Goal: Task Accomplishment & Management: Complete application form

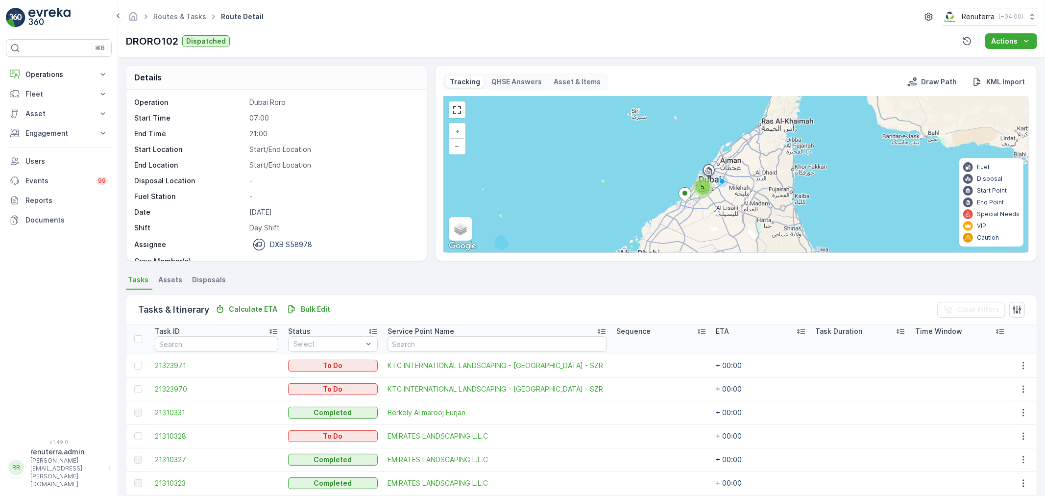
scroll to position [40, 0]
click at [170, 363] on span "21323971" at bounding box center [216, 366] width 123 height 10
click at [170, 389] on span "21323970" at bounding box center [216, 389] width 123 height 10
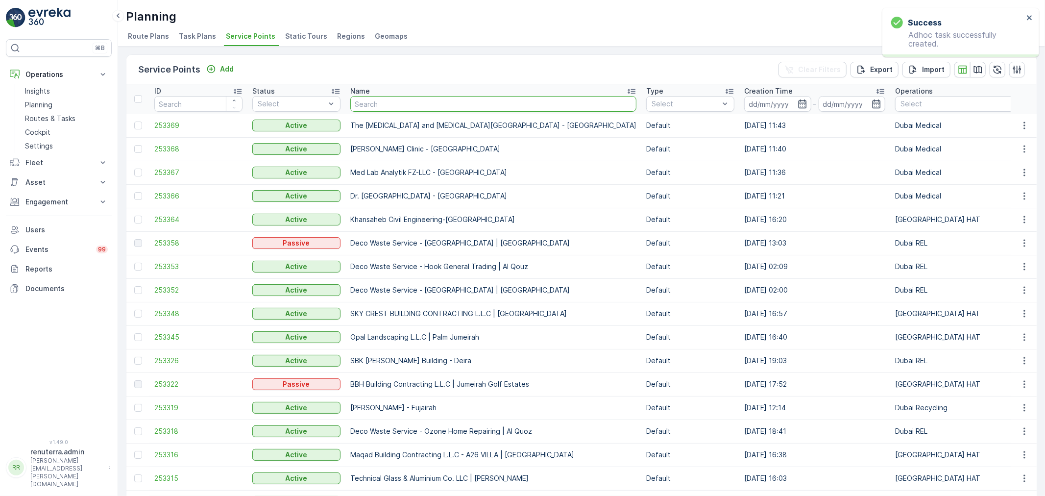
click at [372, 107] on input "text" at bounding box center [493, 104] width 286 height 16
type input "royal"
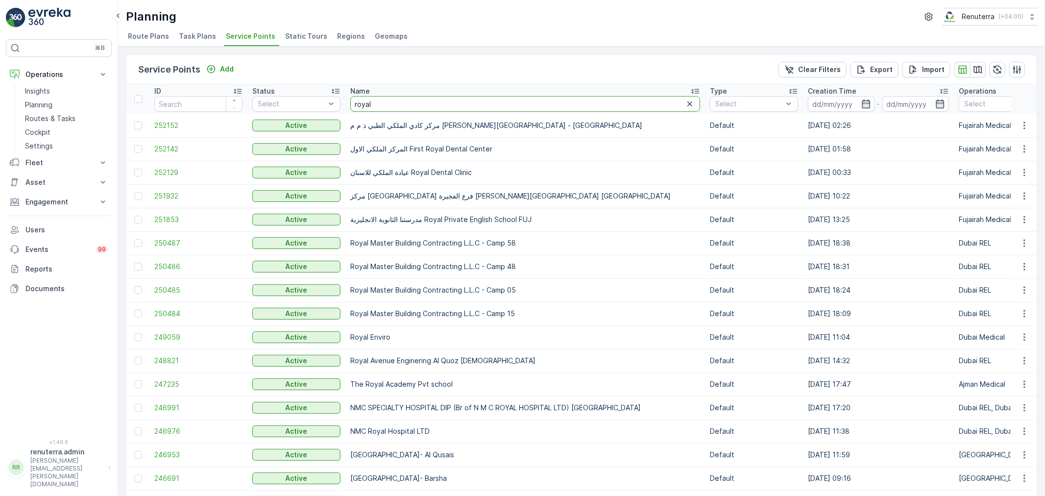
click at [416, 108] on input "royal" at bounding box center [525, 104] width 350 height 16
type input "royal phon"
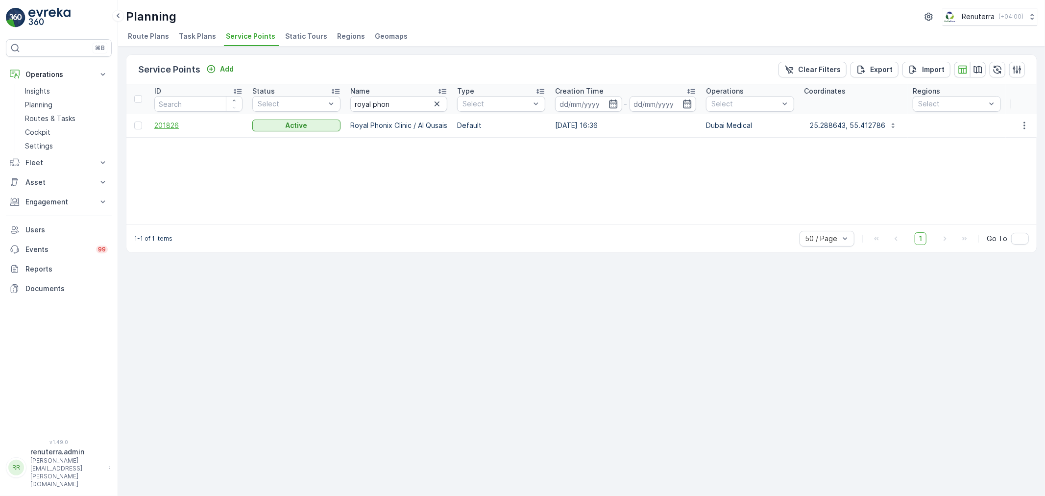
click at [175, 124] on span "201826" at bounding box center [198, 126] width 88 height 10
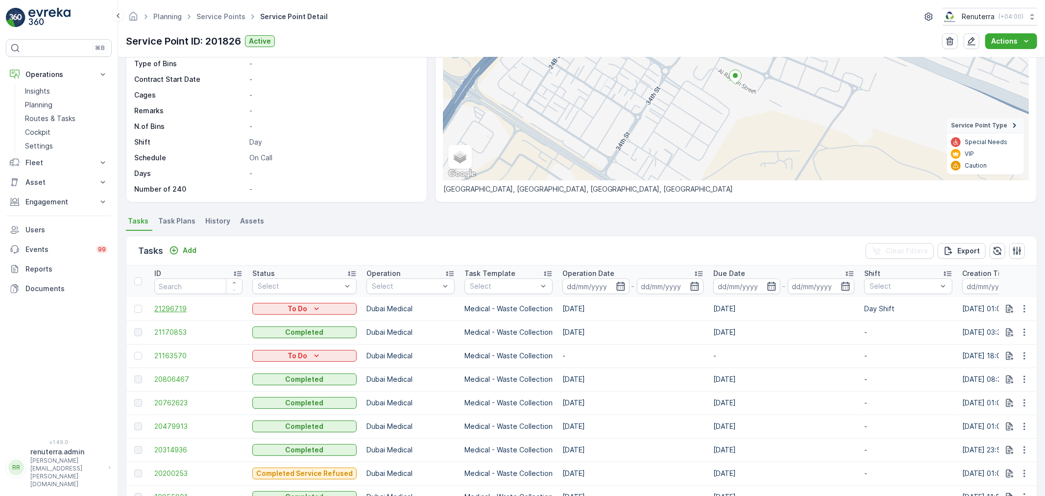
scroll to position [109, 0]
click at [174, 329] on span "21170853" at bounding box center [198, 331] width 88 height 10
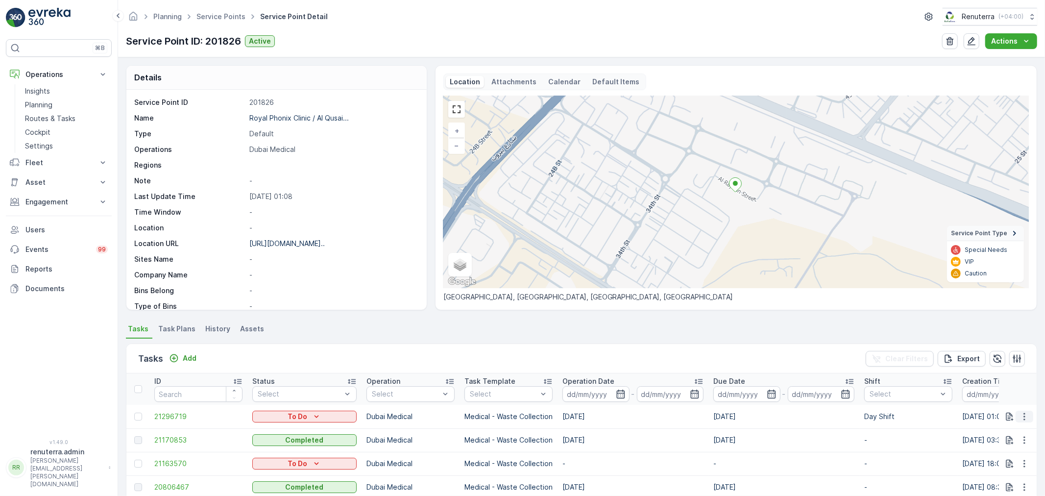
click at [1020, 416] on icon "button" at bounding box center [1025, 417] width 10 height 10
click at [1003, 371] on span "Change Route" at bounding box center [999, 370] width 48 height 10
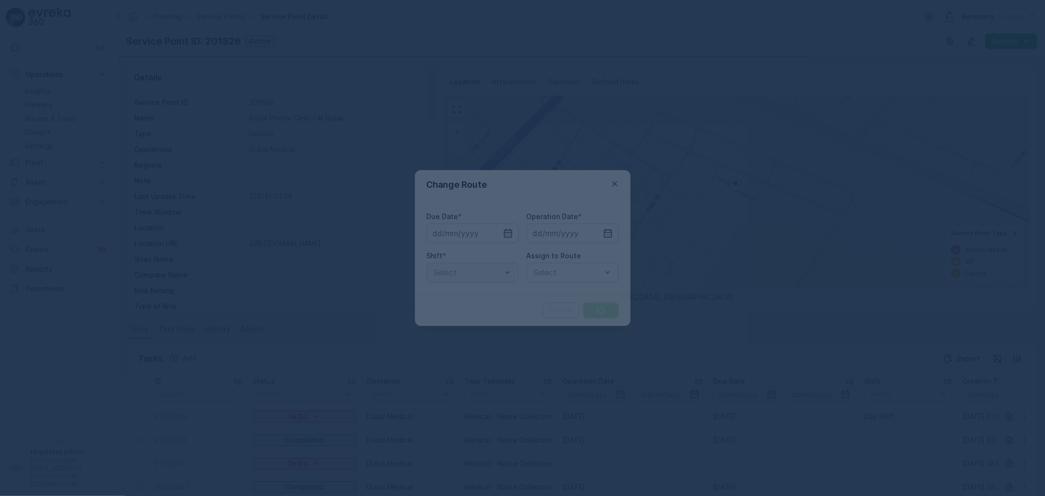
type input "04.09.2025"
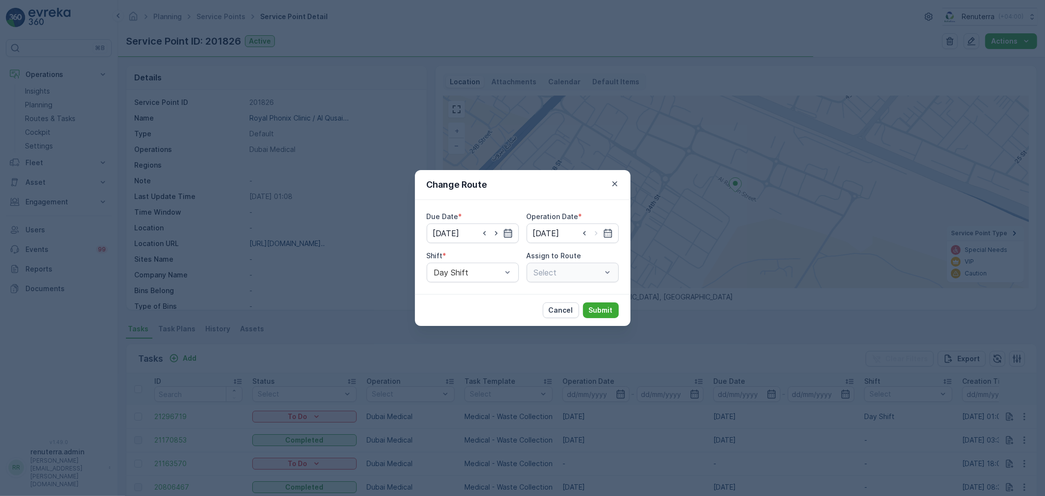
click at [510, 229] on icon "button" at bounding box center [508, 233] width 8 height 9
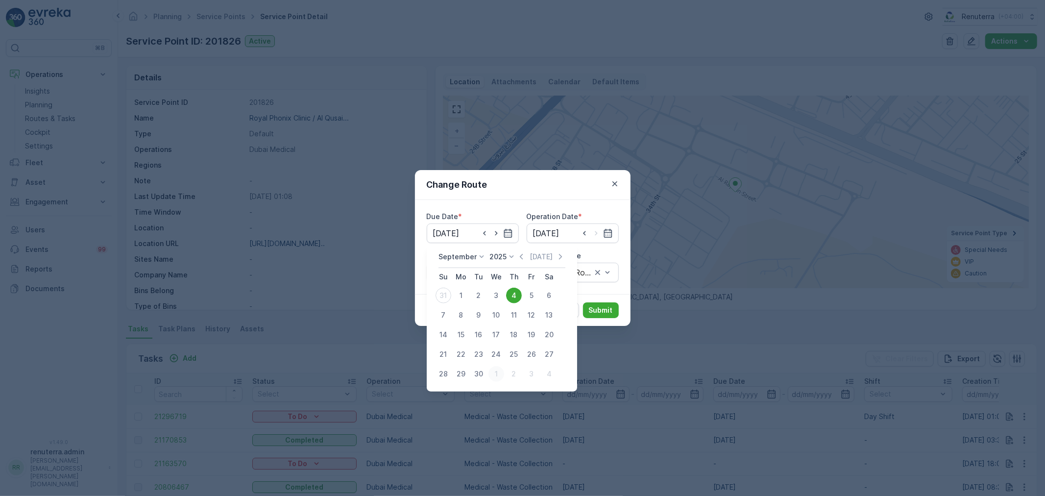
click at [494, 371] on div "1" at bounding box center [496, 374] width 16 height 16
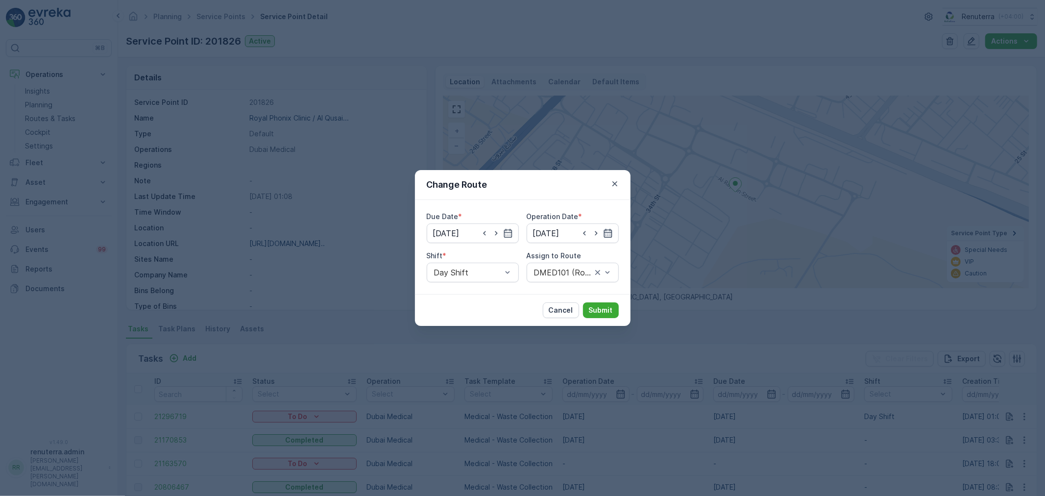
click at [605, 236] on icon "button" at bounding box center [608, 233] width 10 height 10
click at [476, 229] on input "01.10.2025" at bounding box center [473, 233] width 92 height 20
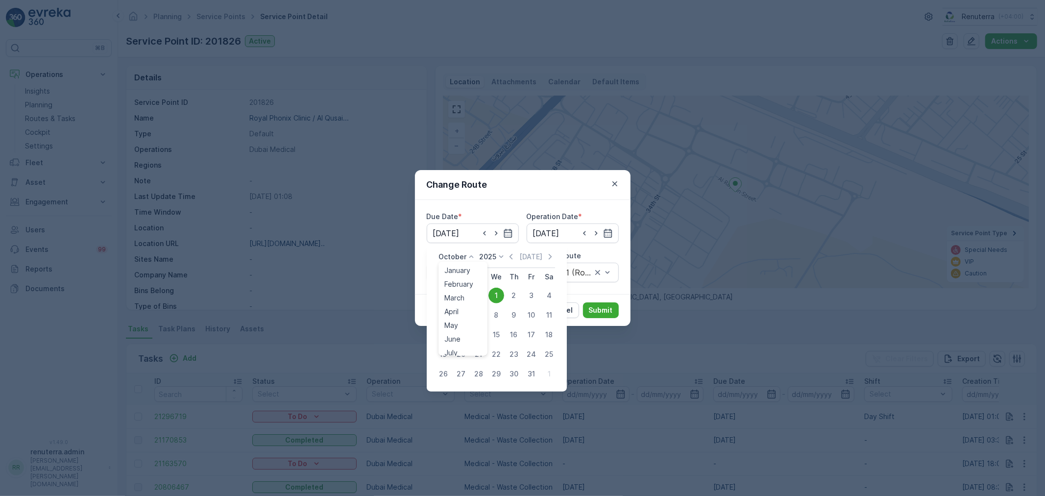
click at [462, 253] on p "October" at bounding box center [452, 257] width 28 height 10
click at [464, 321] on span "September" at bounding box center [462, 326] width 37 height 10
click at [461, 294] on div "1" at bounding box center [461, 296] width 16 height 16
type input "[DATE]"
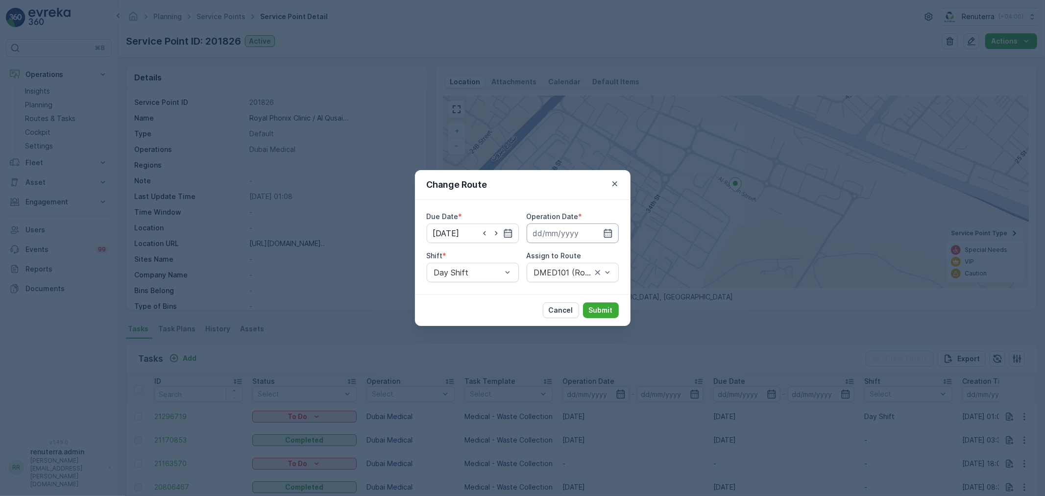
click at [561, 234] on input at bounding box center [573, 233] width 92 height 20
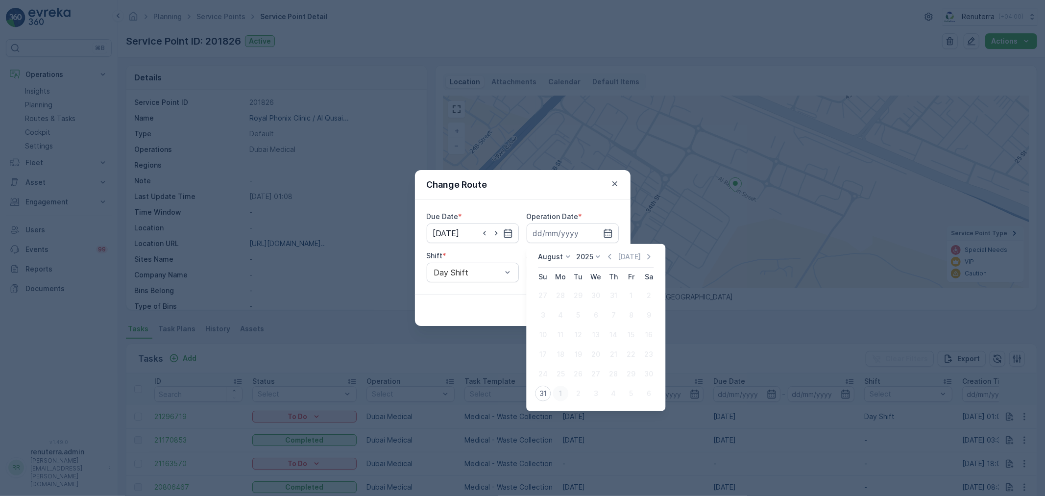
click at [558, 392] on div "1" at bounding box center [561, 394] width 16 height 16
type input "[DATE]"
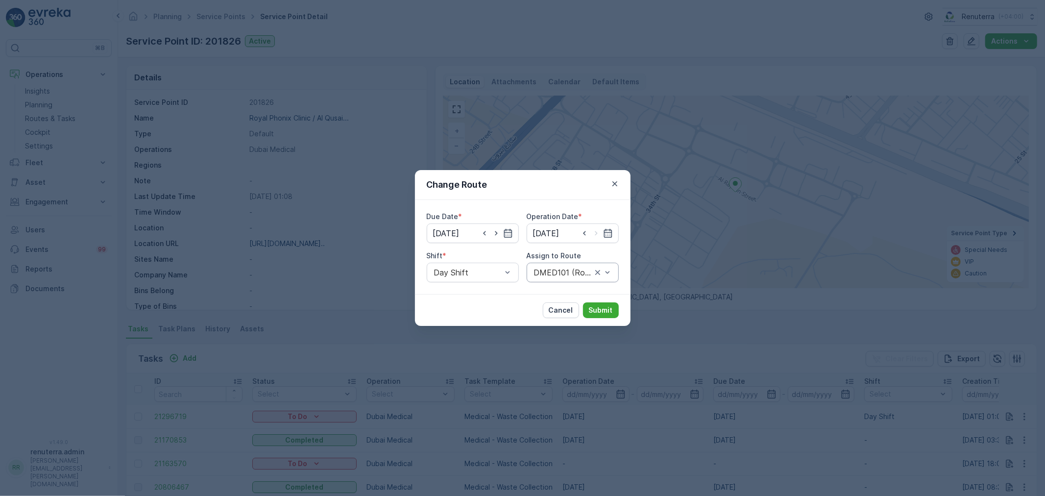
click at [551, 273] on div at bounding box center [563, 272] width 60 height 9
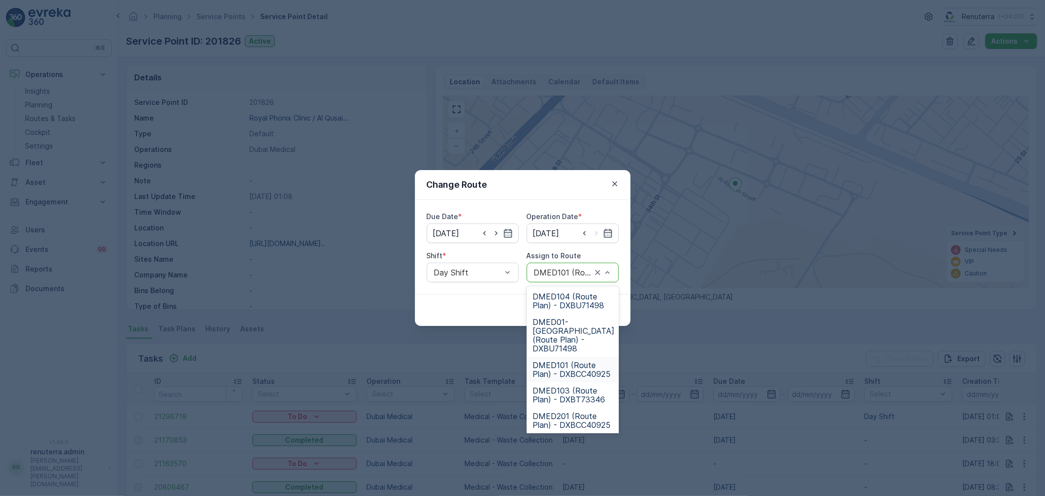
click at [563, 361] on span "DMED101 (Route Plan) - DXBCC40925" at bounding box center [573, 370] width 80 height 18
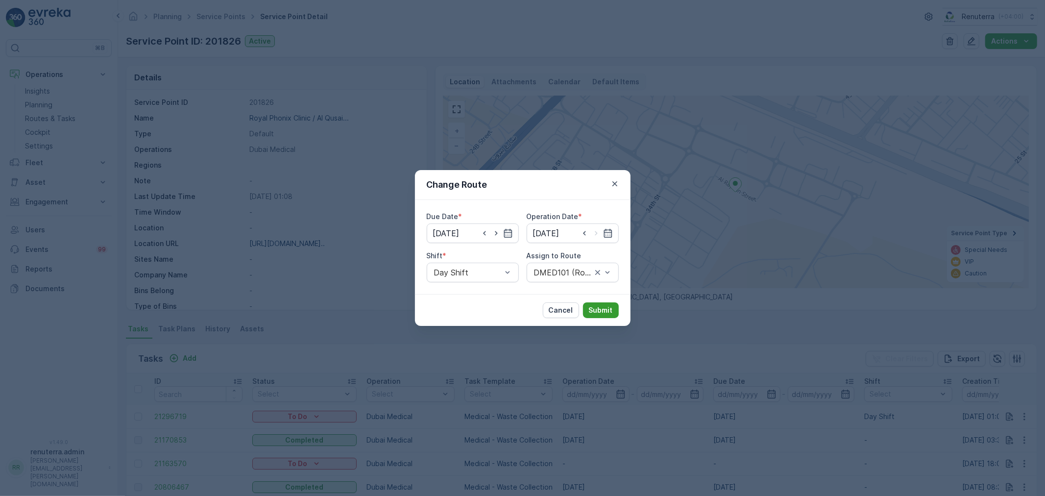
click at [593, 306] on p "Submit" at bounding box center [601, 310] width 24 height 10
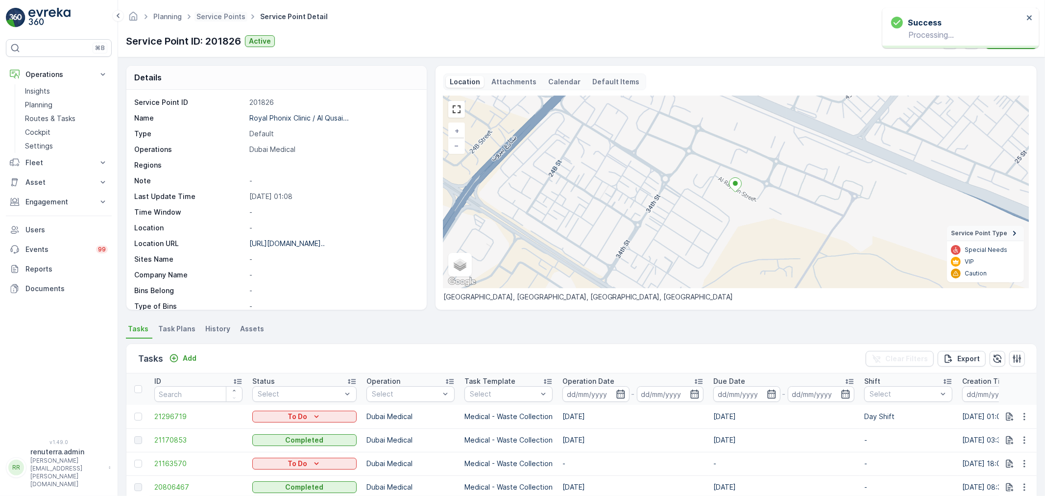
click at [211, 12] on span "Service Points" at bounding box center [221, 17] width 53 height 10
click at [215, 20] on link "Service Points" at bounding box center [220, 16] width 49 height 8
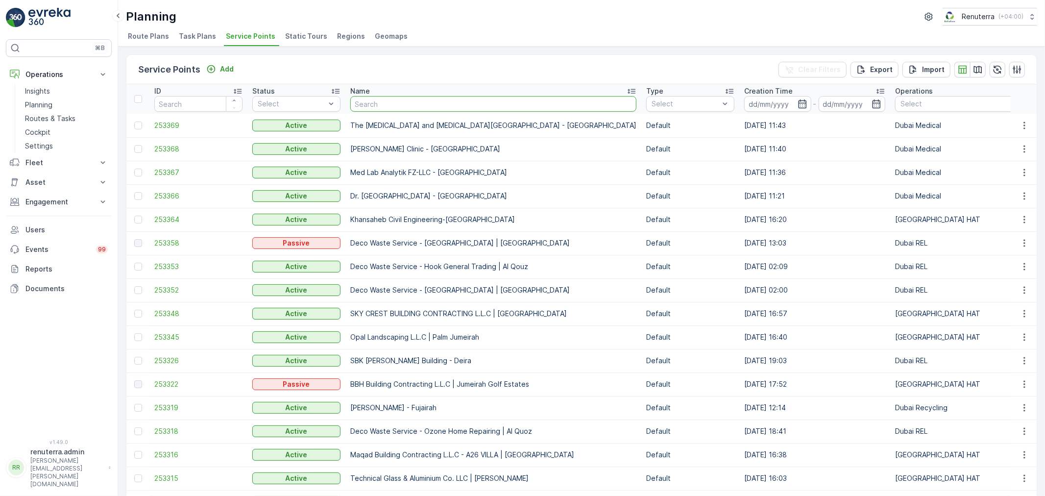
click at [390, 98] on input "text" at bounding box center [493, 104] width 286 height 16
type input "Mouj"
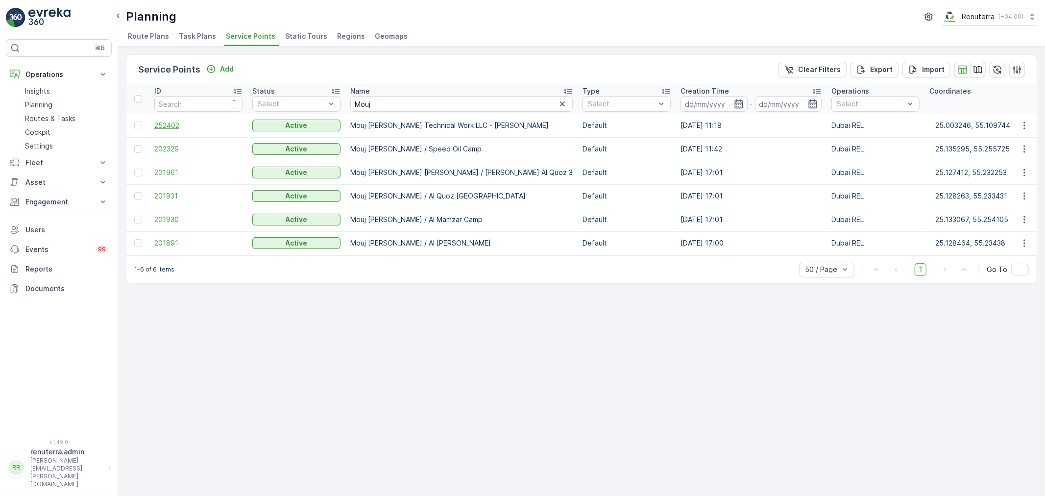
click at [172, 125] on span "252402" at bounding box center [198, 126] width 88 height 10
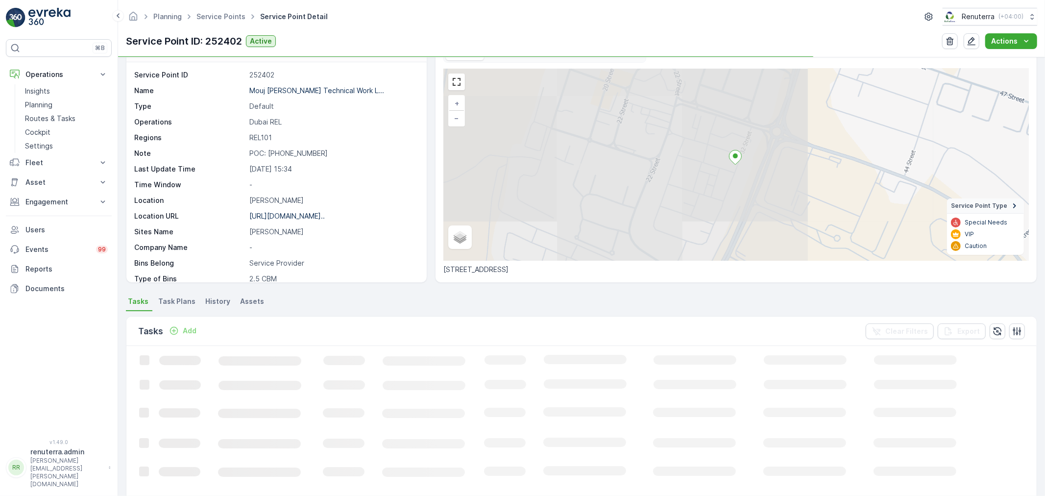
scroll to position [54, 0]
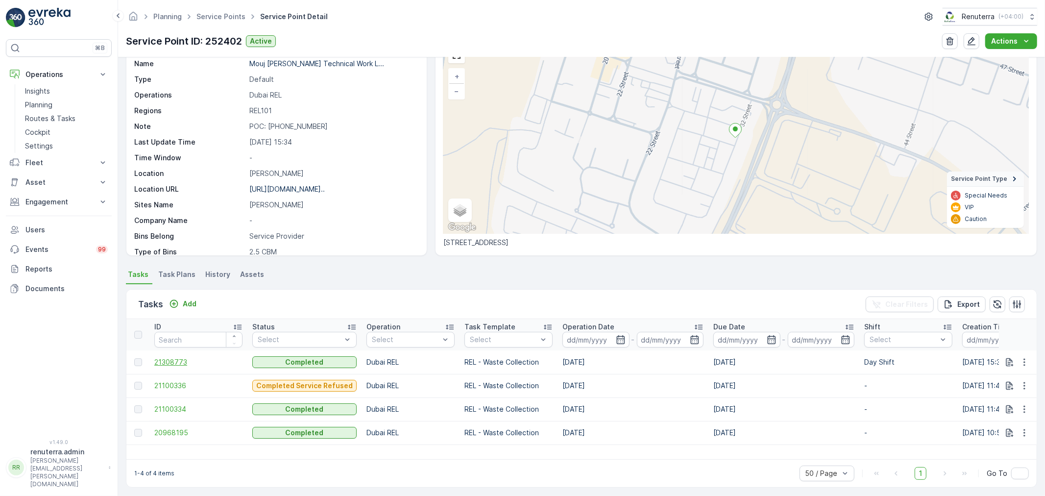
click at [171, 363] on span "21308773" at bounding box center [198, 362] width 88 height 10
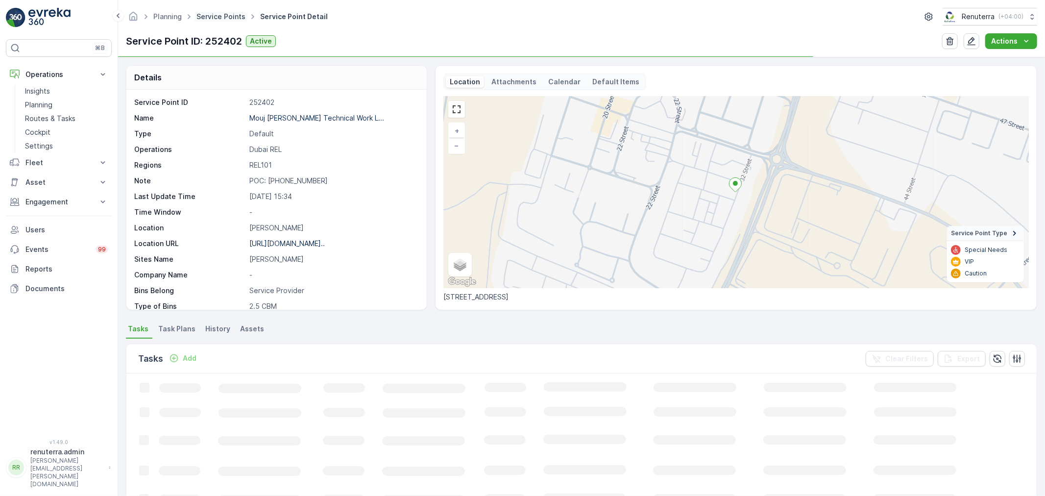
click at [207, 13] on link "Service Points" at bounding box center [220, 16] width 49 height 8
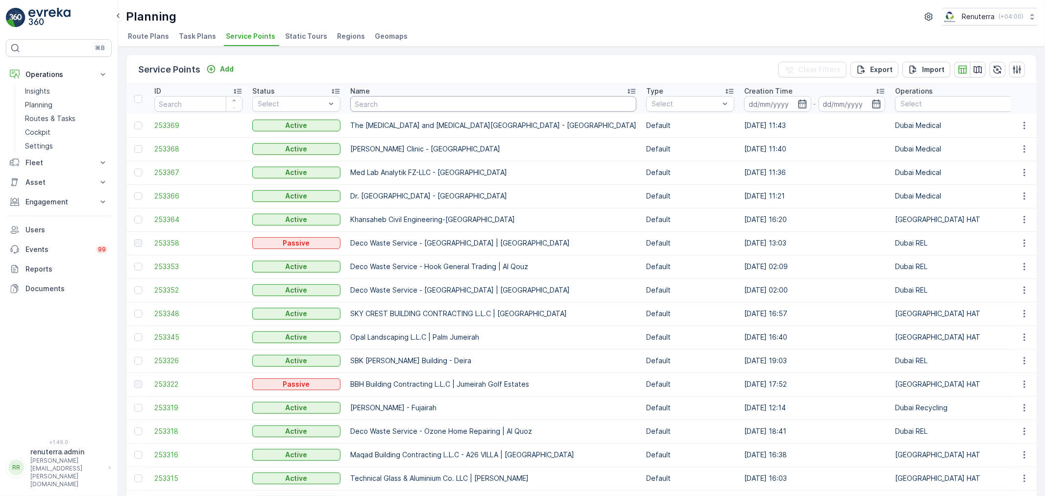
click at [365, 101] on input "text" at bounding box center [493, 104] width 286 height 16
type input "saudi"
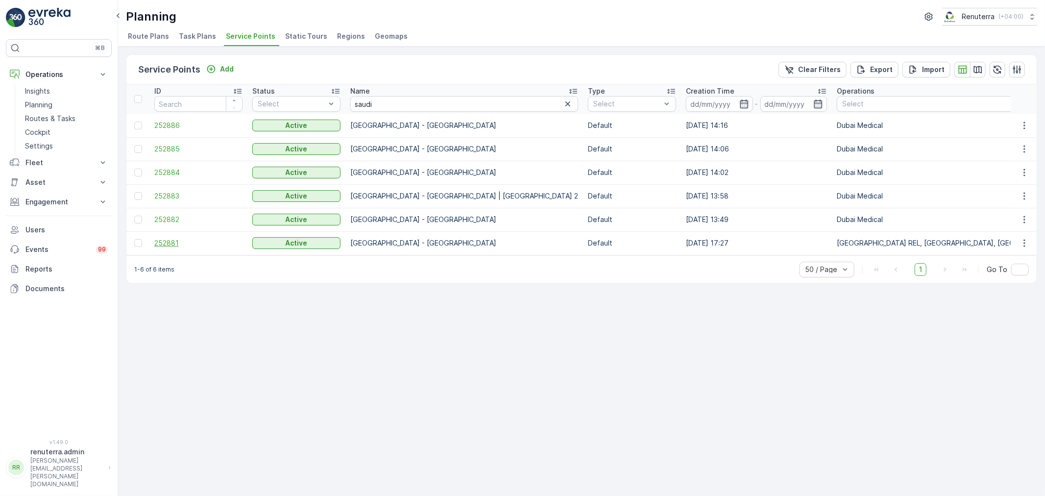
click at [159, 245] on span "252881" at bounding box center [198, 243] width 88 height 10
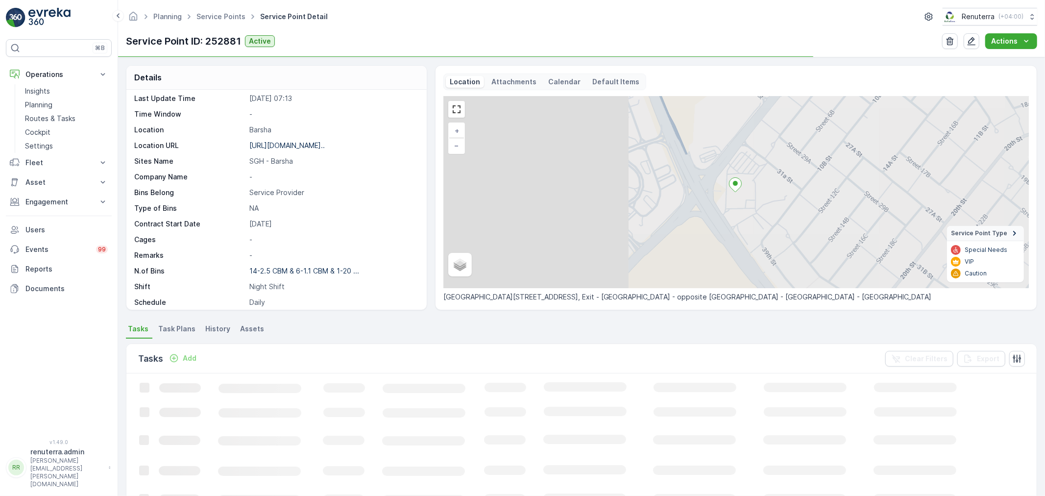
scroll to position [135, 0]
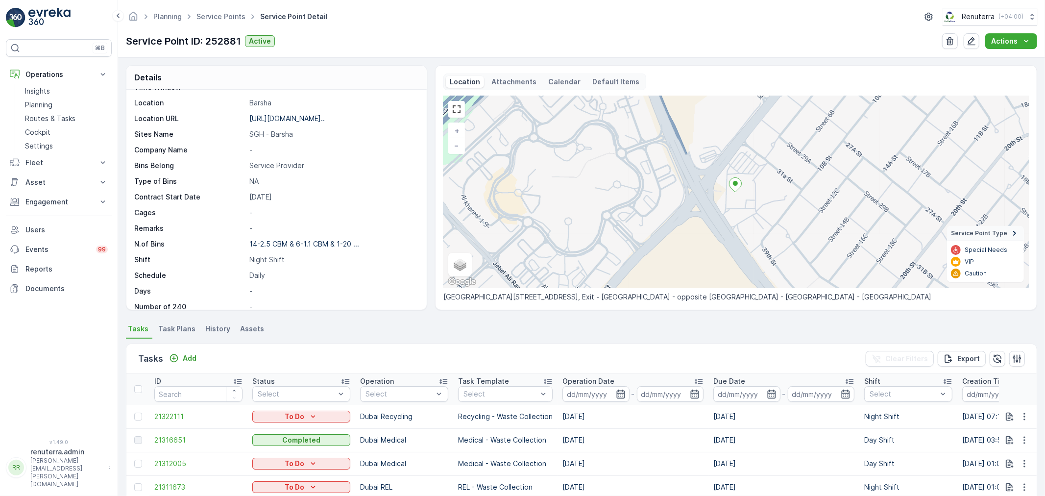
click at [173, 325] on span "Task Plans" at bounding box center [176, 329] width 37 height 10
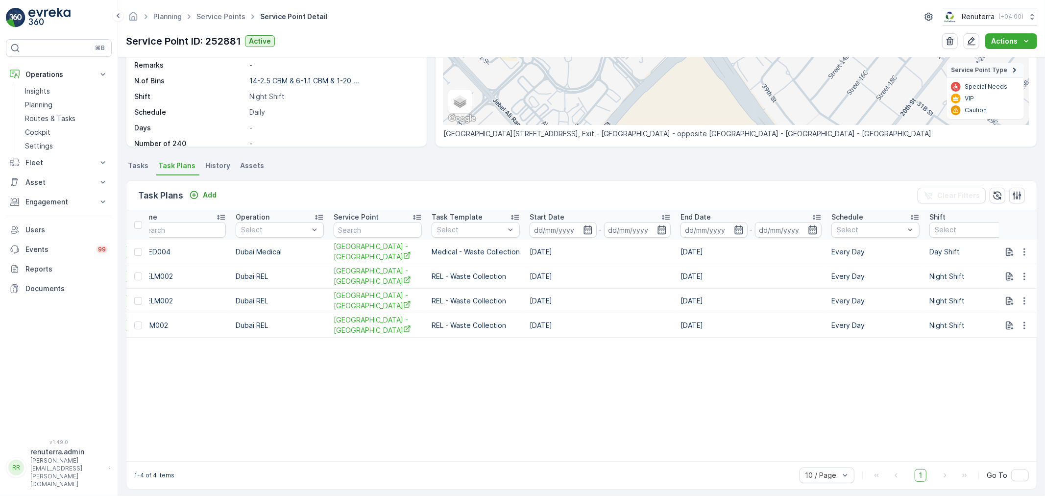
scroll to position [0, 245]
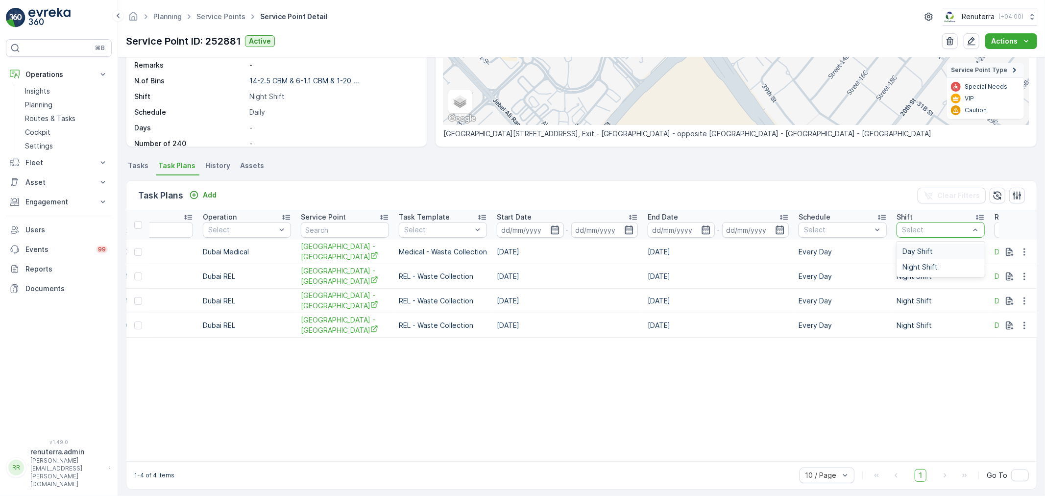
click at [936, 223] on div "Select" at bounding box center [941, 230] width 88 height 16
click at [915, 249] on span "Day Shift" at bounding box center [917, 251] width 30 height 8
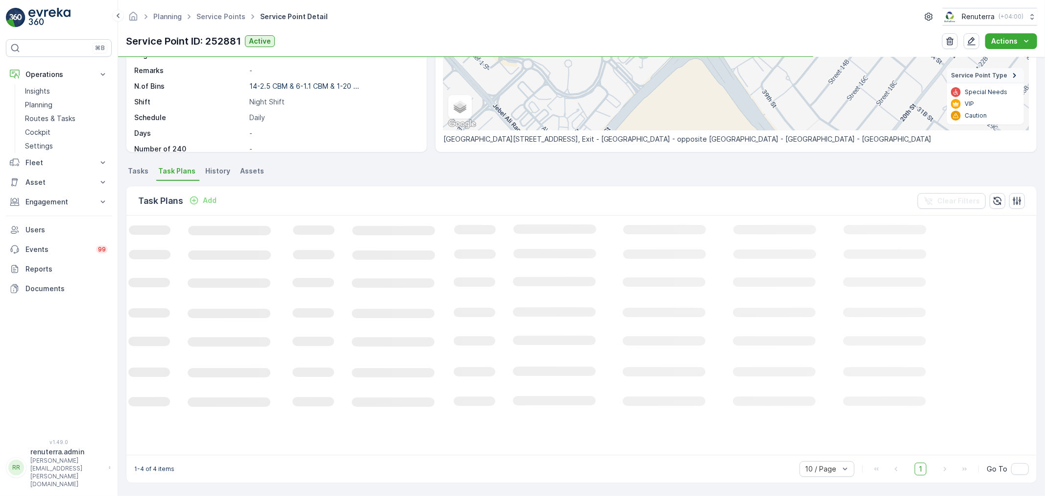
scroll to position [163, 0]
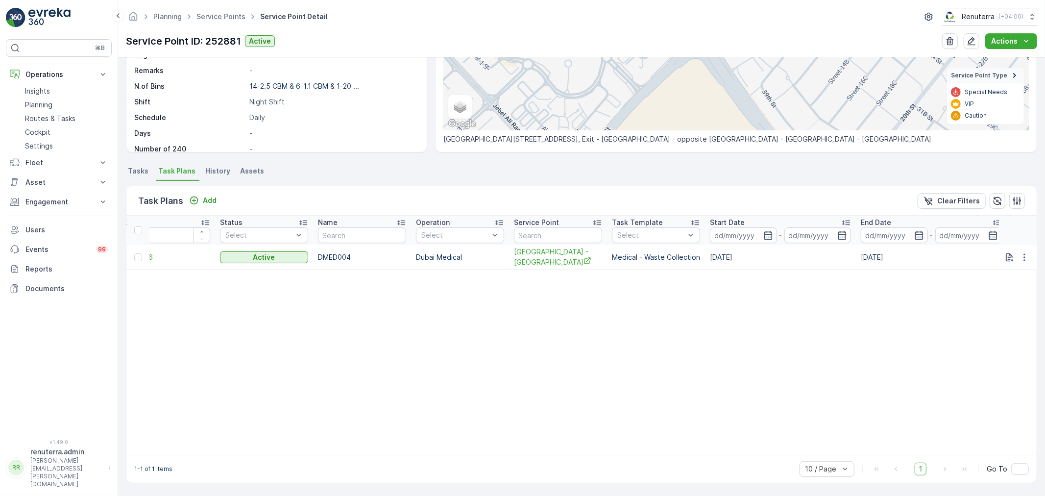
drag, startPoint x: 731, startPoint y: 454, endPoint x: 517, endPoint y: 457, distance: 214.1
click at [517, 457] on div "1-1 of 1 items 10 / Page 1 Go To" at bounding box center [581, 469] width 910 height 28
click at [535, 400] on table "ID Status Select Name Operation Select Service Point Task Template Select Start…" at bounding box center [716, 335] width 1245 height 239
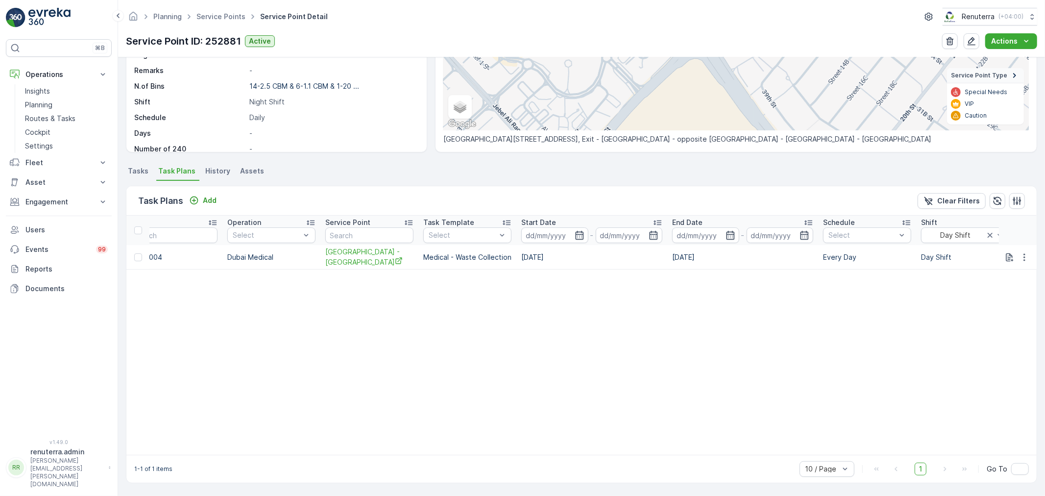
scroll to position [0, 0]
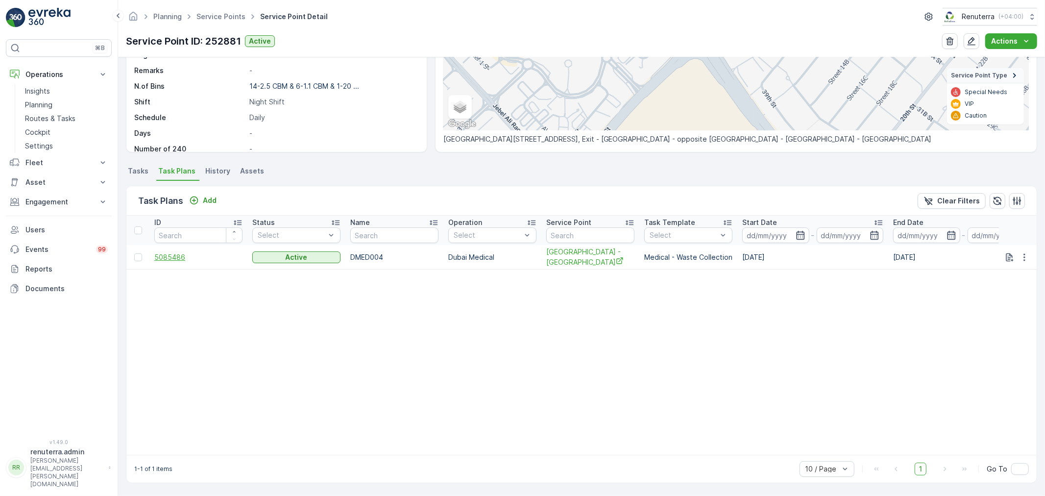
click at [162, 253] on span "5085486" at bounding box center [198, 257] width 88 height 10
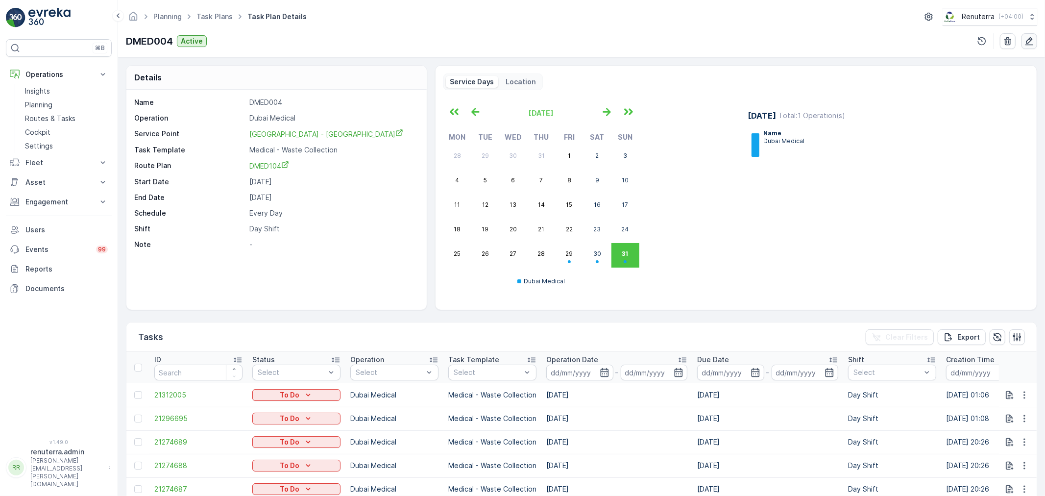
click at [1026, 40] on icon "button" at bounding box center [1029, 41] width 10 height 10
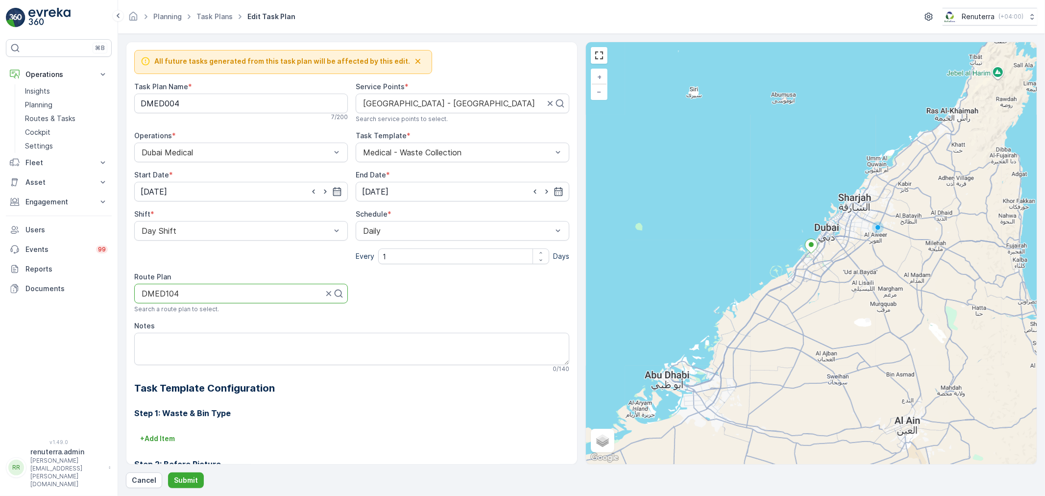
drag, startPoint x: 190, startPoint y: 295, endPoint x: 117, endPoint y: 284, distance: 73.9
click at [117, 284] on div "⌘B Operations Insights Planning Routes & Tasks Cockpit Settings Fleet Live Trac…" at bounding box center [522, 248] width 1045 height 496
drag, startPoint x: 196, startPoint y: 291, endPoint x: 170, endPoint y: 291, distance: 26.9
click at [141, 291] on div at bounding box center [232, 293] width 183 height 9
click at [233, 296] on div at bounding box center [237, 293] width 193 height 9
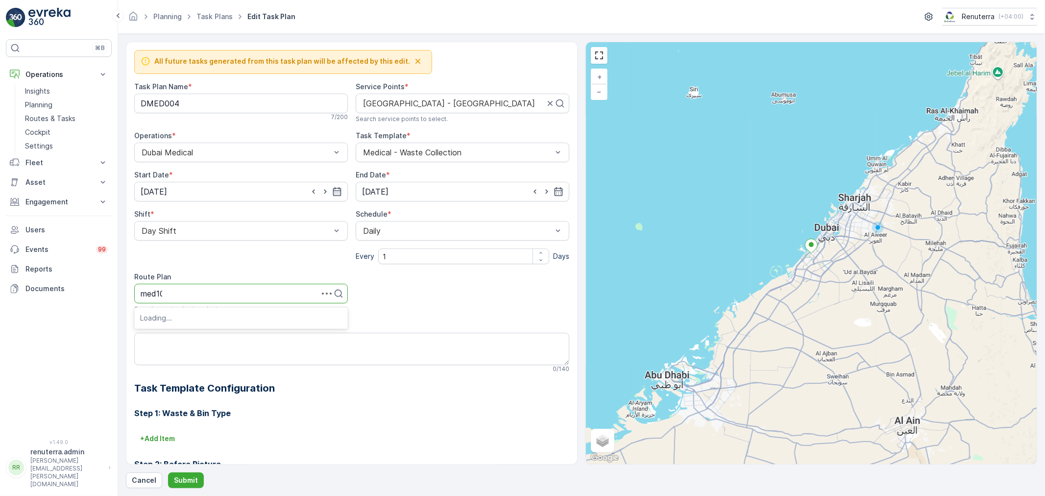
type input "med103"
click at [219, 315] on div "DMED103" at bounding box center [241, 317] width 202 height 9
click at [336, 192] on icon "button" at bounding box center [337, 191] width 8 height 9
click at [256, 330] on div "30" at bounding box center [257, 333] width 16 height 16
type input "30.08.2025"
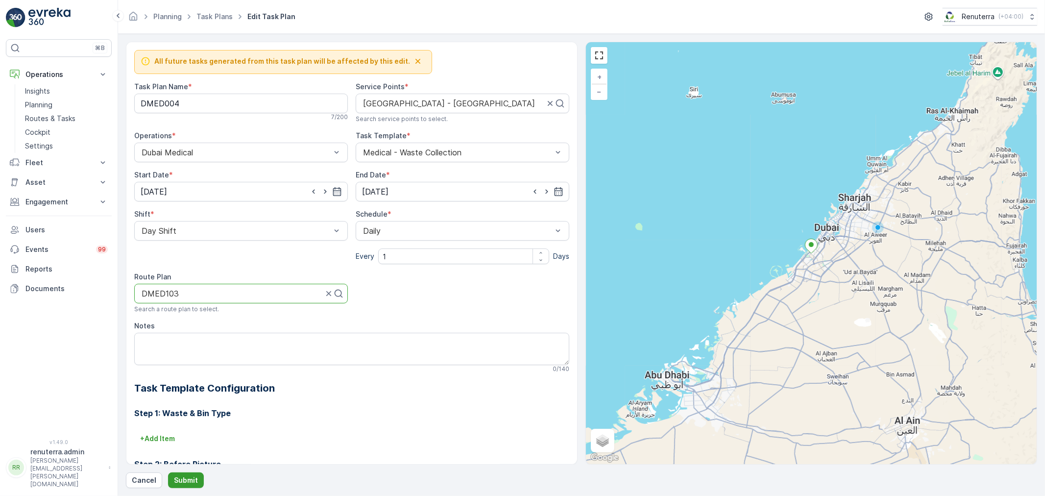
click at [192, 478] on p "Submit" at bounding box center [186, 480] width 24 height 10
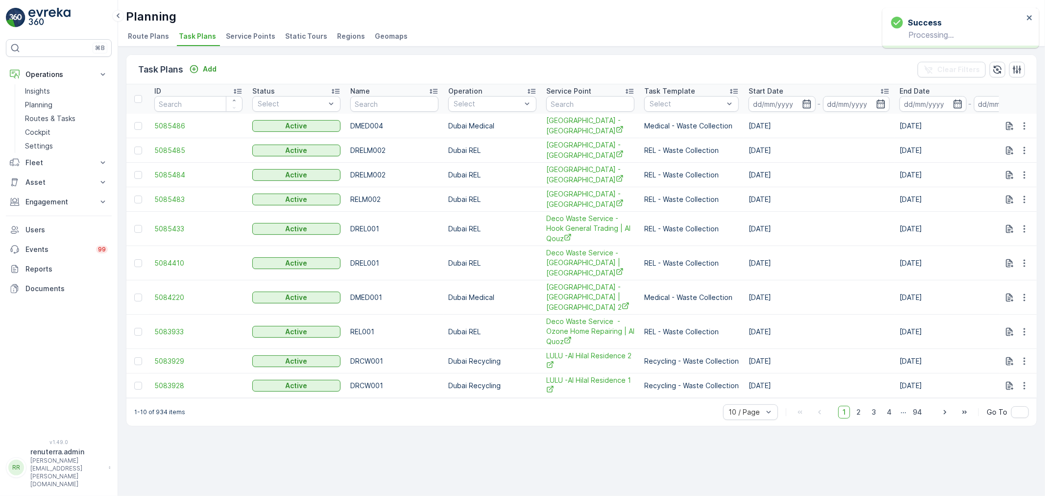
click at [251, 32] on span "Service Points" at bounding box center [250, 36] width 49 height 10
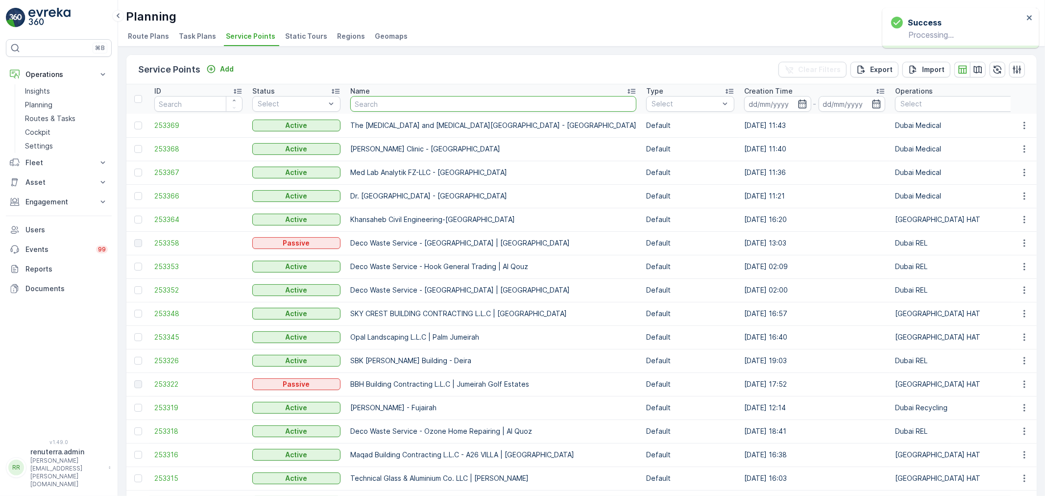
click at [393, 101] on input "text" at bounding box center [493, 104] width 286 height 16
type input "saudi"
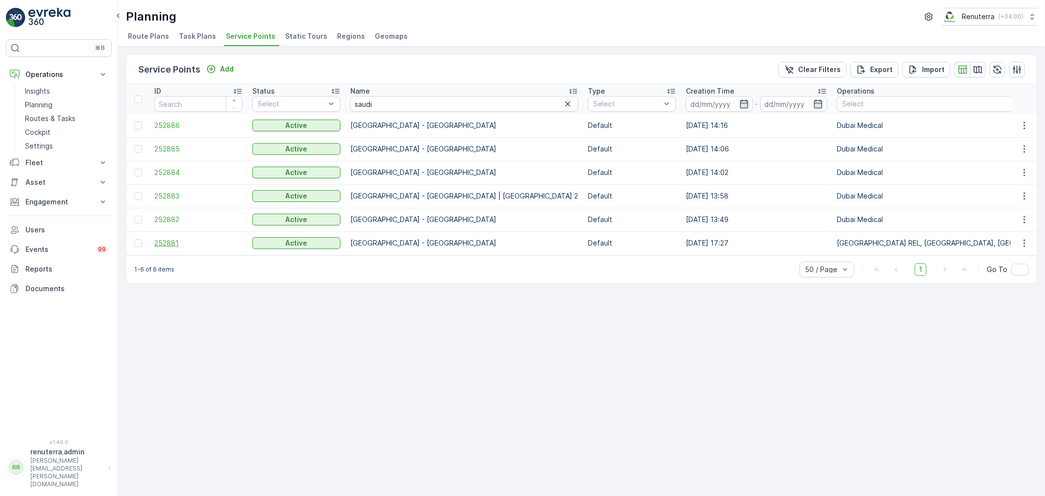
click at [170, 242] on span "252881" at bounding box center [198, 243] width 88 height 10
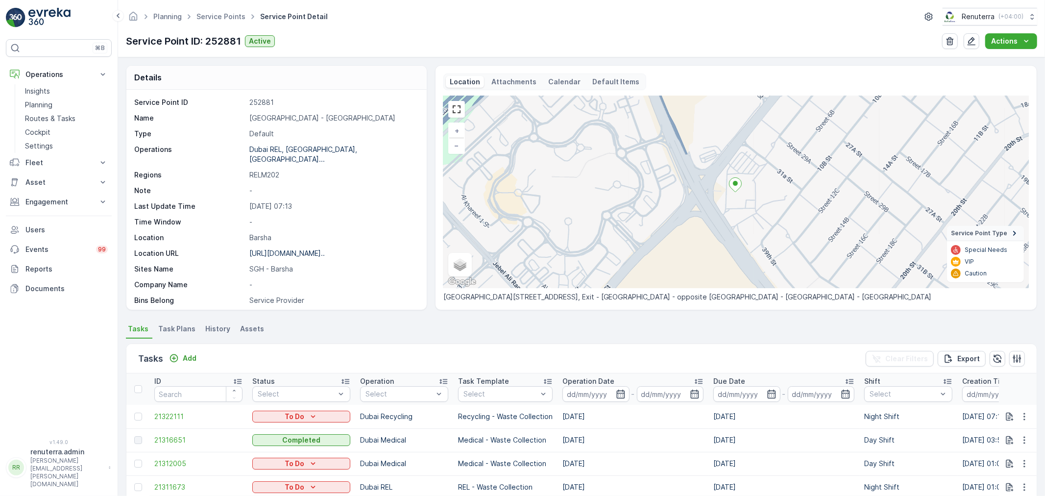
click at [175, 325] on span "Task Plans" at bounding box center [176, 329] width 37 height 10
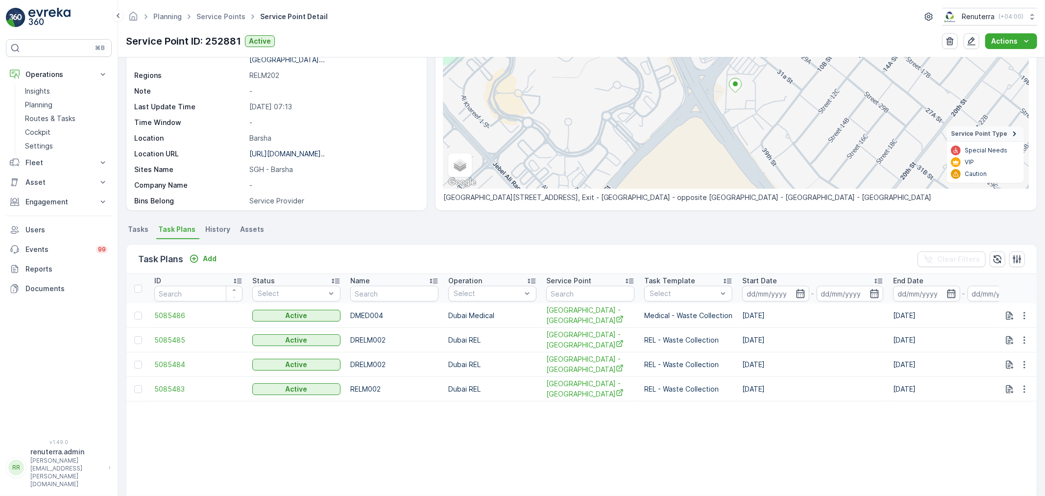
scroll to position [175, 0]
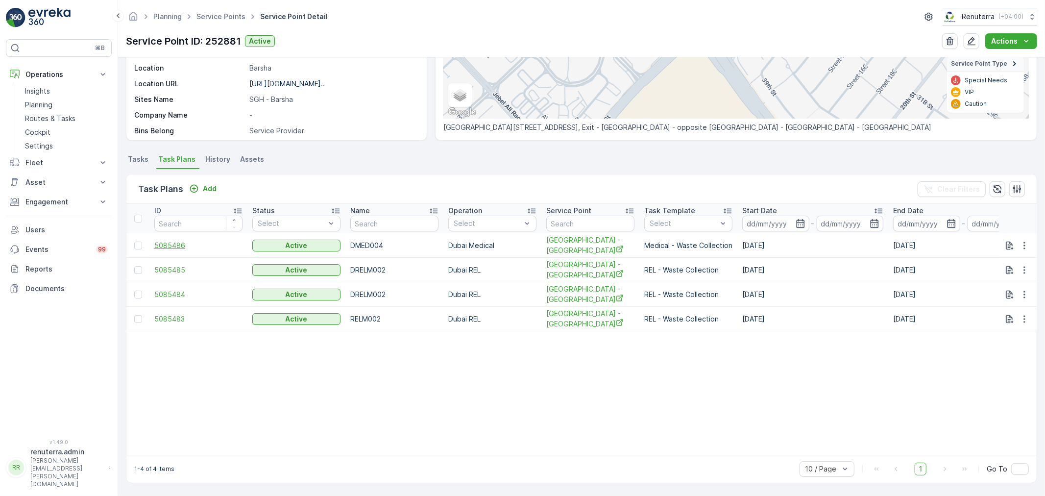
click at [166, 241] on span "5085486" at bounding box center [198, 246] width 88 height 10
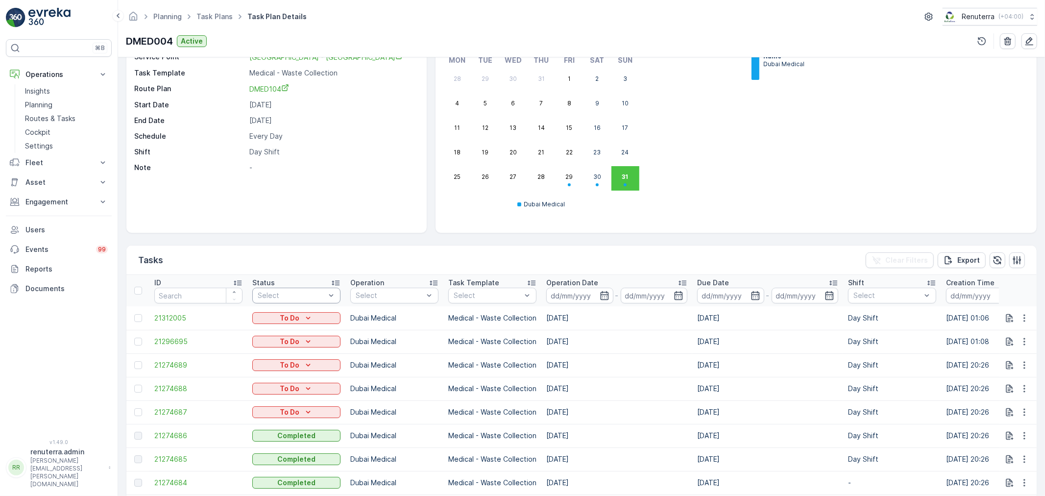
scroll to position [158, 0]
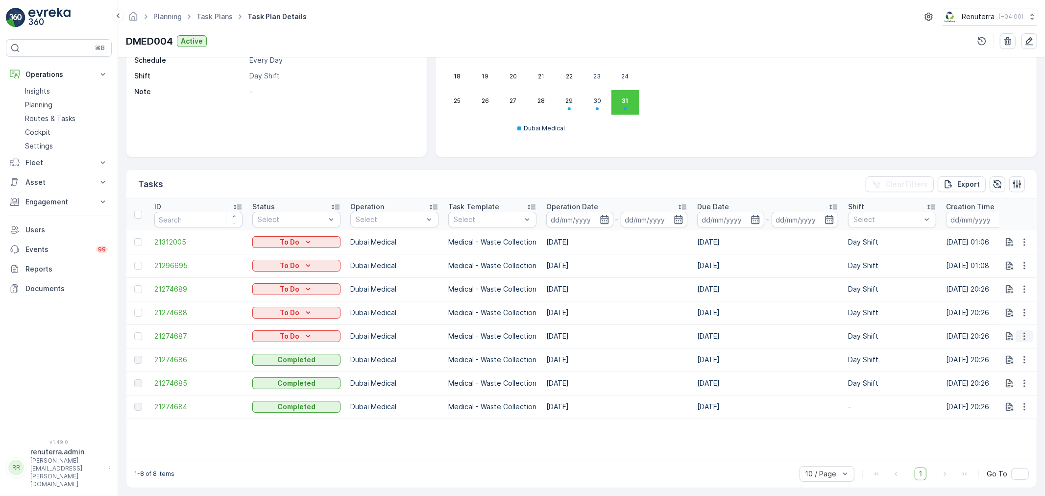
click at [1023, 333] on icon "button" at bounding box center [1023, 336] width 1 height 7
click at [1000, 375] on span "Change Route" at bounding box center [999, 373] width 48 height 10
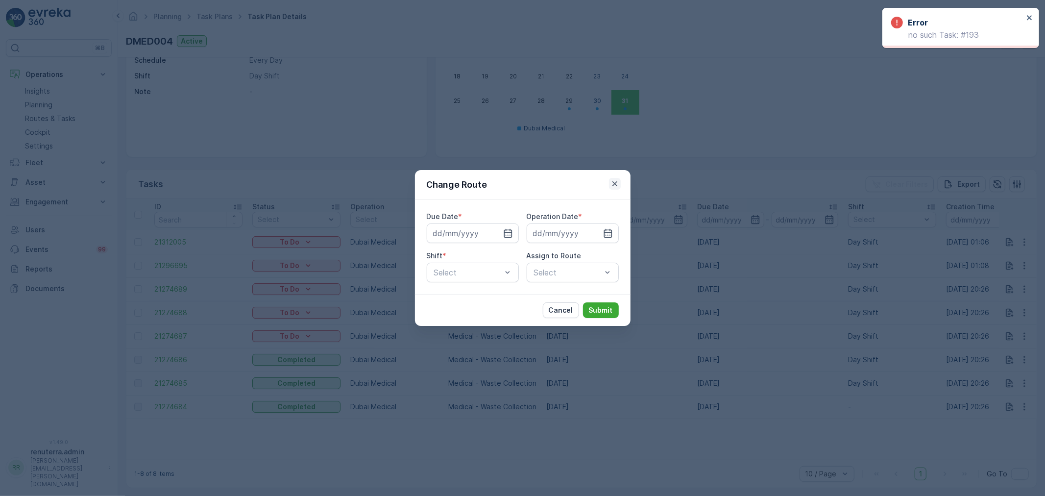
click at [614, 182] on icon "button" at bounding box center [615, 184] width 10 height 10
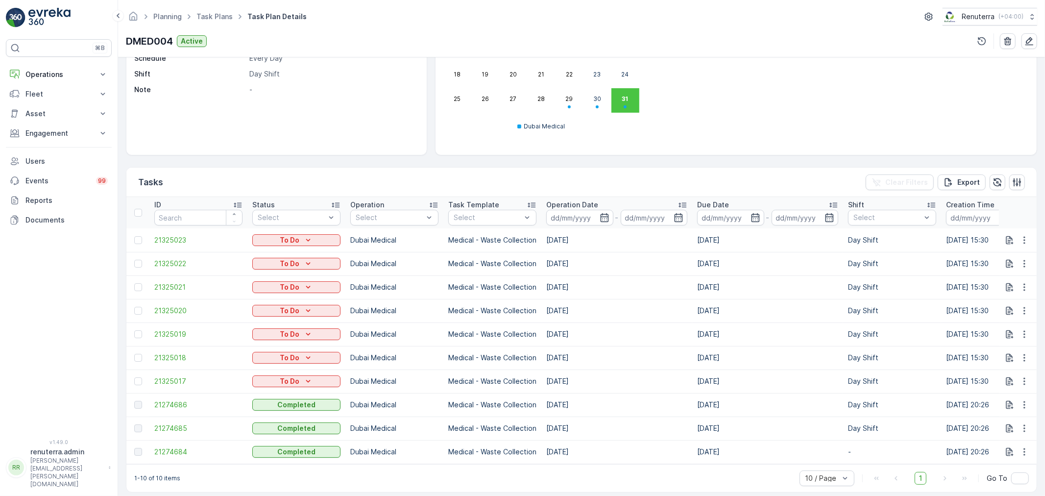
scroll to position [164, 0]
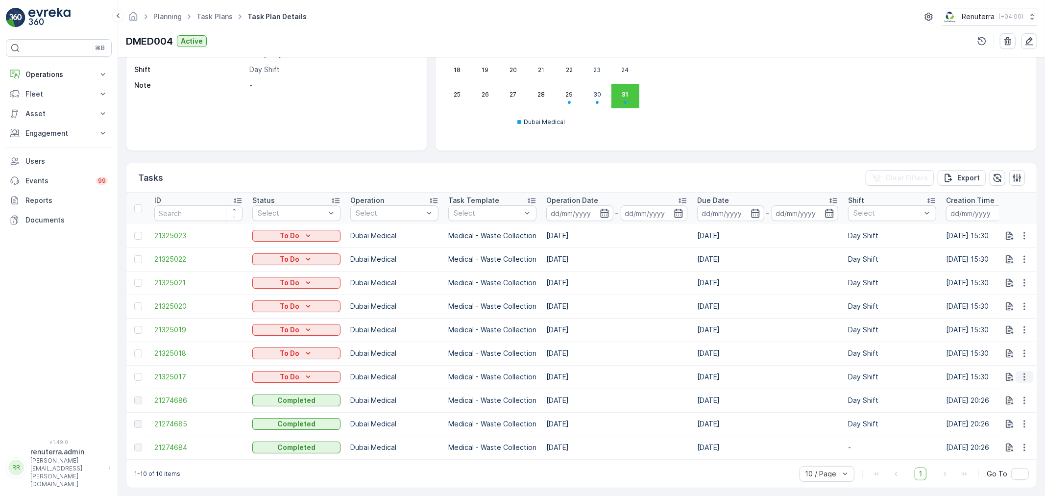
click at [1024, 372] on icon "button" at bounding box center [1025, 377] width 10 height 10
click at [992, 414] on span "Change Route" at bounding box center [999, 415] width 48 height 10
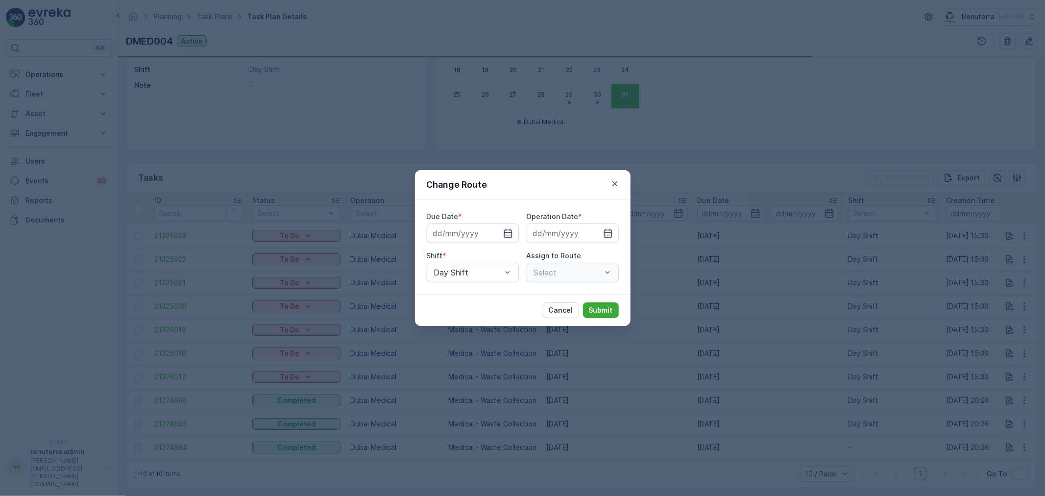
type input "01.09.2025"
click at [612, 183] on icon "button" at bounding box center [615, 184] width 10 height 10
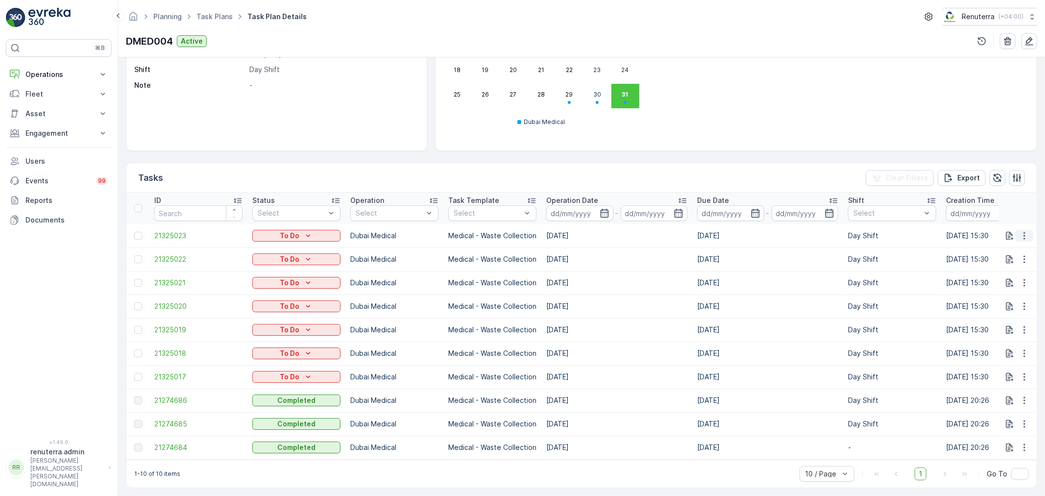
click at [1020, 231] on icon "button" at bounding box center [1025, 236] width 10 height 10
click at [998, 270] on span "Change Route" at bounding box center [999, 273] width 48 height 10
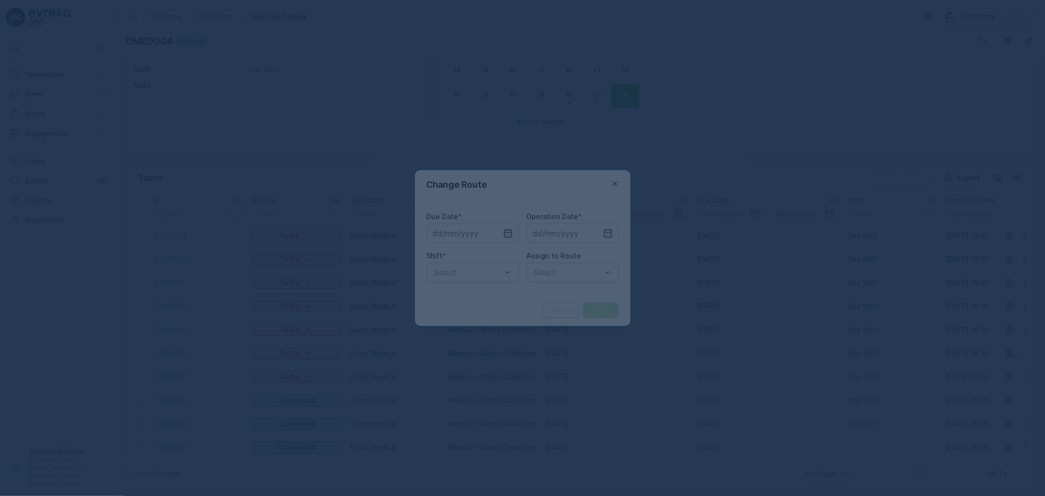
type input "07.09.2025"
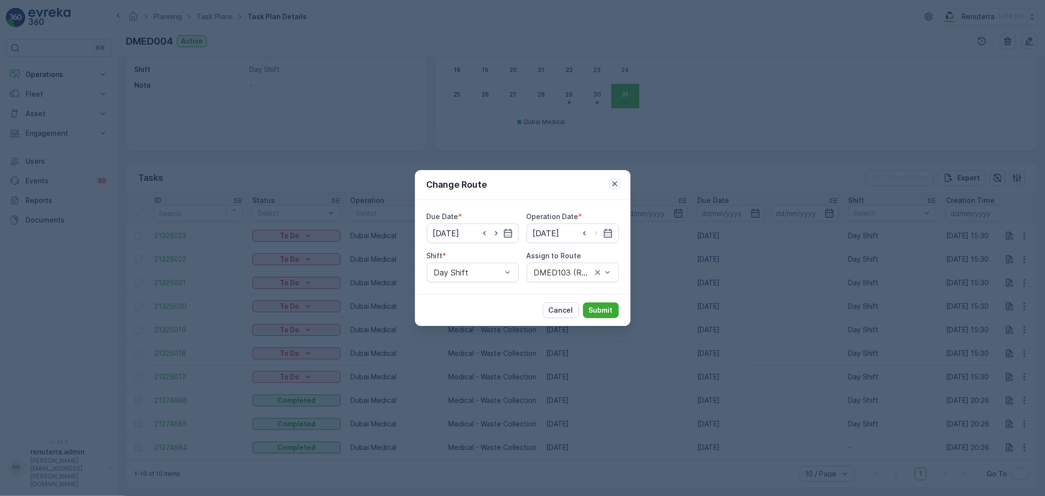
click at [611, 183] on icon "button" at bounding box center [615, 184] width 10 height 10
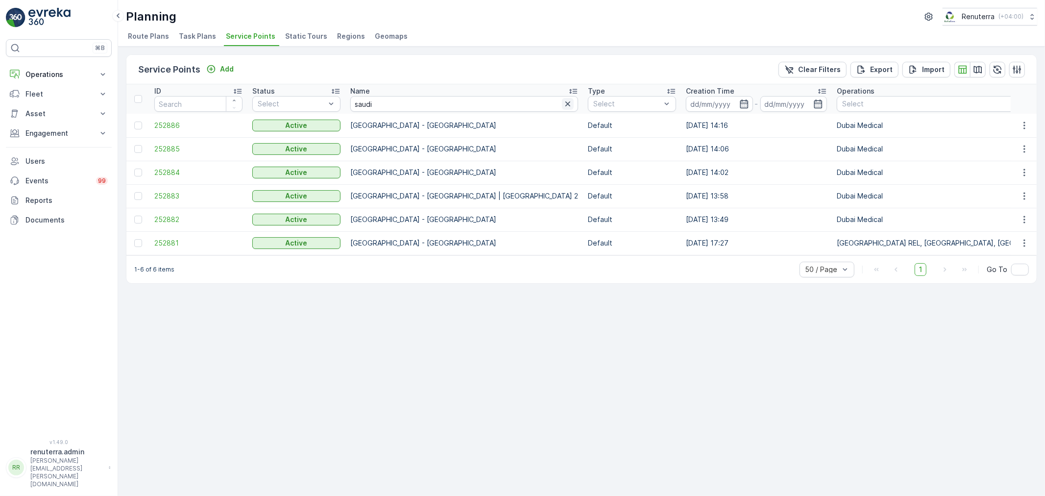
click at [565, 104] on icon "button" at bounding box center [567, 103] width 5 height 5
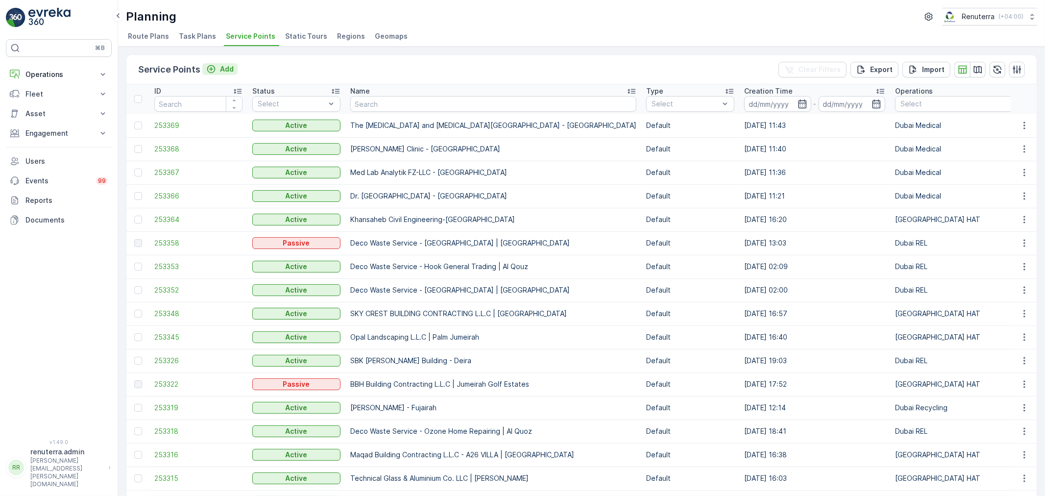
click at [222, 67] on p "Add" at bounding box center [227, 69] width 14 height 10
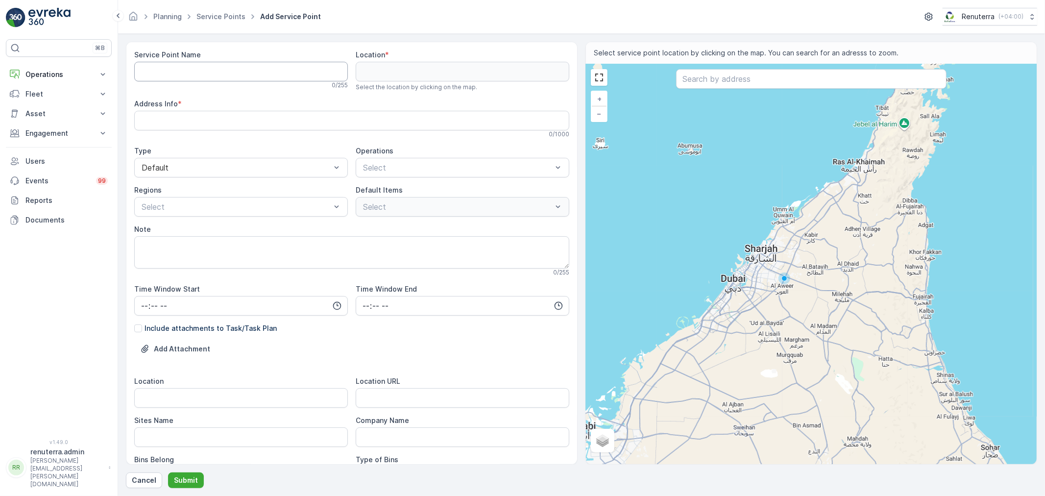
click at [243, 75] on Name "Service Point Name" at bounding box center [241, 72] width 214 height 20
paste Name "Yousco Cargo LLC - Al Quoz"
type Name "Yousco Cargo LLC - Al Quoz"
click at [418, 167] on div at bounding box center [457, 167] width 191 height 9
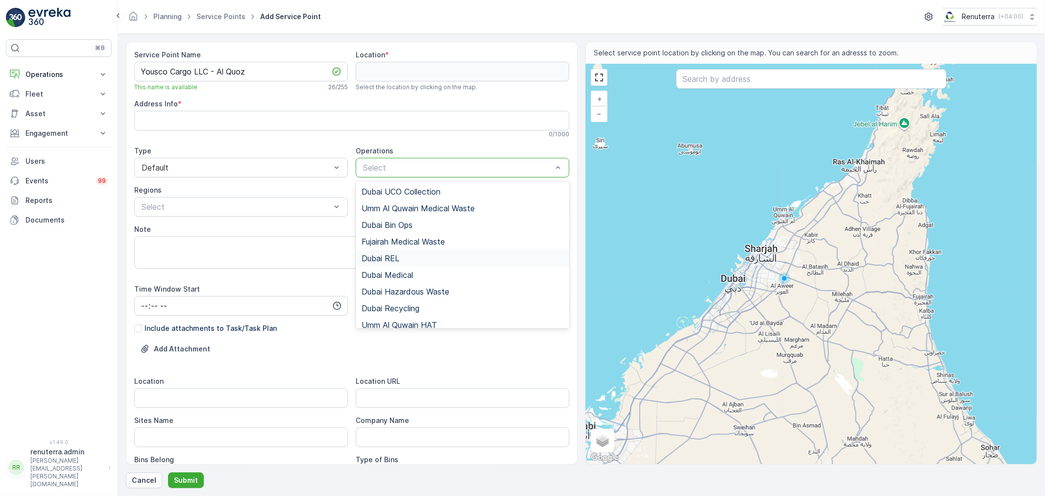
click at [402, 257] on div "Dubai REL" at bounding box center [463, 258] width 202 height 9
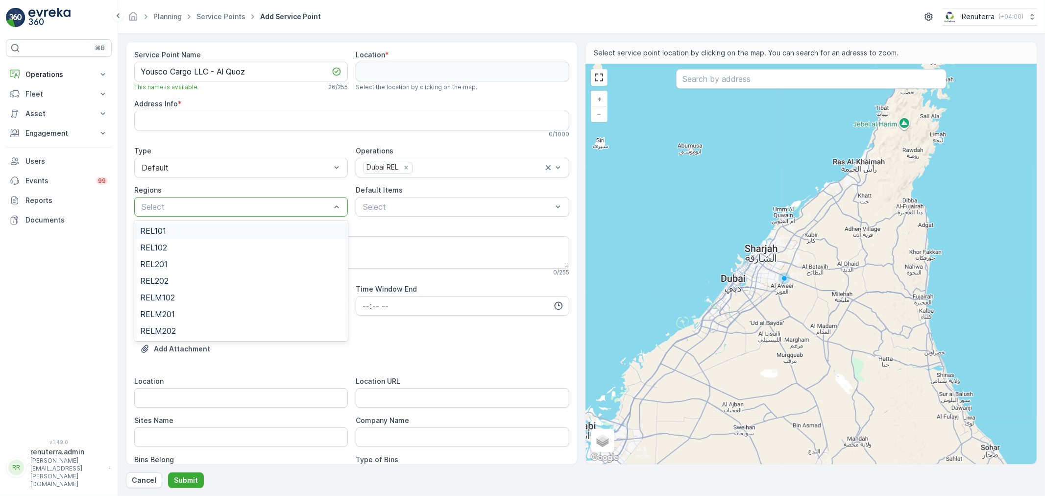
click at [244, 207] on div at bounding box center [236, 206] width 191 height 9
click at [152, 229] on span "REL101" at bounding box center [153, 230] width 26 height 9
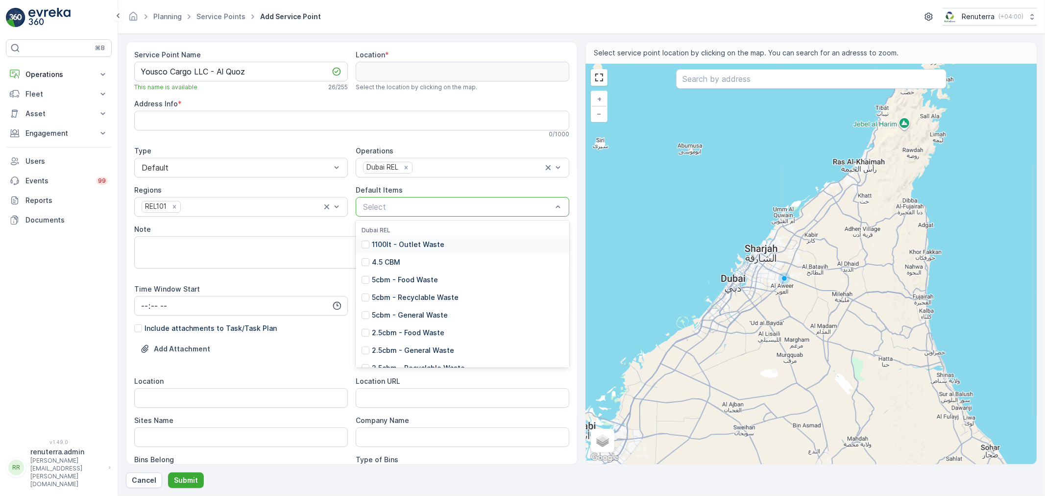
click at [379, 209] on div at bounding box center [457, 206] width 191 height 9
click at [400, 349] on p "2.5cbm - General Waste" at bounding box center [413, 350] width 82 height 10
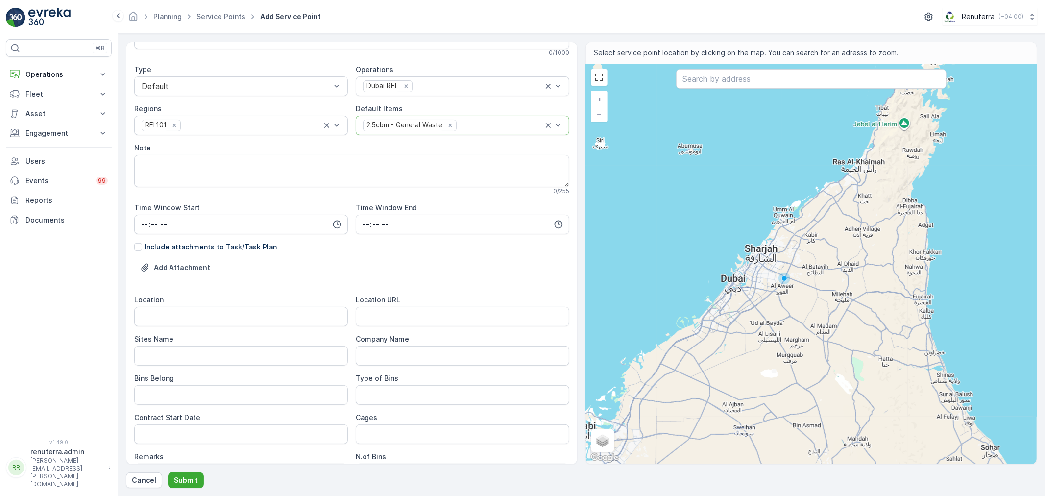
scroll to position [109, 0]
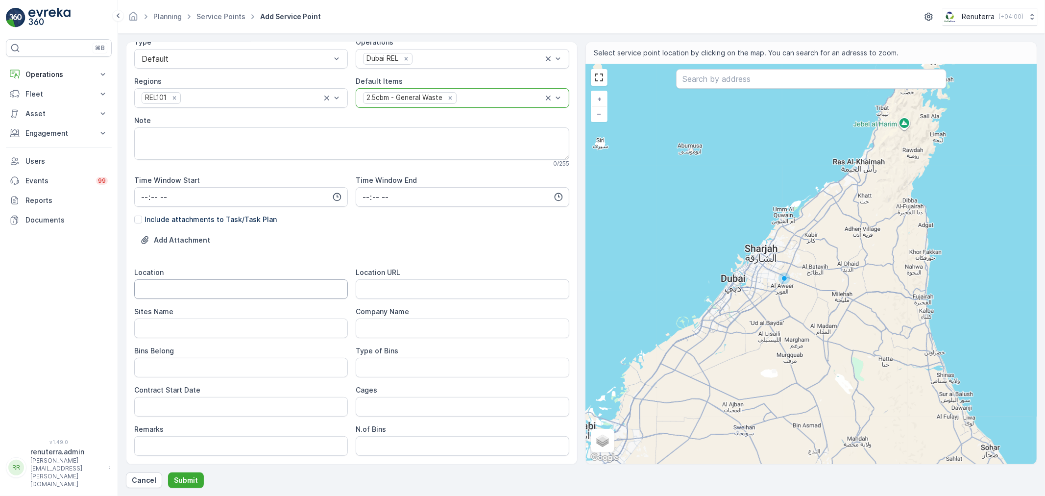
click at [224, 287] on input "Location" at bounding box center [241, 289] width 214 height 20
type input "Al Quoz"
click at [171, 328] on Name "Sites Name" at bounding box center [241, 328] width 214 height 20
paste Name "Al Quoz"
type Name "Al Quoz"
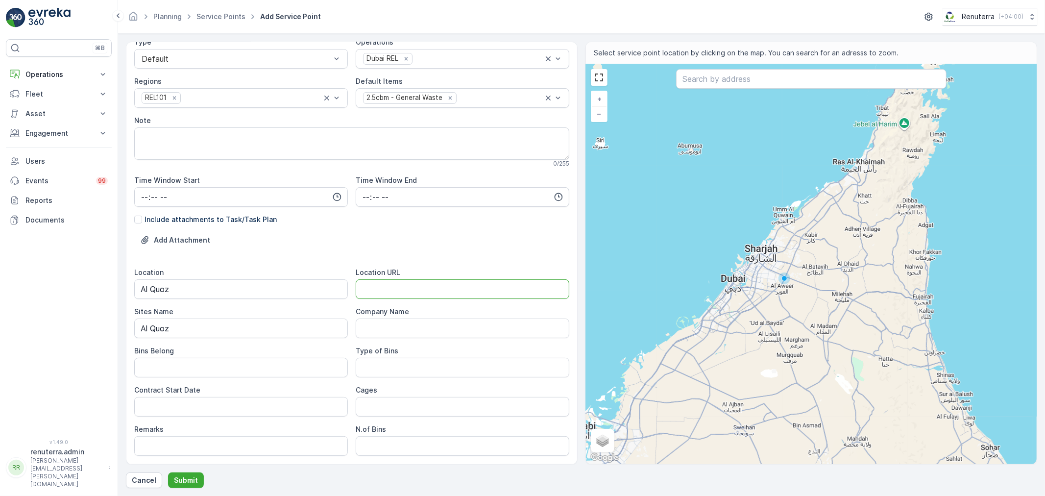
click at [430, 288] on URL "Location URL" at bounding box center [463, 289] width 214 height 20
paste URL "https://maps.app.goo.gl/uHoCB1VLPthYz29J8"
type URL "https://maps.app.goo.gl/uHoCB1VLPthYz29J8"
click at [191, 376] on Belong "Bins Belong" at bounding box center [241, 368] width 214 height 20
type Belong "Service Provider"
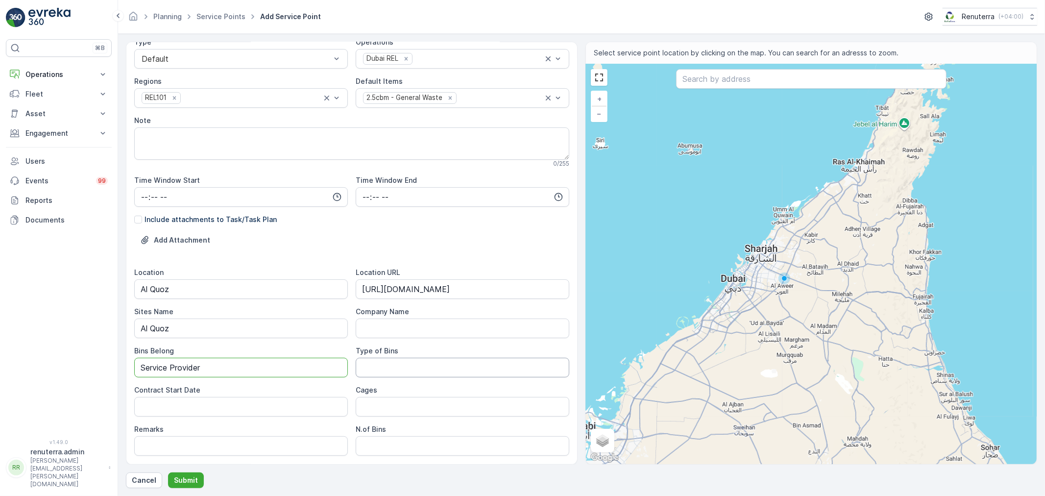
click at [399, 368] on Bins "Type of Bins" at bounding box center [463, 368] width 214 height 20
type Bins "2.5 CBM"
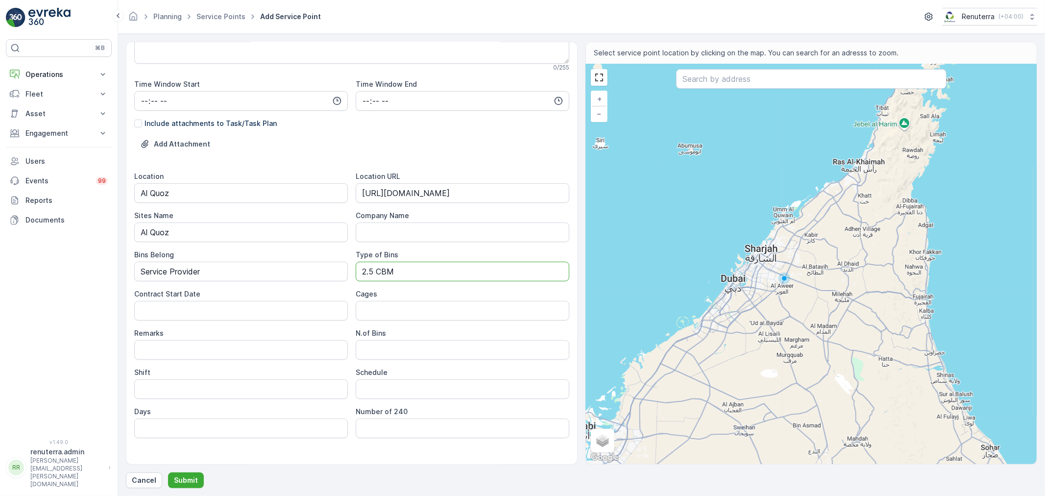
scroll to position [218, 0]
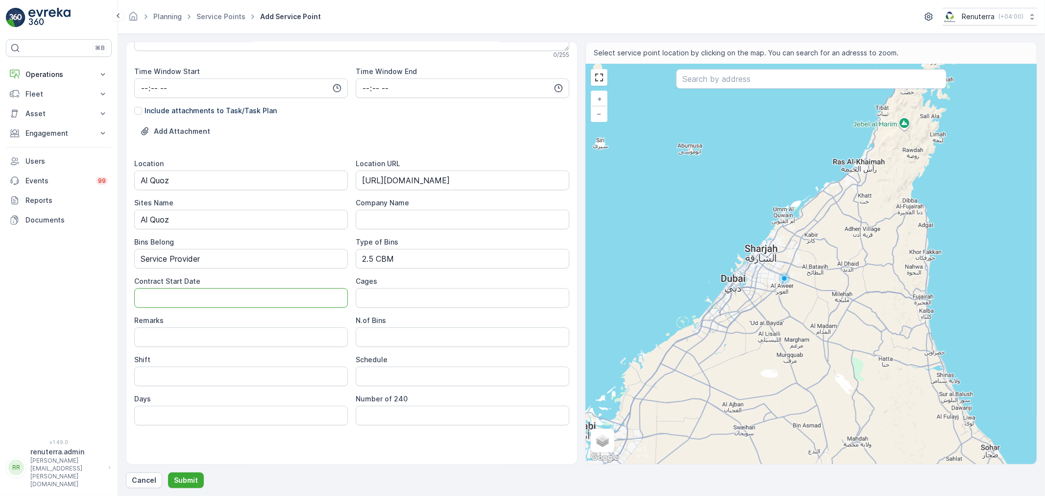
click at [214, 306] on Date "Contract Start Date" at bounding box center [241, 298] width 214 height 20
type Date "0"
type Date "31-08-2025"
click at [390, 331] on Bins "N.of Bins" at bounding box center [463, 337] width 214 height 20
type Bins "1"
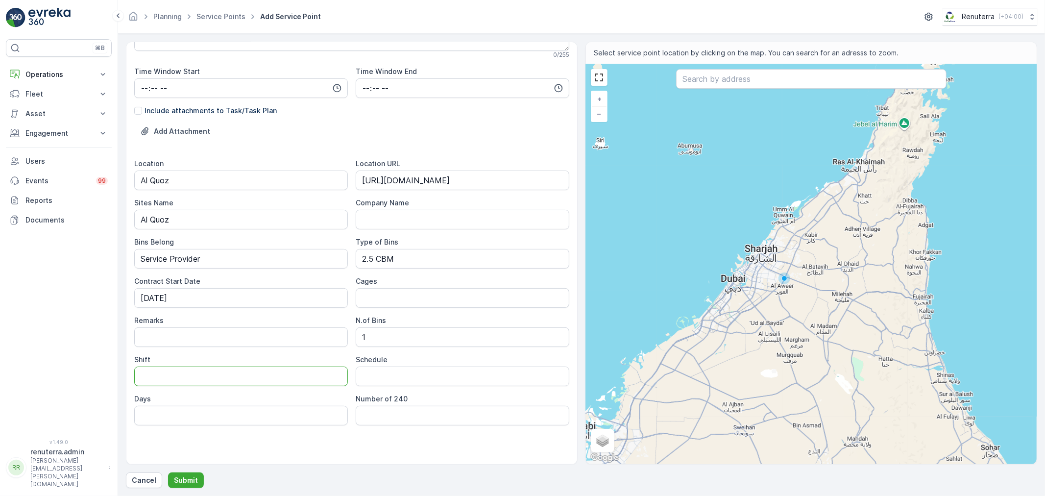
click at [168, 372] on input "Shift" at bounding box center [241, 376] width 214 height 20
type input "Day Shift"
click at [374, 379] on input "Schedule" at bounding box center [463, 376] width 214 height 20
type input "Weekly 1 Time"
click at [186, 422] on input "Days" at bounding box center [241, 416] width 214 height 20
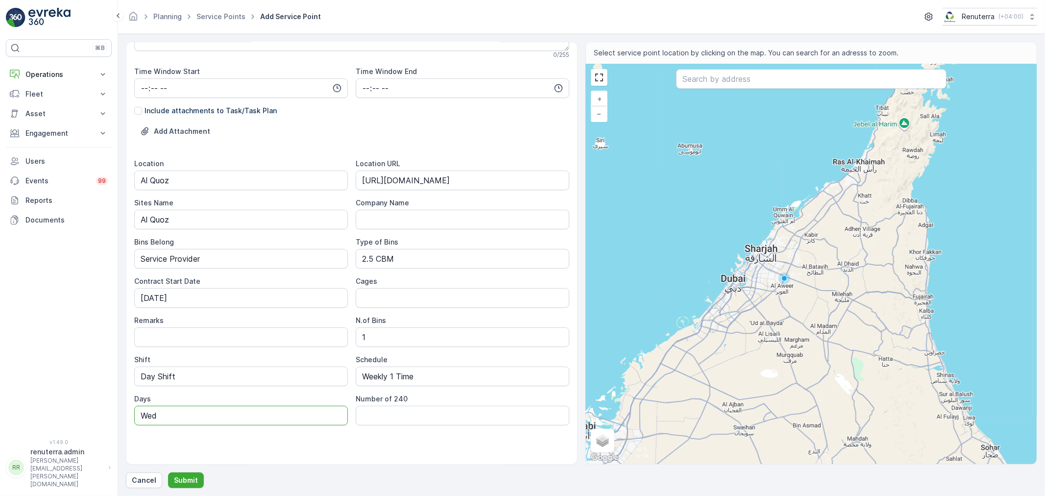
type input "Wed"
click at [457, 438] on div "Service Point Name Yousco Cargo LLC - Al Quoz This name is available 26 / 255 L…" at bounding box center [351, 148] width 435 height 632
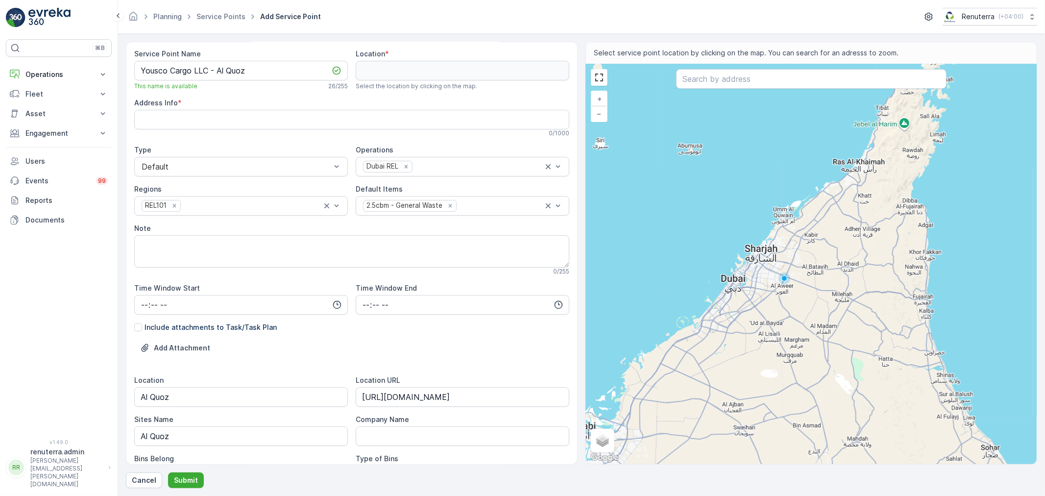
scroll to position [0, 0]
click at [796, 77] on input "text" at bounding box center [811, 79] width 270 height 20
paste input "Vertum Trading FZE"
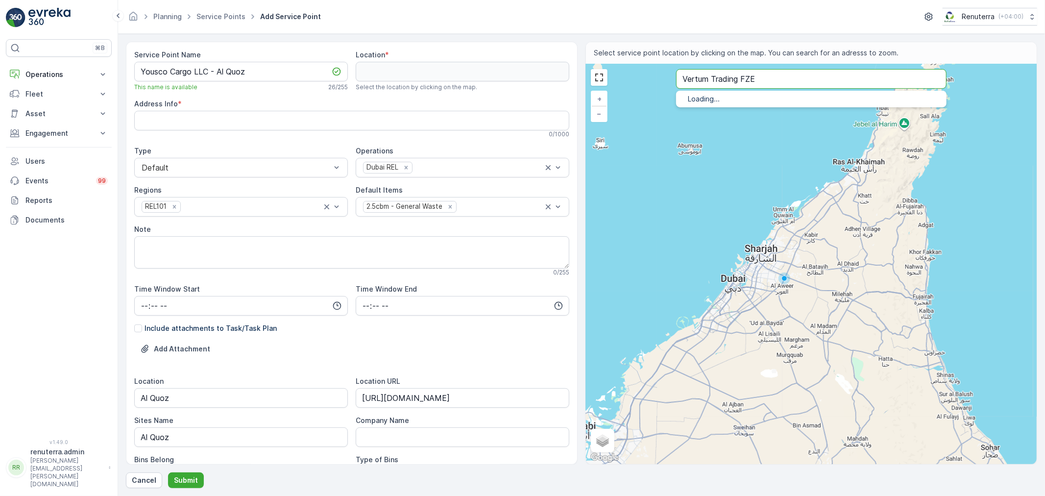
type input "Vertum Trading FZE"
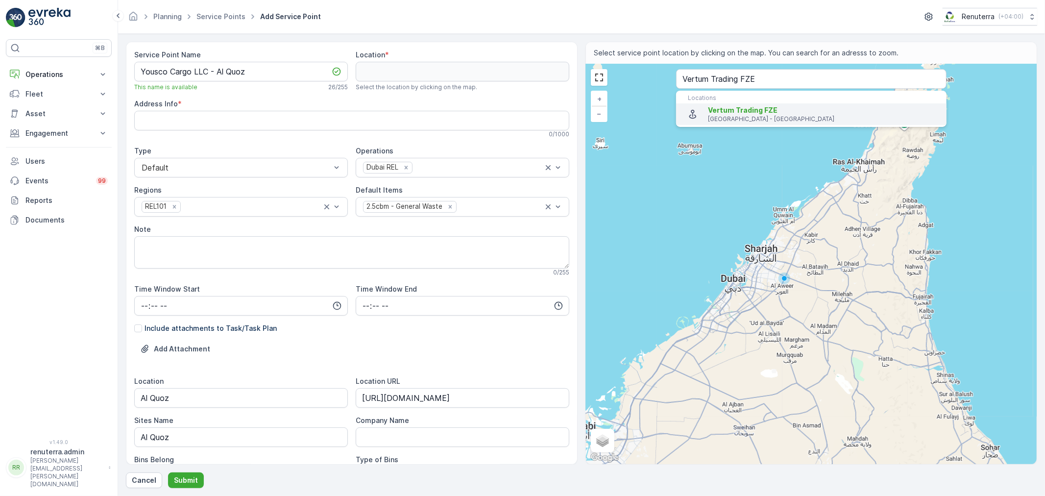
click at [735, 106] on span "Vertum Trading FZE" at bounding box center [743, 110] width 70 height 8
type input "25.1131457,55.2350328"
type Info "Al Quoz - Al Quoz Industrial Area 4 - Dubai - United Arab Emirates"
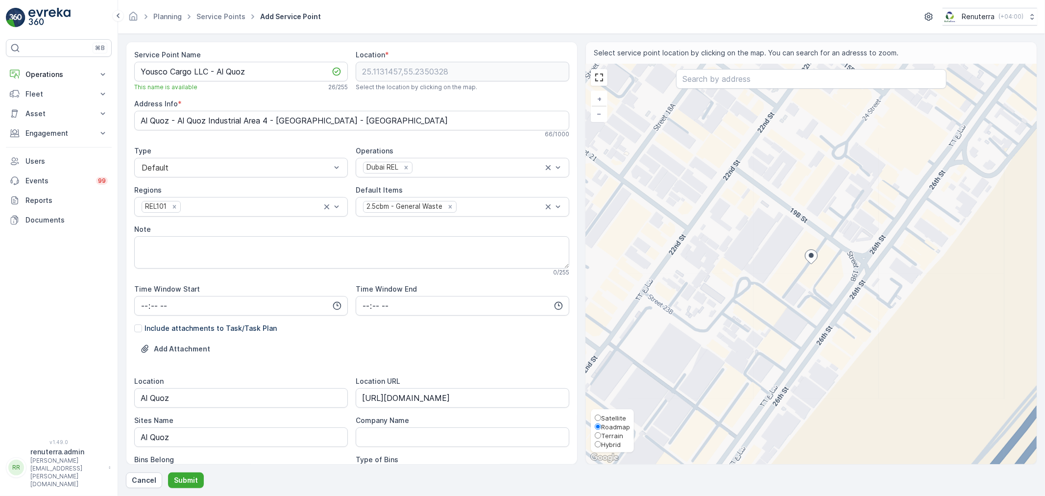
click at [611, 418] on span "Satellite" at bounding box center [613, 418] width 25 height 8
click at [601, 418] on input "Satellite" at bounding box center [598, 417] width 6 height 6
radio input "true"
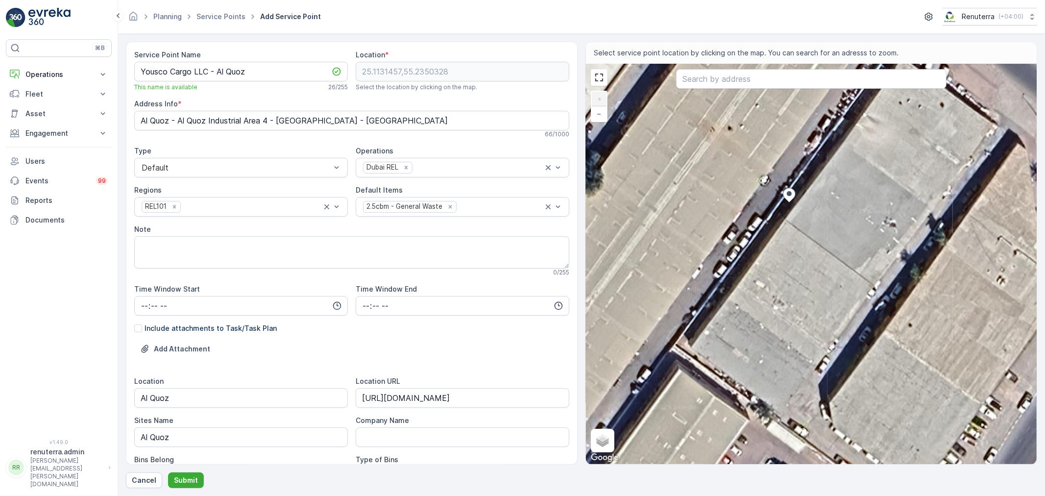
click at [823, 182] on div "+ − Satellite Roadmap Terrain Hybrid Leaflet Keyboard shortcuts Map Data Imager…" at bounding box center [811, 264] width 451 height 400
type input "25.113196947334963,55.23512553527301"
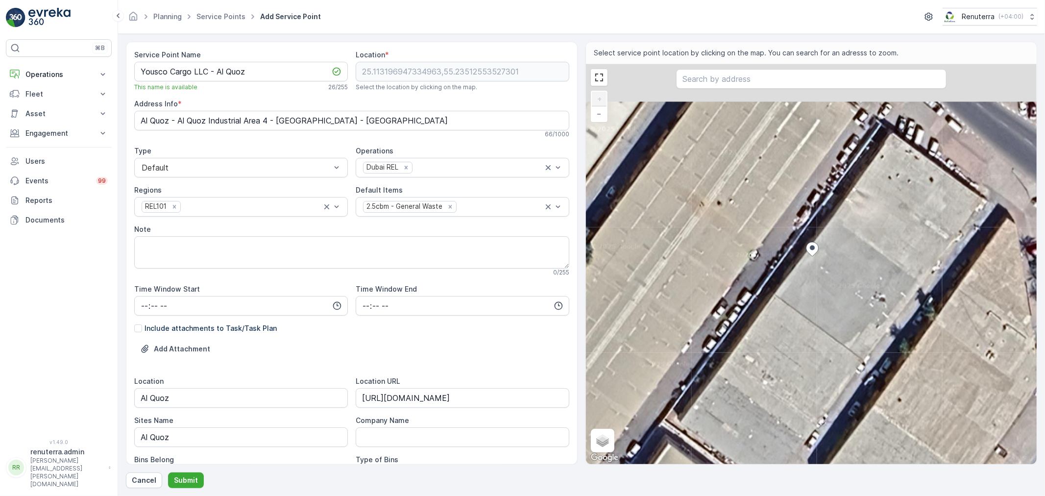
type Info "467P+62V - 19B St - Al Quoz - Al Quoz Industrial Area 4 - Dubai - United Arab E…"
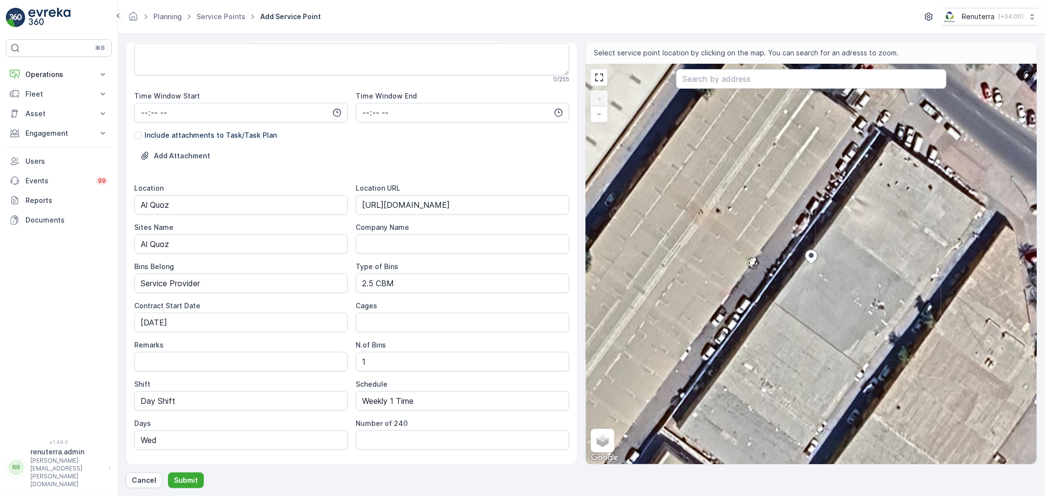
scroll to position [218, 0]
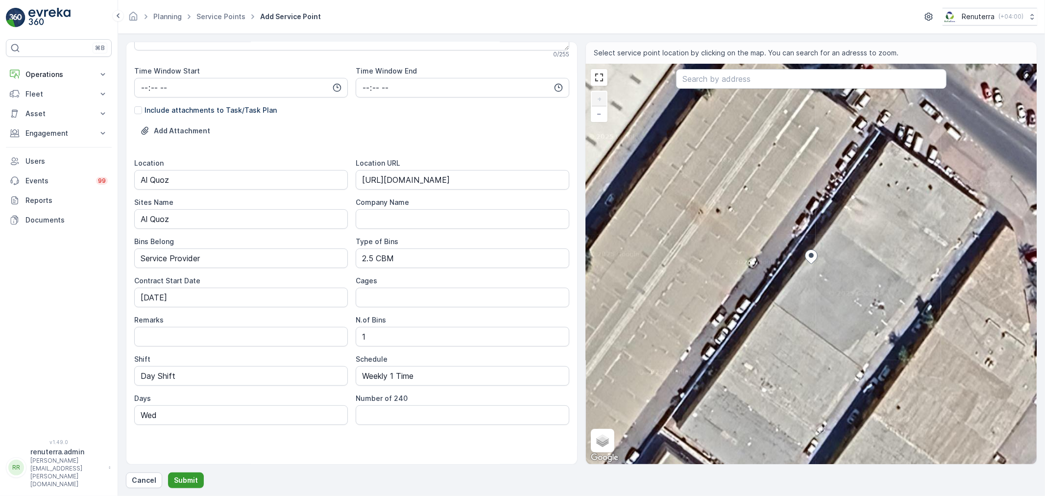
click at [183, 479] on p "Submit" at bounding box center [186, 480] width 24 height 10
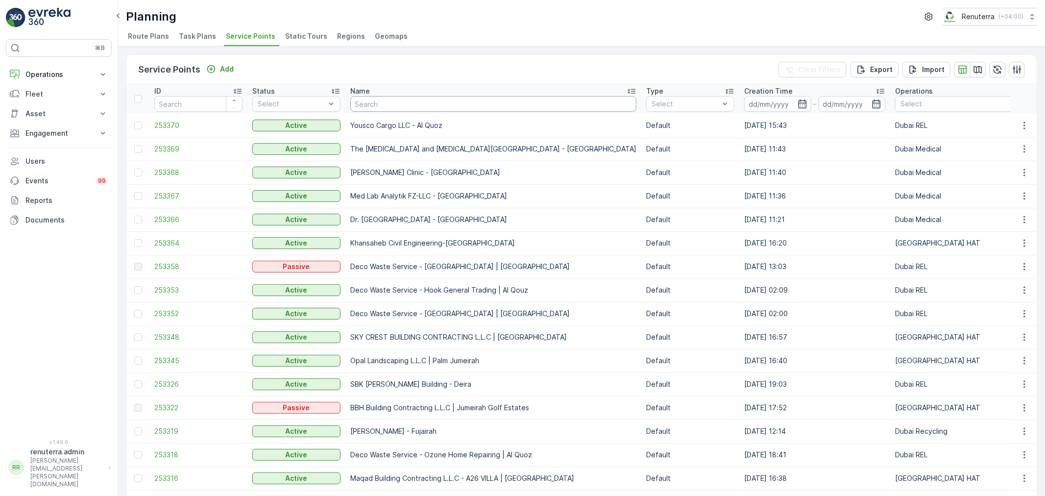
click at [399, 101] on input "text" at bounding box center [493, 104] width 286 height 16
type input "yousco"
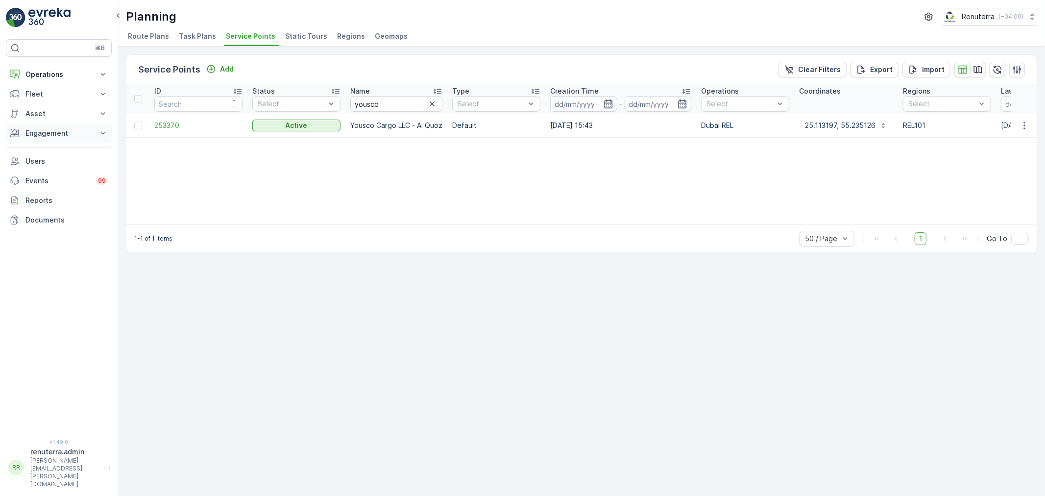
click at [52, 125] on button "Engagement" at bounding box center [59, 133] width 106 height 20
click at [36, 161] on p "Entities" at bounding box center [37, 164] width 24 height 10
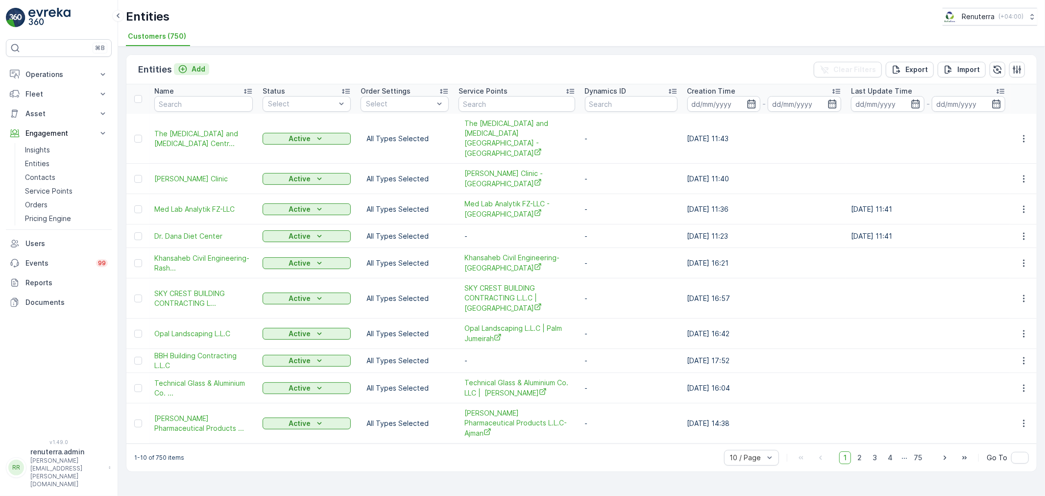
click at [197, 67] on p "Add" at bounding box center [199, 69] width 14 height 10
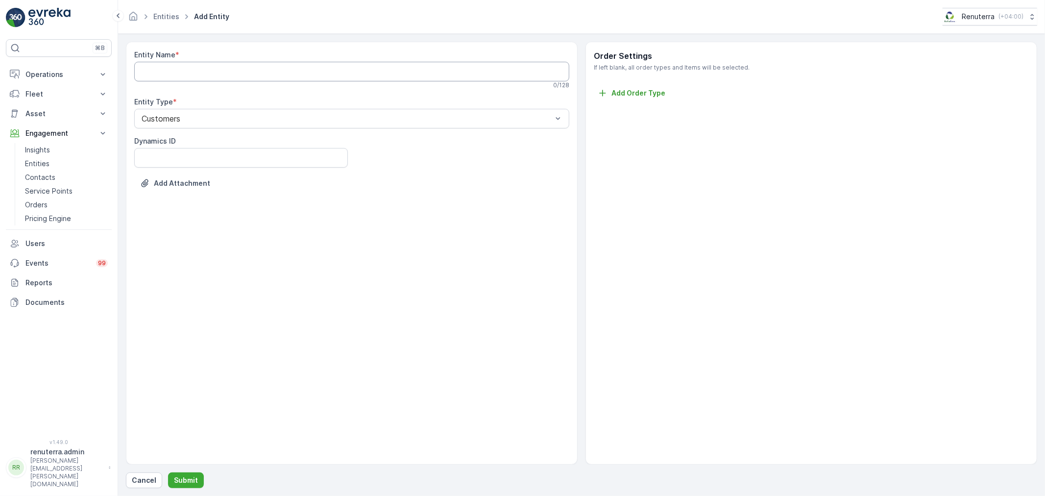
click at [182, 67] on Name "Entity Name" at bounding box center [351, 72] width 435 height 20
paste Name "Yousco Cargo LLC - Al Quoz"
drag, startPoint x: 208, startPoint y: 72, endPoint x: 633, endPoint y: 113, distance: 427.3
click at [633, 113] on div "Entity Name * Yousco Cargo LLC - Al Quoz Checking availability... 26 / 128 Enti…" at bounding box center [581, 253] width 911 height 423
type Name "Yousco Cargo LLC"
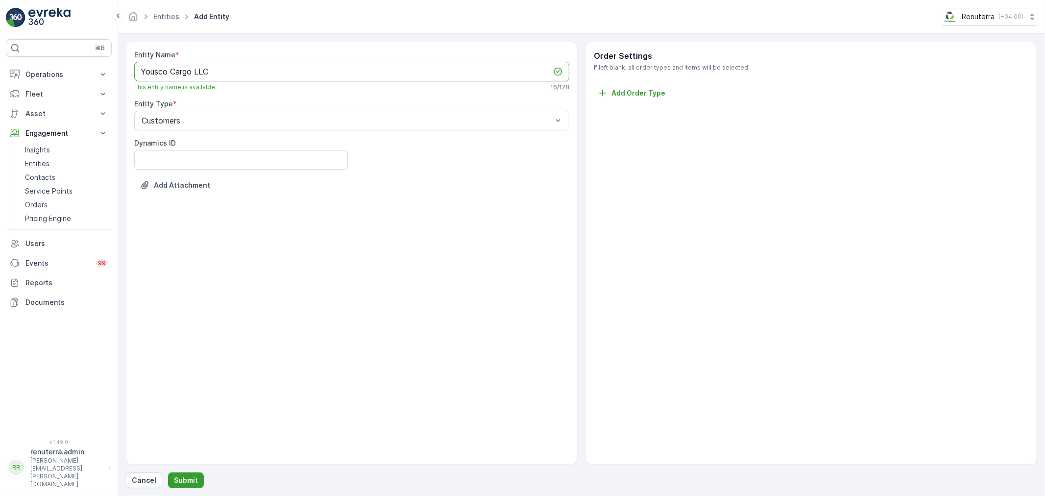
click at [178, 483] on p "Submit" at bounding box center [186, 480] width 24 height 10
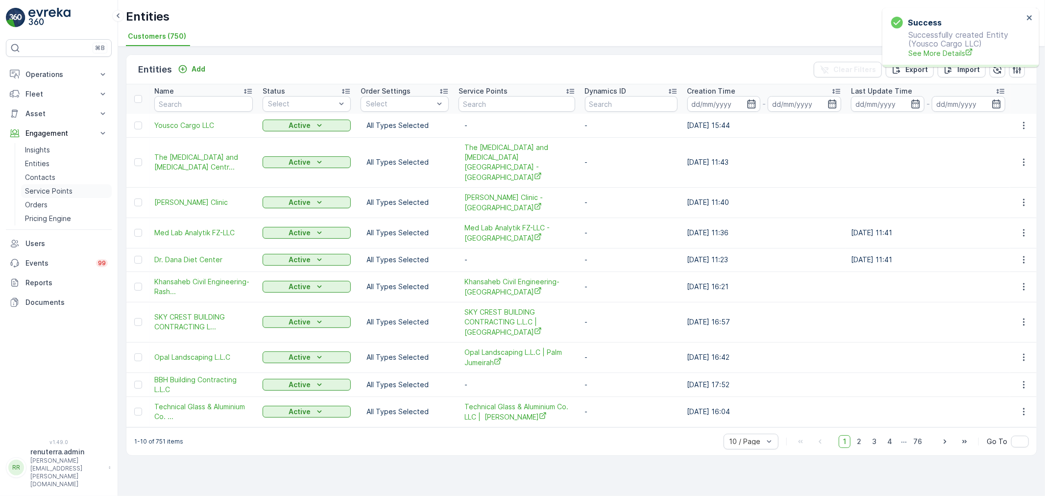
click at [45, 189] on p "Service Points" at bounding box center [49, 191] width 48 height 10
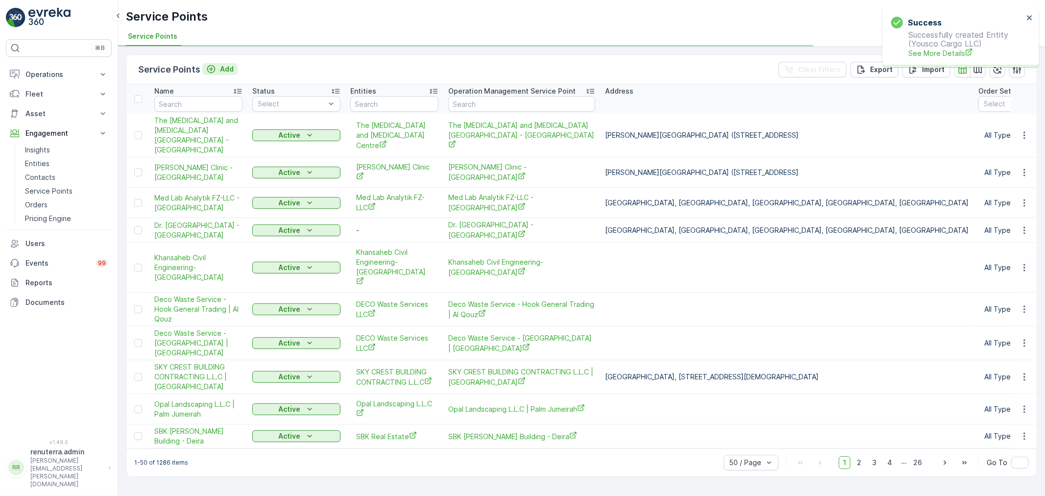
click at [226, 68] on p "Add" at bounding box center [227, 69] width 14 height 10
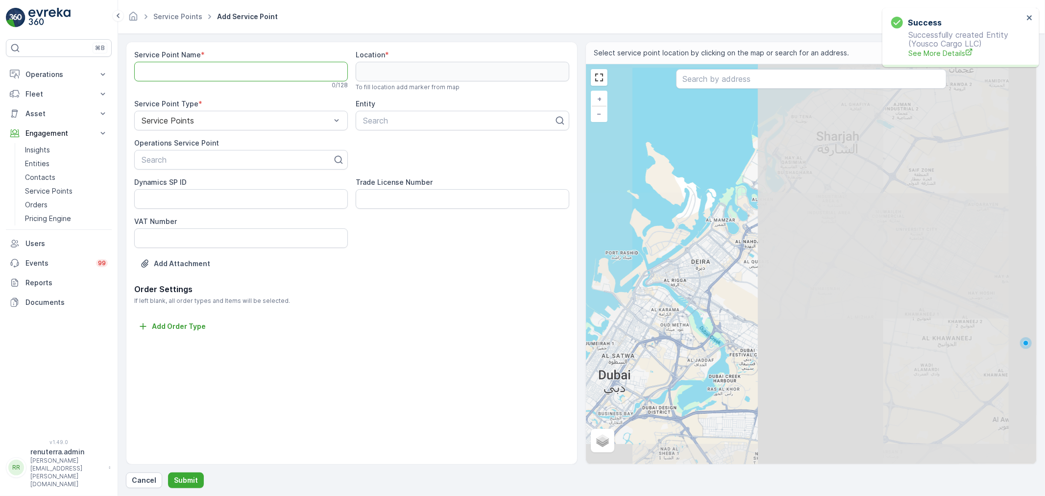
click at [206, 68] on Name "Service Point Name" at bounding box center [241, 72] width 214 height 20
paste Name "Yousco Cargo LLC - Al Quoz"
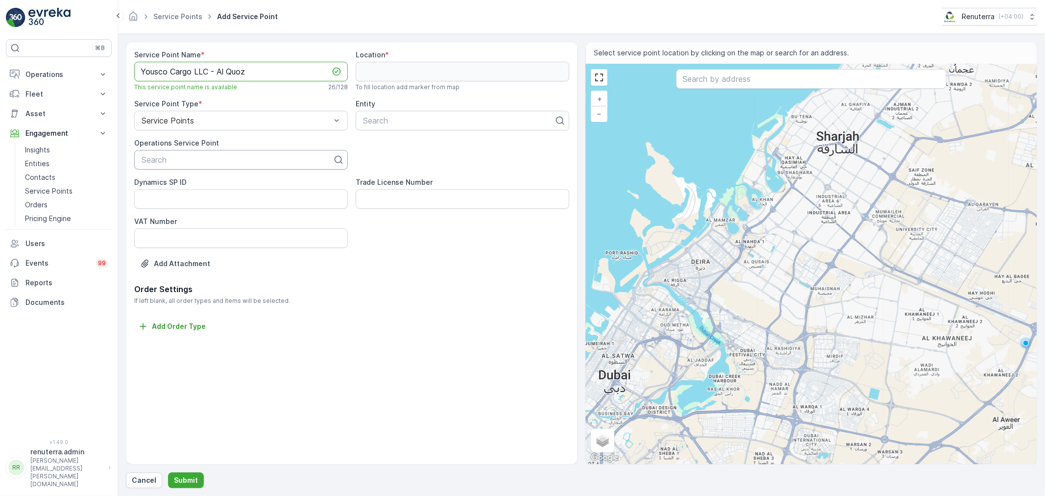
type Name "Yousco Cargo LLC - Al Quoz"
click at [213, 156] on div at bounding box center [237, 159] width 193 height 9
paste input "Yousco Cargo LLC - Al Quoz"
type input "Yousco Cargo LLC - Al Quoz"
click at [208, 183] on span "Yousco Cargo LLC - Al Quoz" at bounding box center [192, 183] width 104 height 9
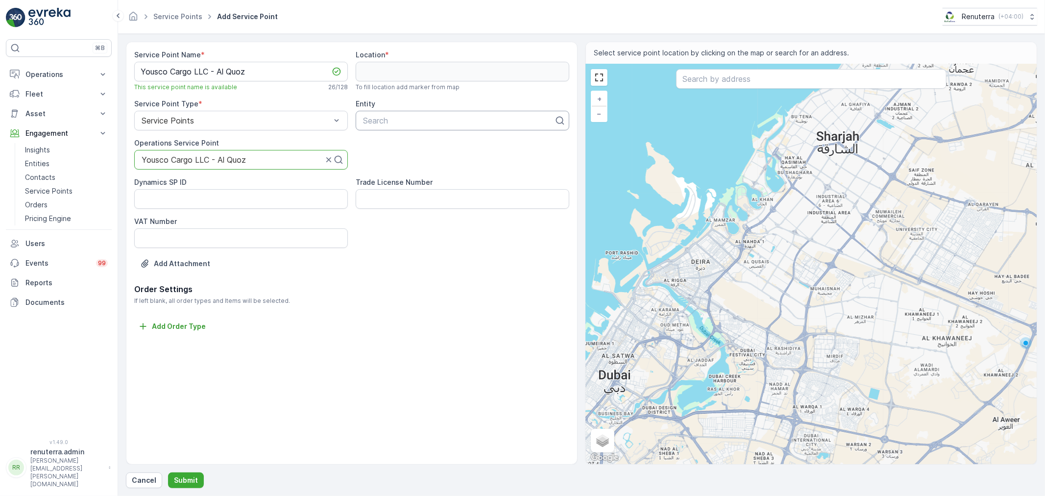
click at [457, 120] on div at bounding box center [458, 120] width 193 height 9
type input "you"
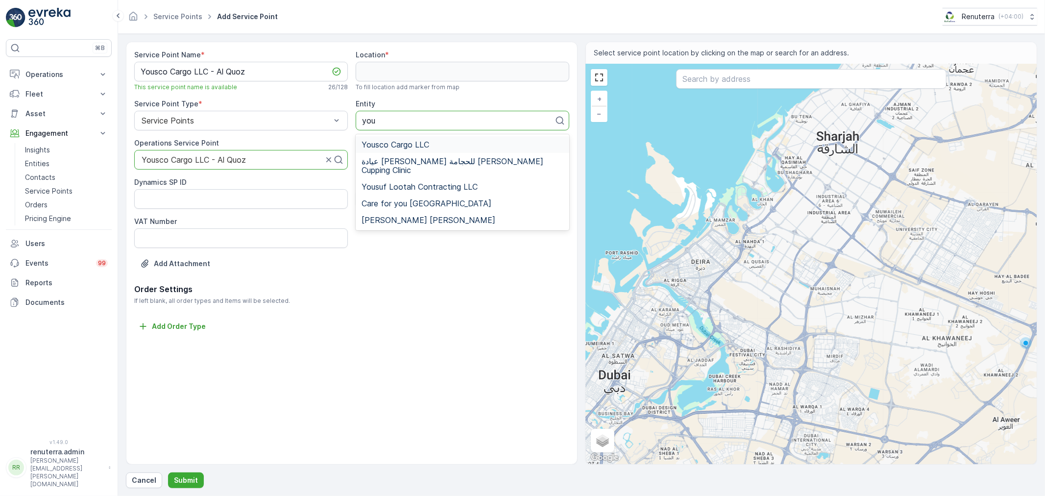
click at [433, 145] on div "Yousco Cargo LLC" at bounding box center [463, 144] width 202 height 9
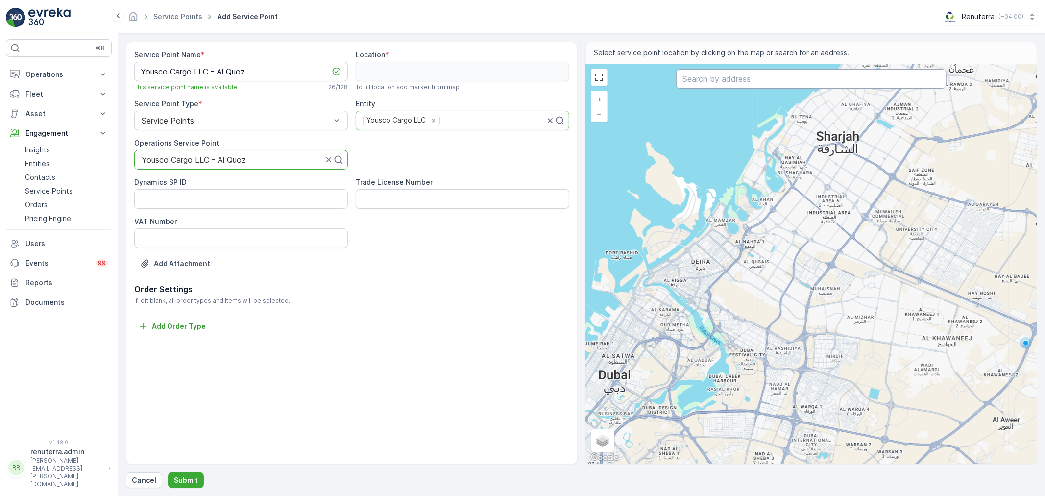
click at [715, 81] on input "text" at bounding box center [811, 79] width 270 height 20
paste input "Vertum Trading FZE"
type input "Vertum Trading FZE"
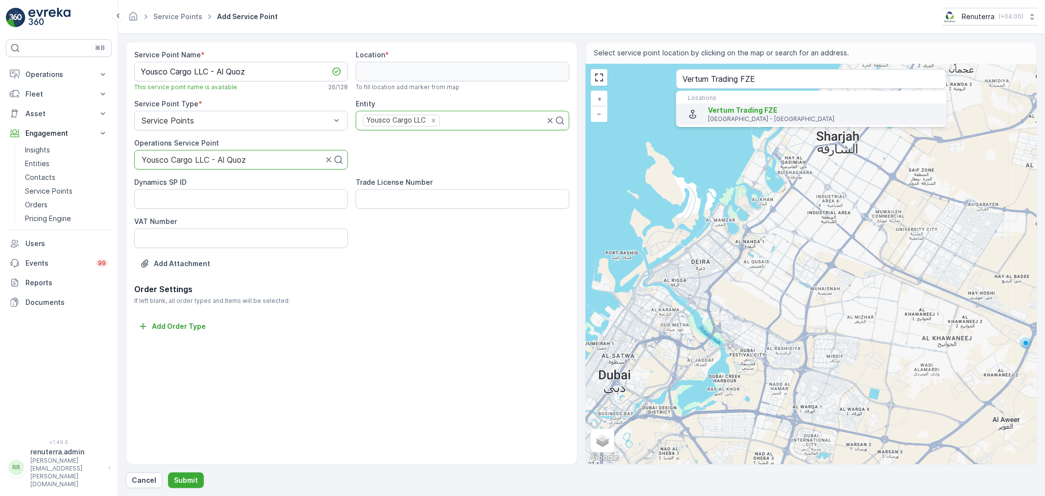
click at [738, 118] on p "Dubai - United Arab Emirates" at bounding box center [823, 119] width 231 height 8
type input "25.1131457,55.2350328"
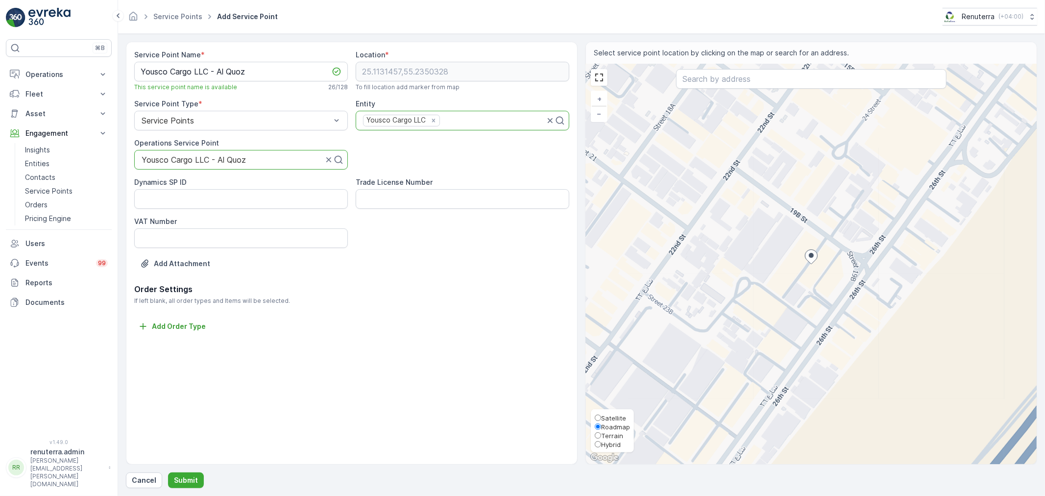
click at [613, 415] on span "Satellite" at bounding box center [613, 418] width 25 height 8
click at [601, 415] on input "Satellite" at bounding box center [598, 417] width 6 height 6
radio input "true"
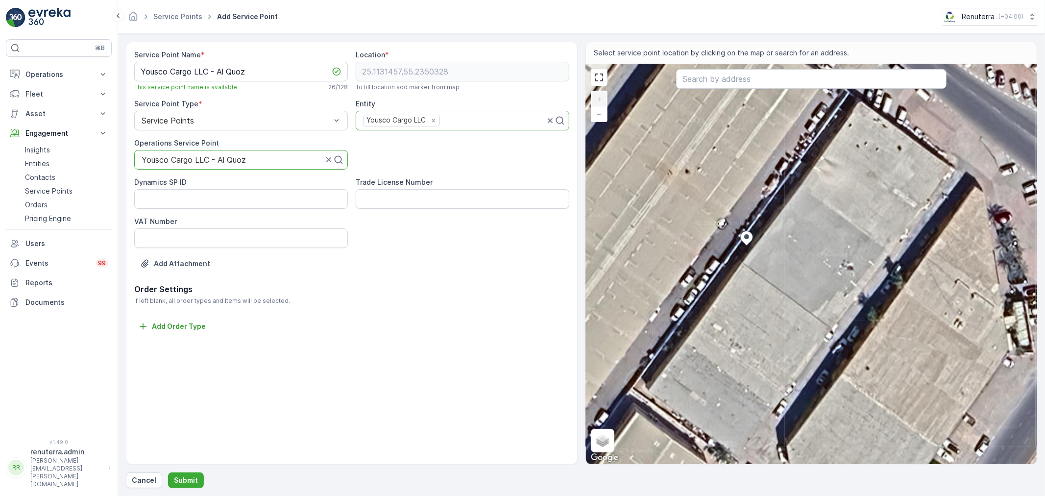
click at [779, 221] on div "+ − Satellite Roadmap Terrain Hybrid Leaflet Keyboard shortcuts Map Data Imager…" at bounding box center [811, 264] width 451 height 400
type input "25.113205404529296,55.235121507411044"
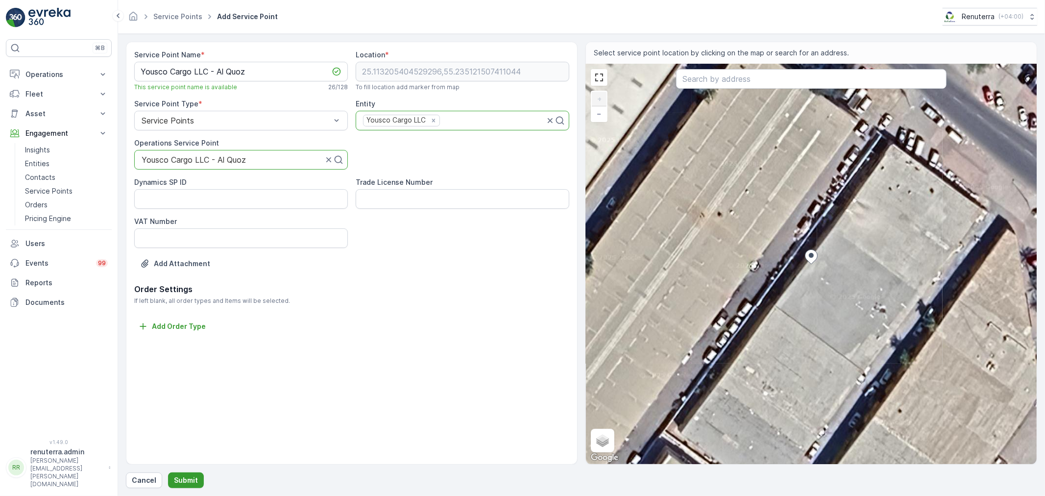
click at [194, 474] on button "Submit" at bounding box center [186, 480] width 36 height 16
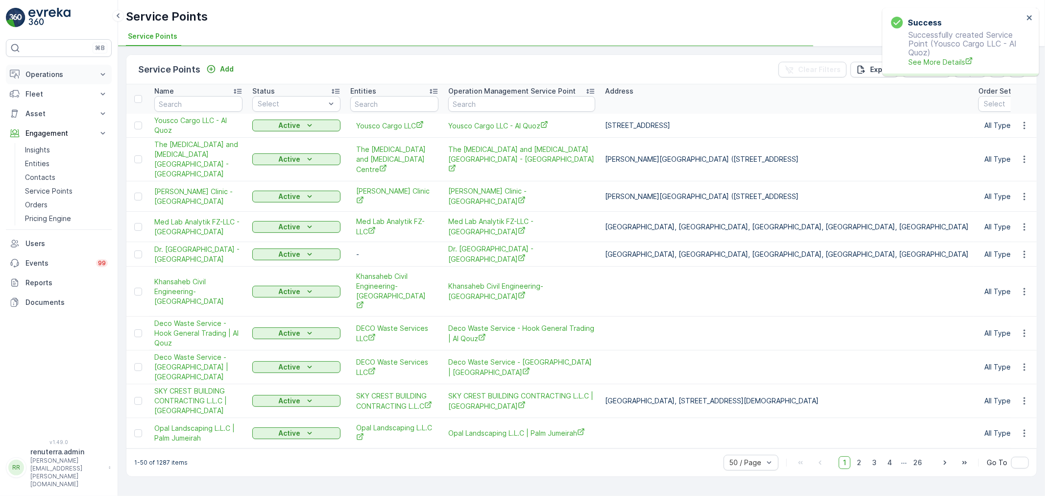
click at [52, 72] on p "Operations" at bounding box center [58, 75] width 67 height 10
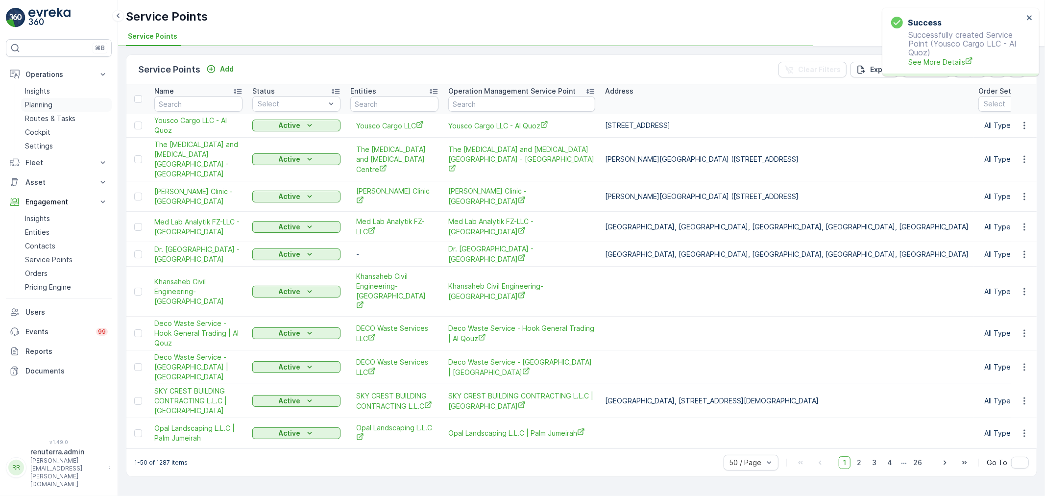
click at [46, 101] on p "Planning" at bounding box center [38, 105] width 27 height 10
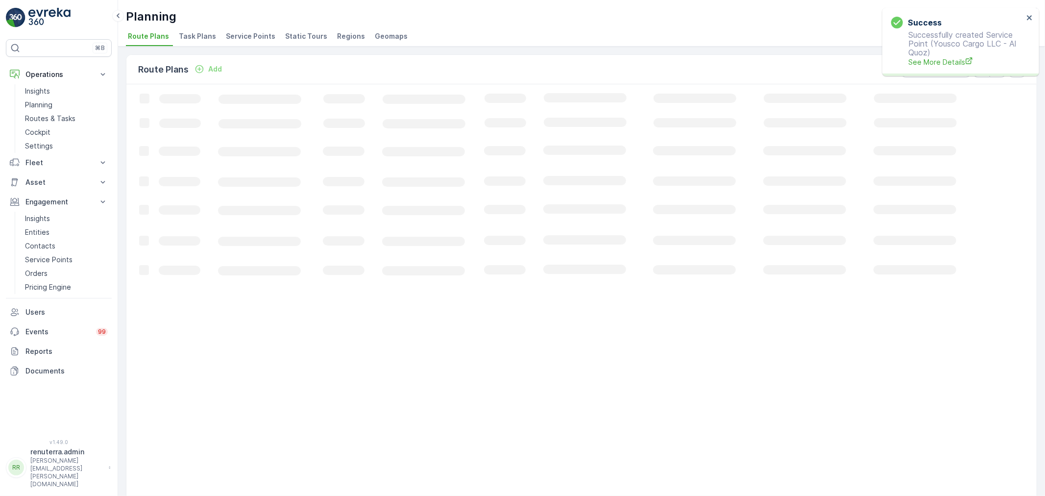
click at [252, 36] on span "Service Points" at bounding box center [250, 36] width 49 height 10
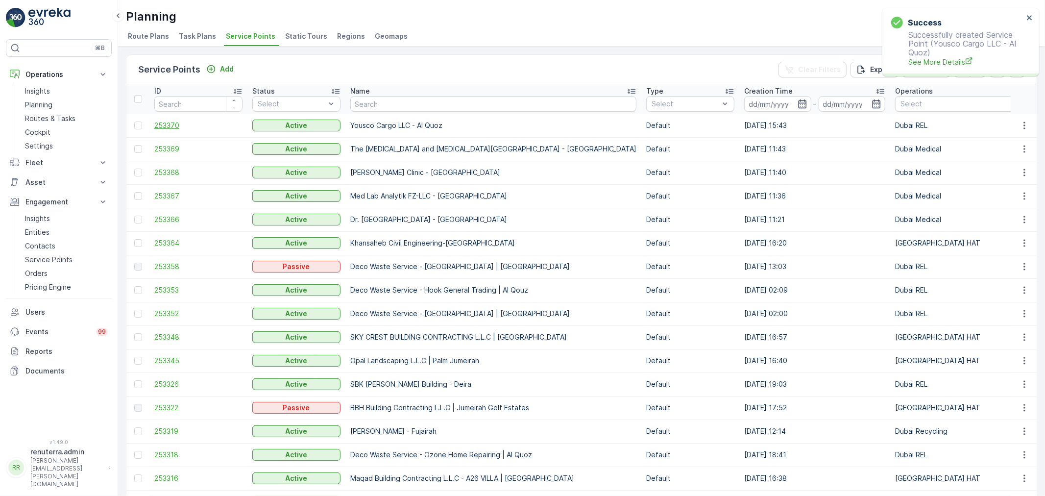
click at [165, 125] on span "253370" at bounding box center [198, 126] width 88 height 10
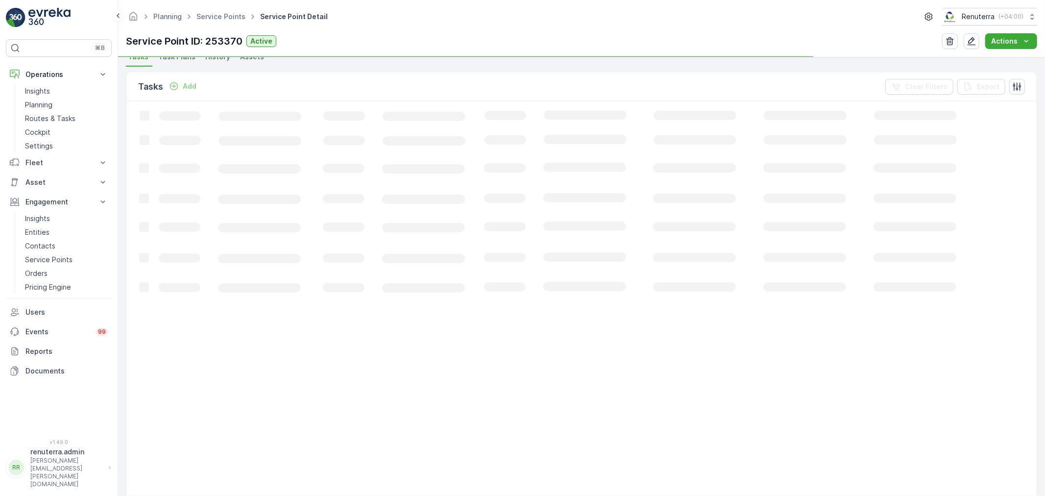
scroll to position [272, 0]
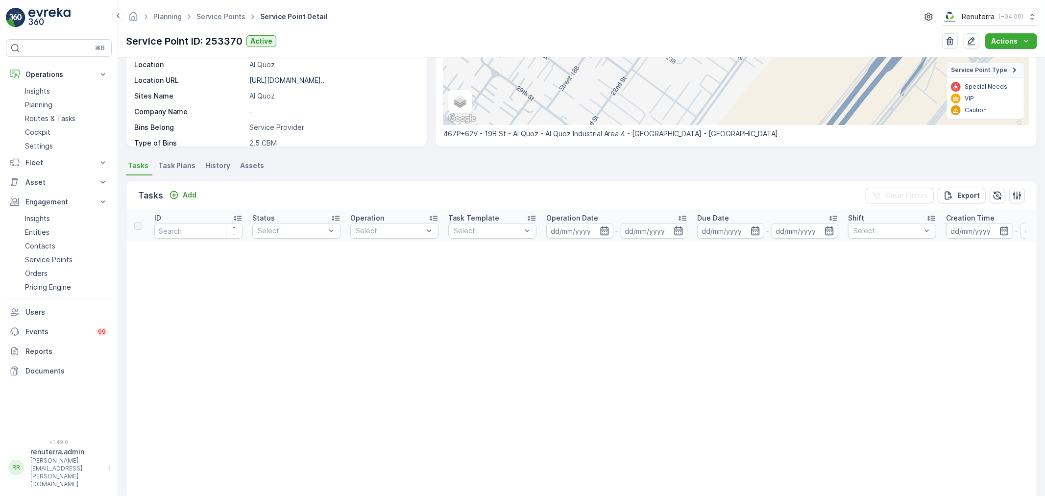
click at [184, 163] on span "Task Plans" at bounding box center [176, 166] width 37 height 10
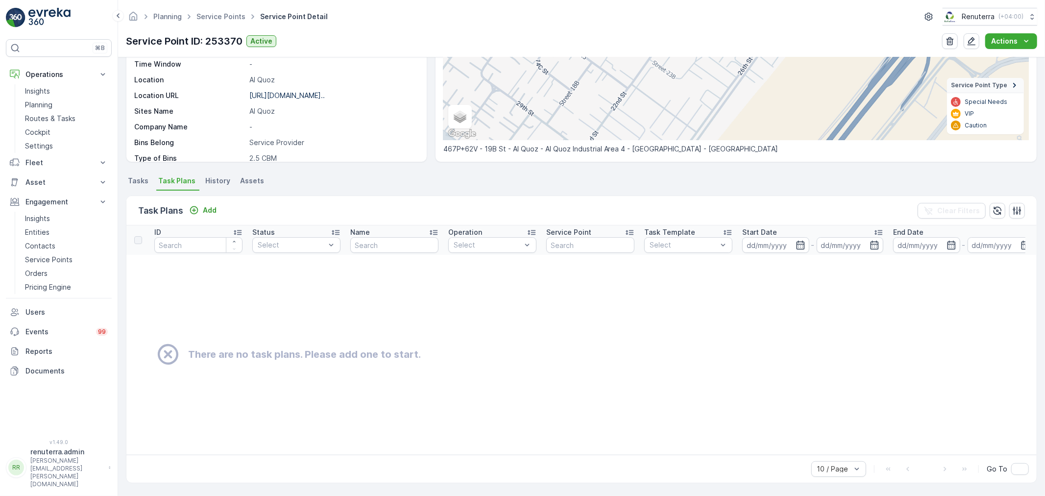
scroll to position [152, 0]
click at [214, 206] on p "Add" at bounding box center [210, 210] width 14 height 10
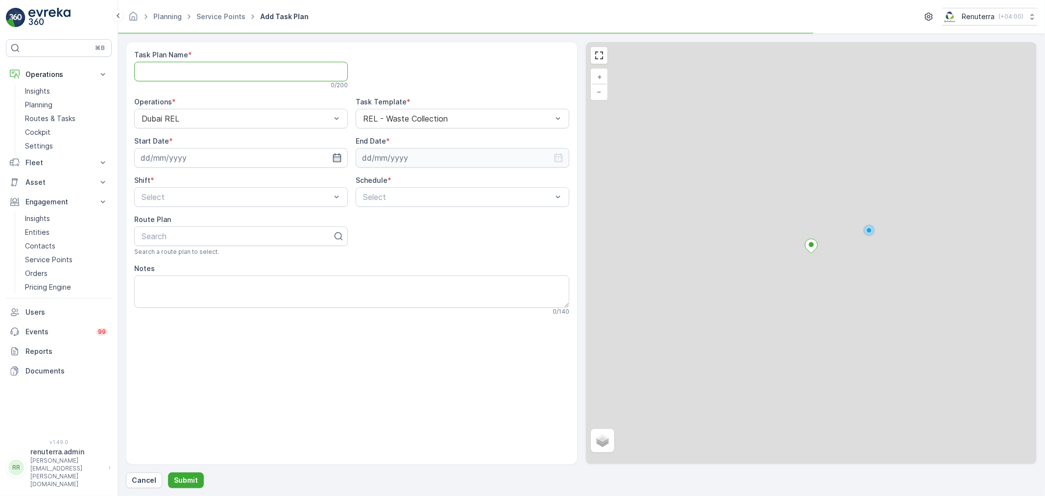
click at [256, 71] on Name "Task Plan Name" at bounding box center [241, 72] width 214 height 20
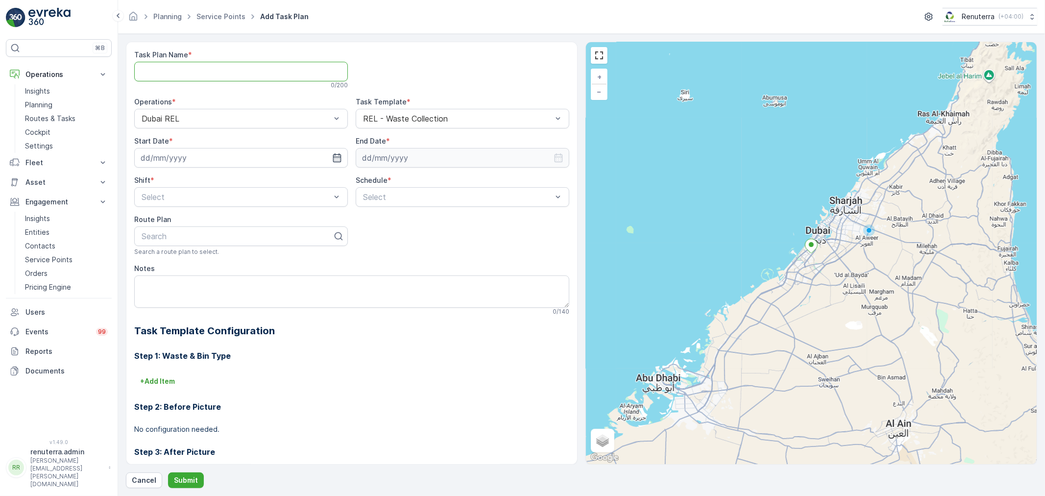
type Name "DREL001"
click at [217, 158] on input at bounding box center [241, 158] width 214 height 20
click at [203, 316] on div "3" at bounding box center [204, 318] width 16 height 16
type input "03.09.2025"
click at [417, 152] on input at bounding box center [463, 158] width 214 height 20
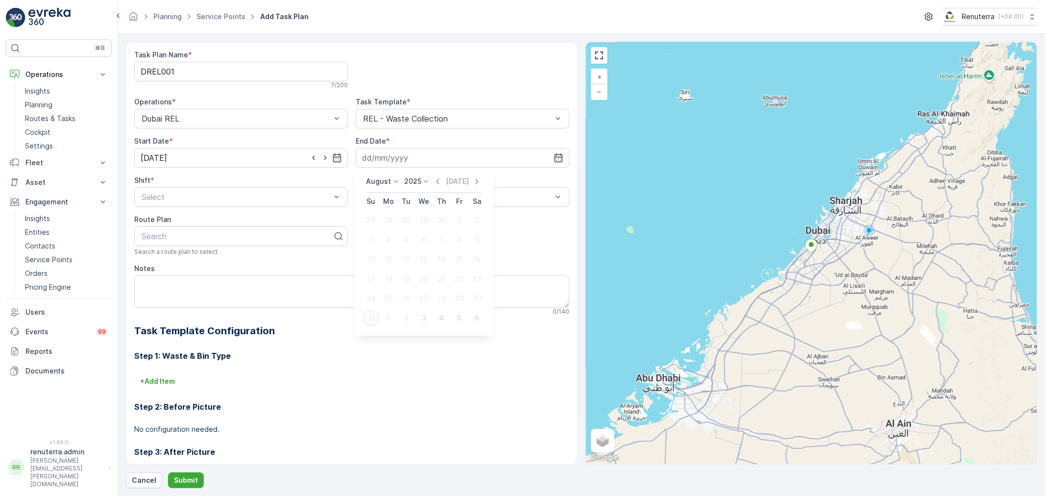
click at [375, 179] on p "August" at bounding box center [378, 181] width 25 height 10
click at [390, 267] on span "December" at bounding box center [389, 272] width 34 height 10
click at [428, 175] on div "December 2025 Today Su Mo Tu We Th Fr Sa 30 1 2 3 4 5 6 7 8 9 10 11 12 13 14 15…" at bounding box center [427, 242] width 147 height 147
click at [426, 176] on p "2025" at bounding box center [422, 181] width 17 height 10
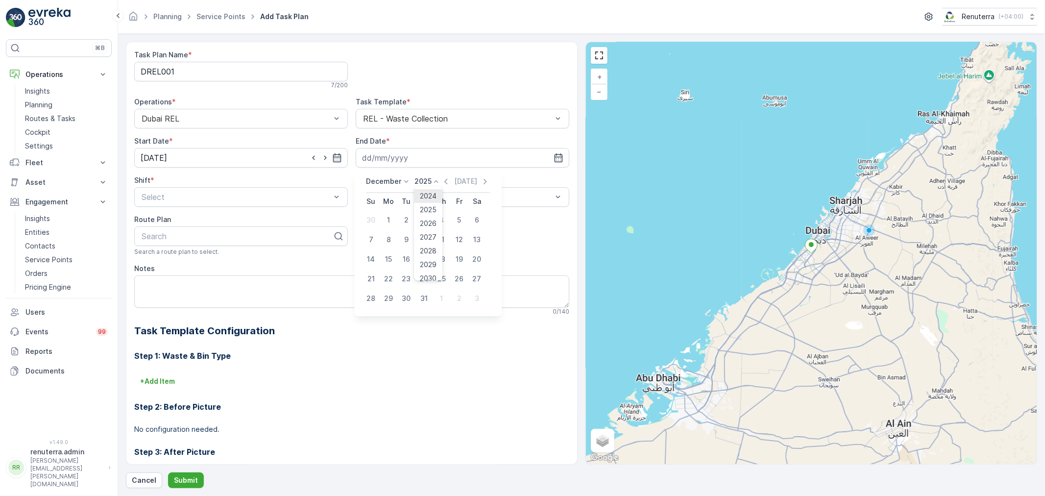
scroll to position [60, 0]
click at [429, 213] on span "2026" at bounding box center [428, 217] width 17 height 10
click at [443, 298] on div "31" at bounding box center [442, 299] width 16 height 16
type input "31.12.2026"
click at [425, 198] on div at bounding box center [457, 197] width 191 height 9
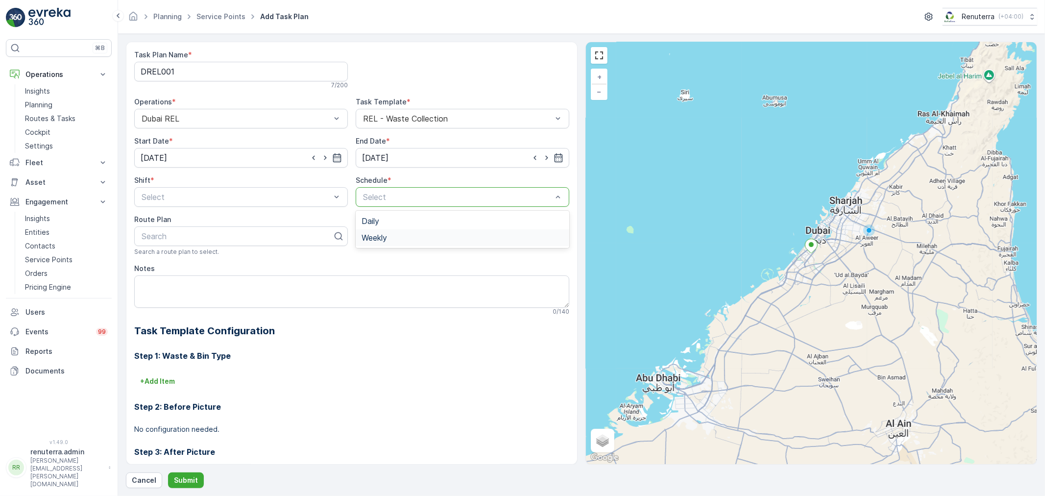
click at [389, 236] on div "Weekly" at bounding box center [463, 237] width 202 height 9
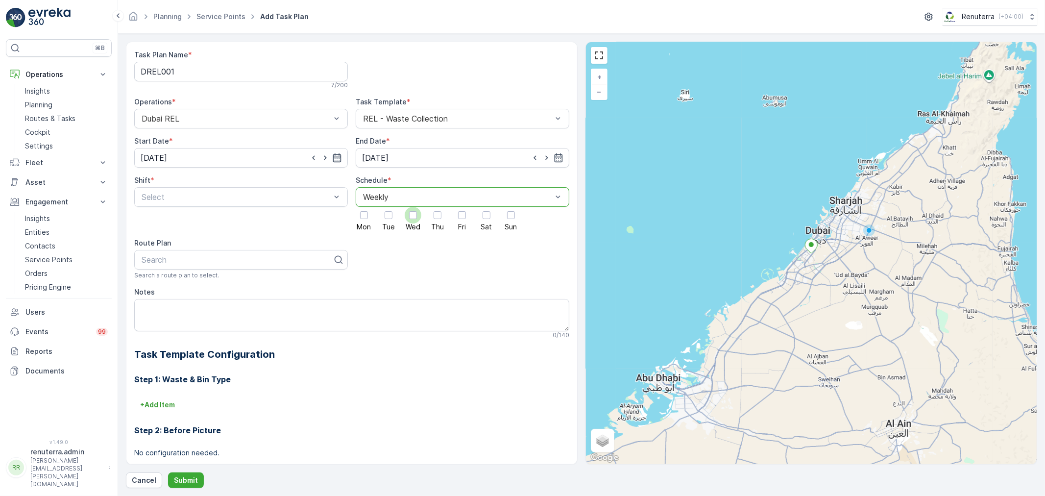
click at [412, 214] on div at bounding box center [413, 215] width 8 height 8
click at [413, 207] on input "Wed" at bounding box center [413, 207] width 0 height 0
click at [195, 259] on div at bounding box center [237, 259] width 193 height 9
type input "REL101"
click at [192, 282] on div "DREL101" at bounding box center [241, 283] width 202 height 9
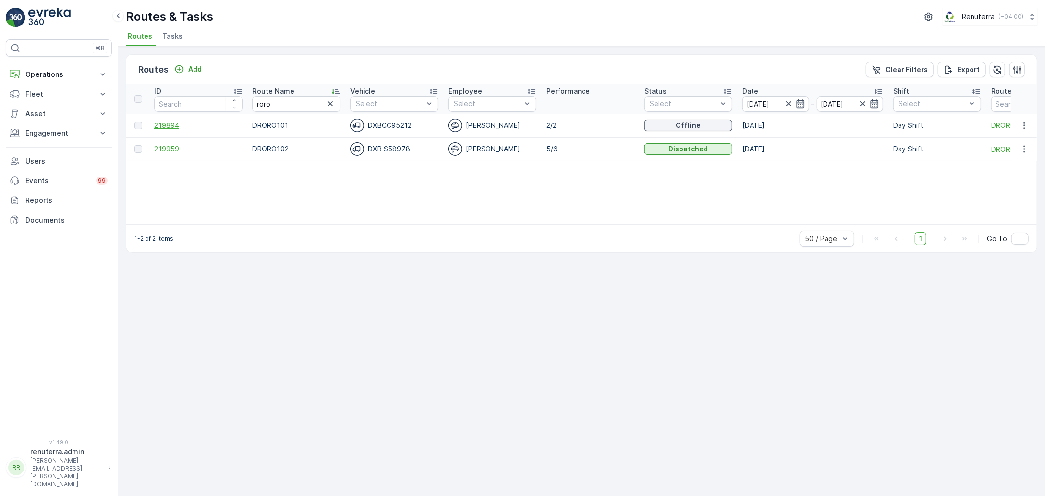
click at [169, 124] on span "219894" at bounding box center [198, 126] width 88 height 10
click at [172, 149] on span "219959" at bounding box center [198, 149] width 88 height 10
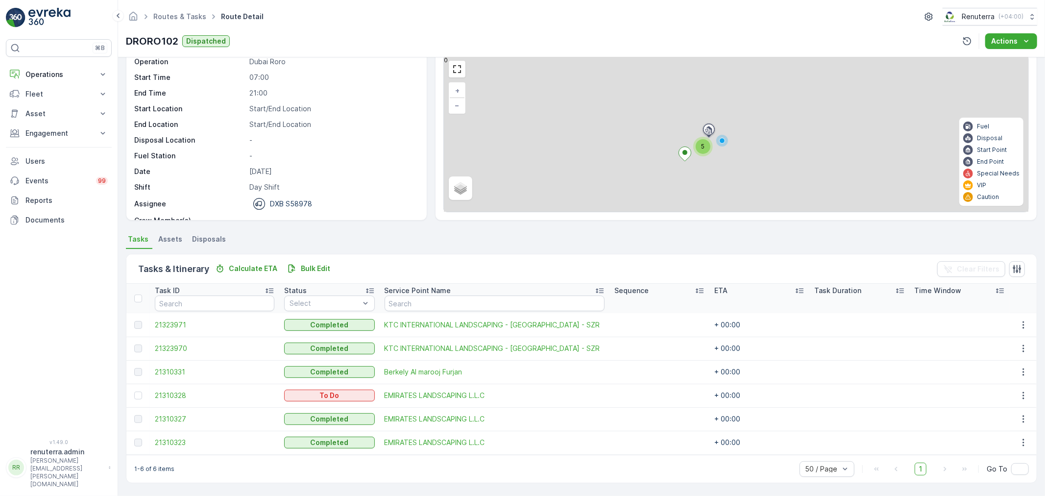
scroll to position [40, 0]
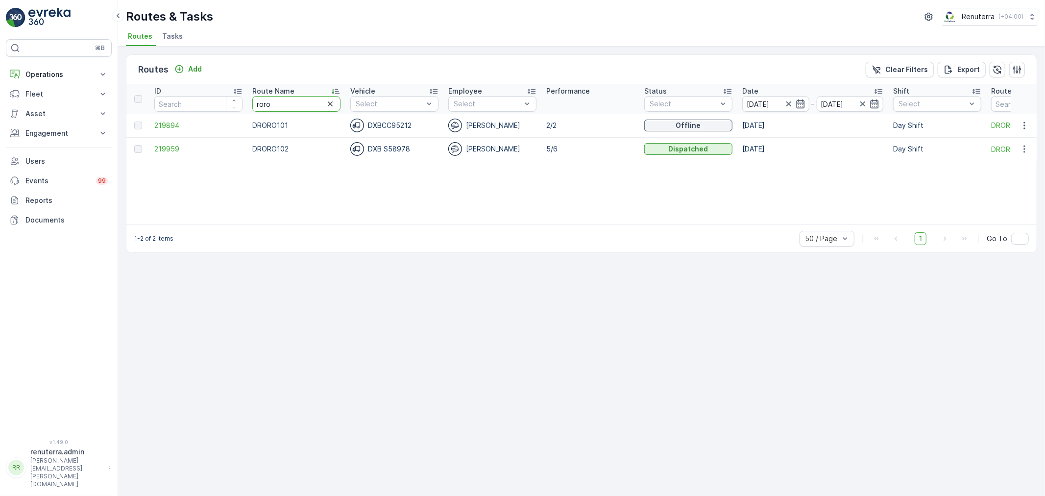
drag, startPoint x: 288, startPoint y: 104, endPoint x: 242, endPoint y: 97, distance: 46.6
click at [242, 97] on tr "ID Route Name roro Vehicle Select Employee Select Performance Status Select Dat…" at bounding box center [618, 98] width 984 height 29
type input "hat"
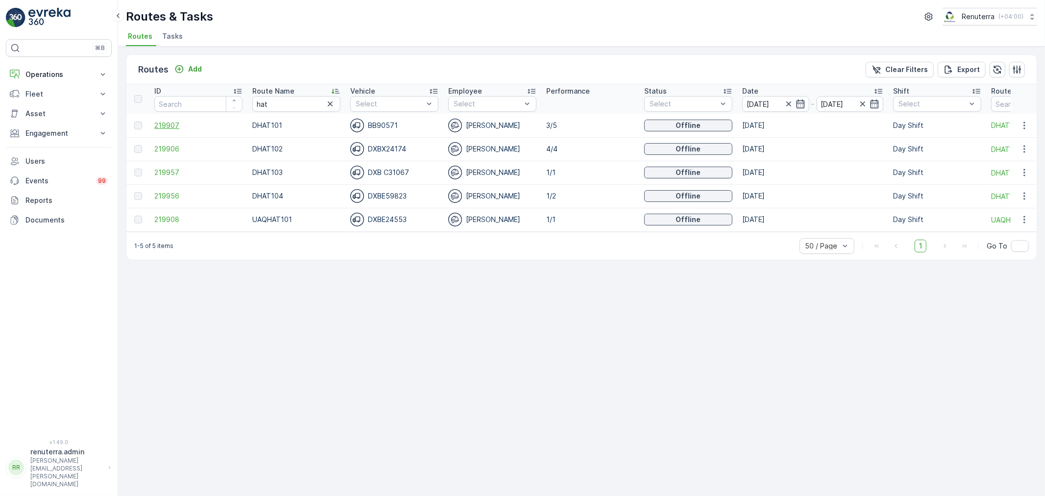
click at [169, 122] on span "219907" at bounding box center [198, 126] width 88 height 10
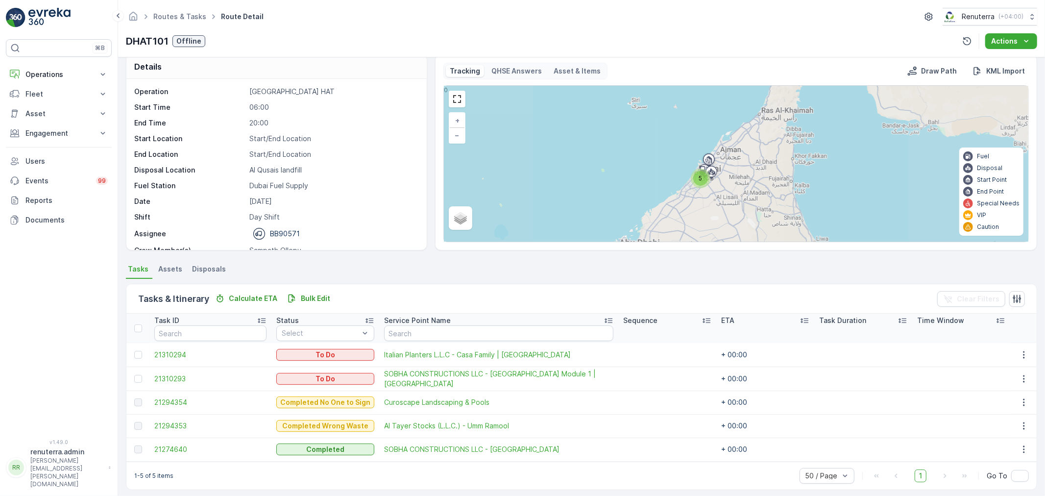
scroll to position [17, 0]
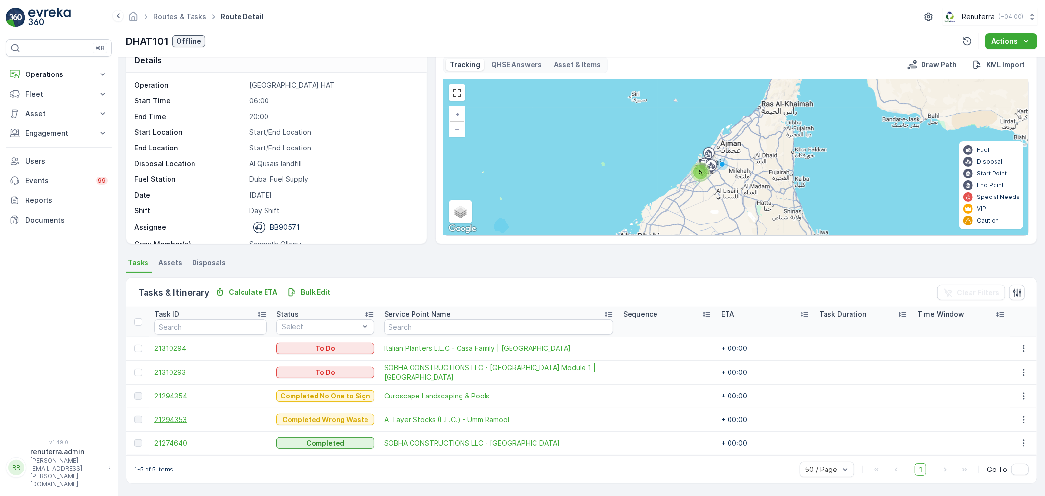
click at [169, 415] on span "21294353" at bounding box center [210, 419] width 112 height 10
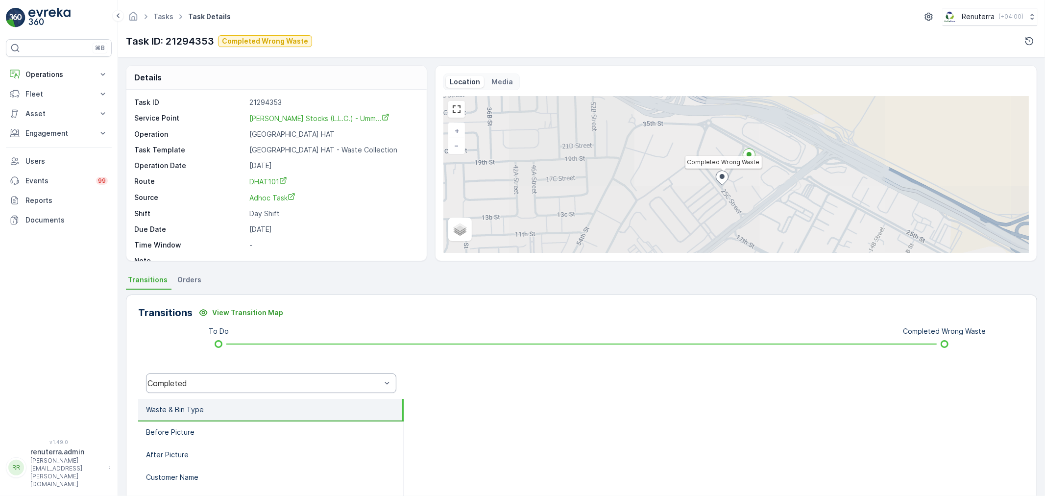
click at [237, 379] on div "Completed" at bounding box center [264, 383] width 236 height 9
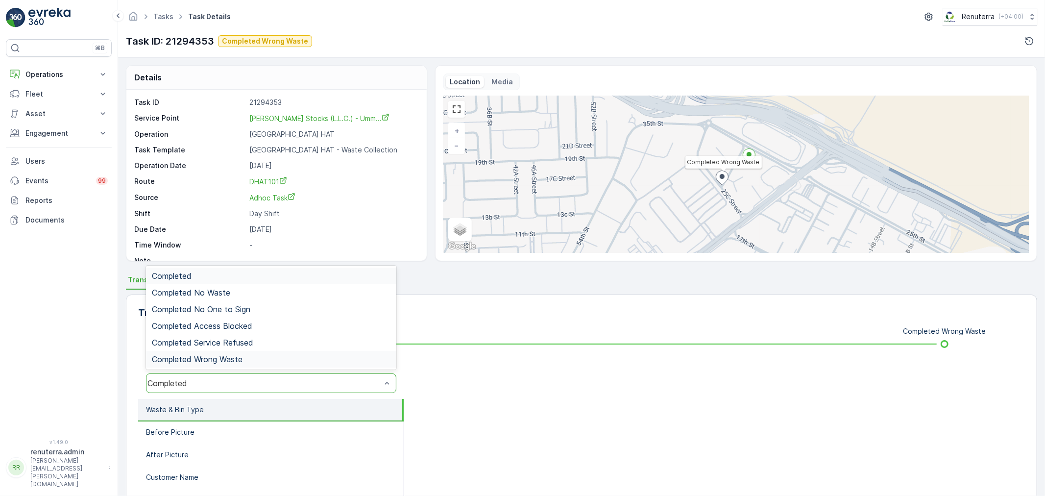
click at [233, 356] on span "Completed Wrong Waste" at bounding box center [197, 359] width 91 height 9
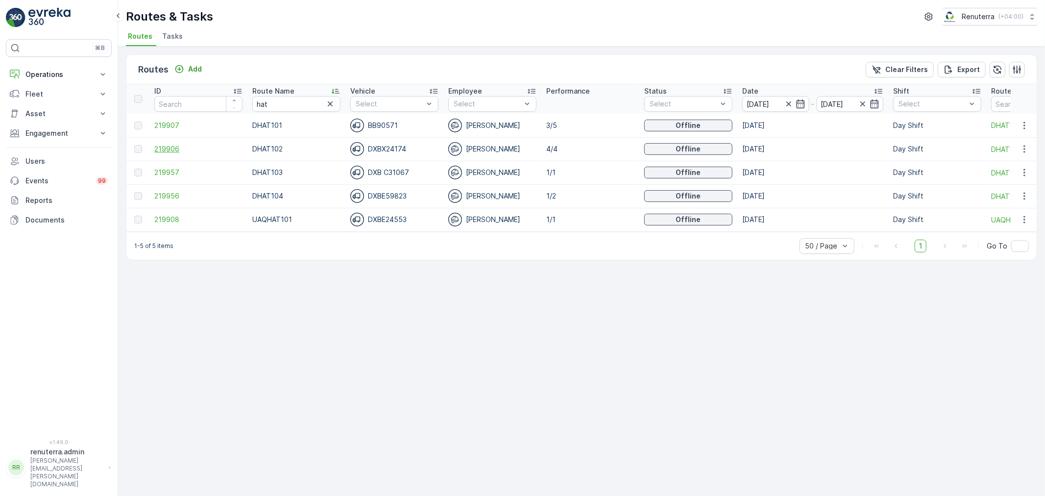
click at [165, 146] on span "219906" at bounding box center [198, 149] width 88 height 10
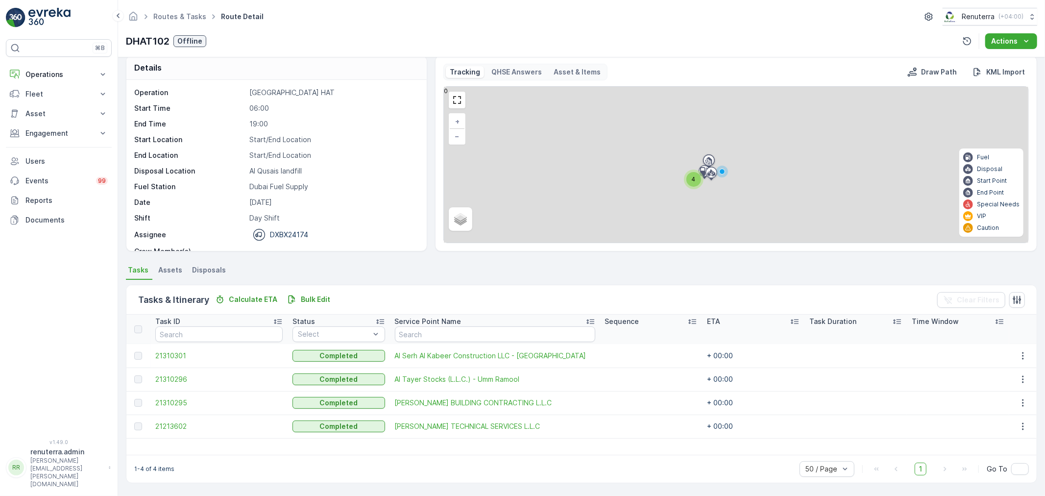
scroll to position [10, 0]
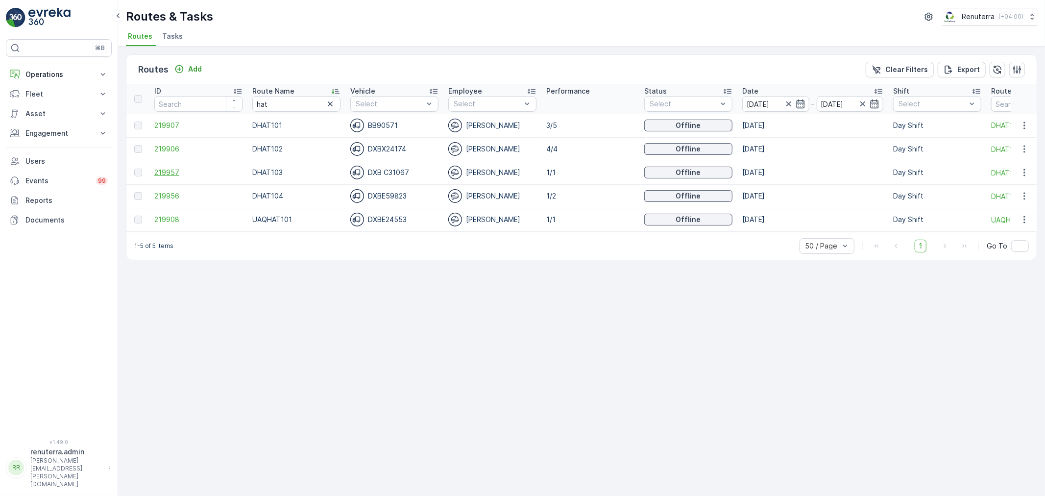
click at [163, 168] on span "219957" at bounding box center [198, 173] width 88 height 10
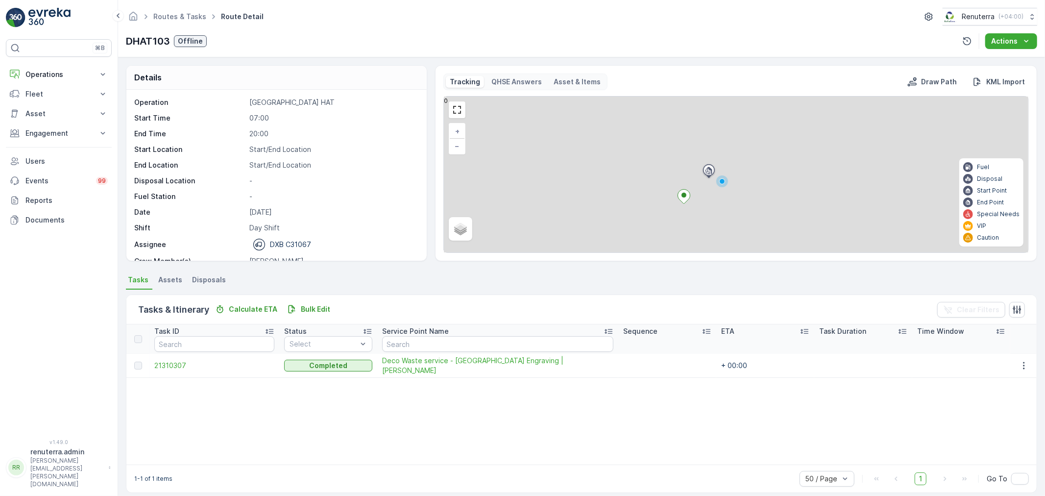
scroll to position [31, 0]
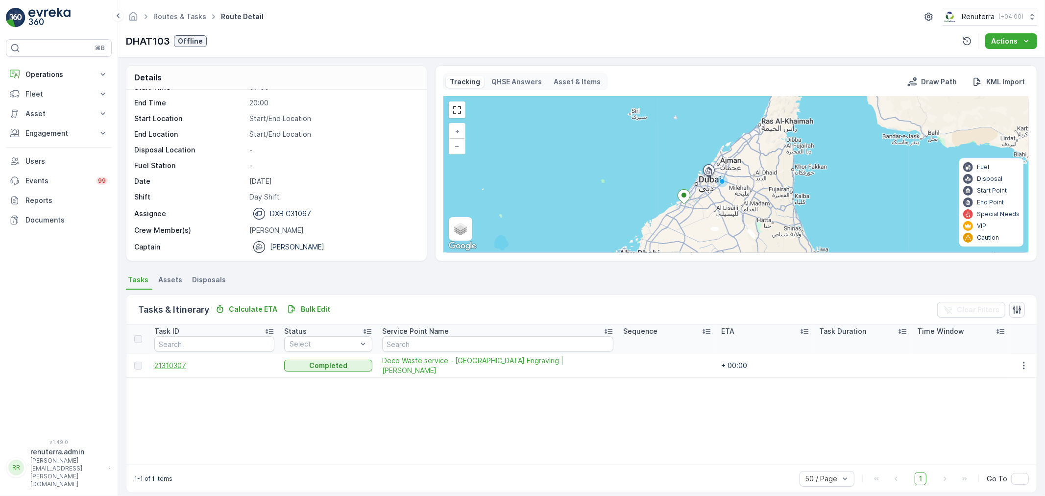
click at [177, 364] on span "21310307" at bounding box center [214, 366] width 120 height 10
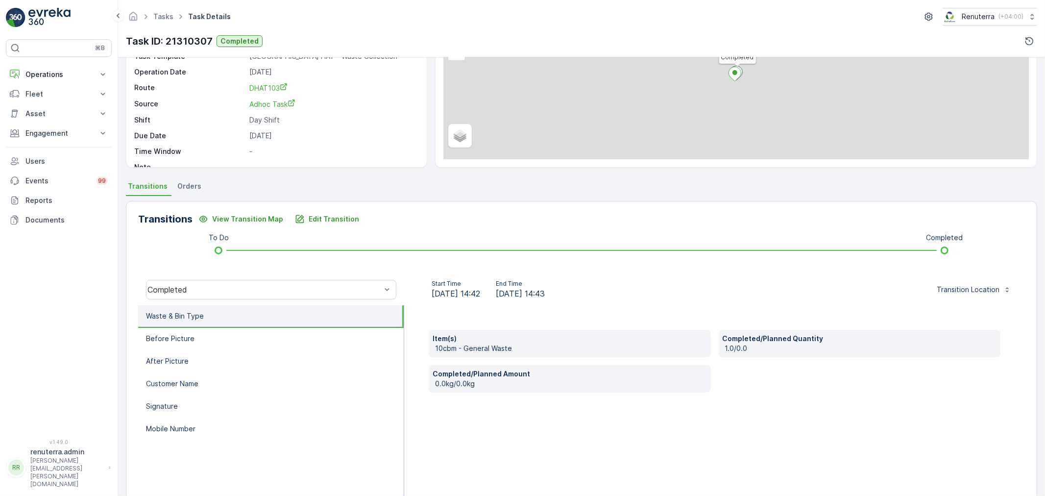
scroll to position [121, 0]
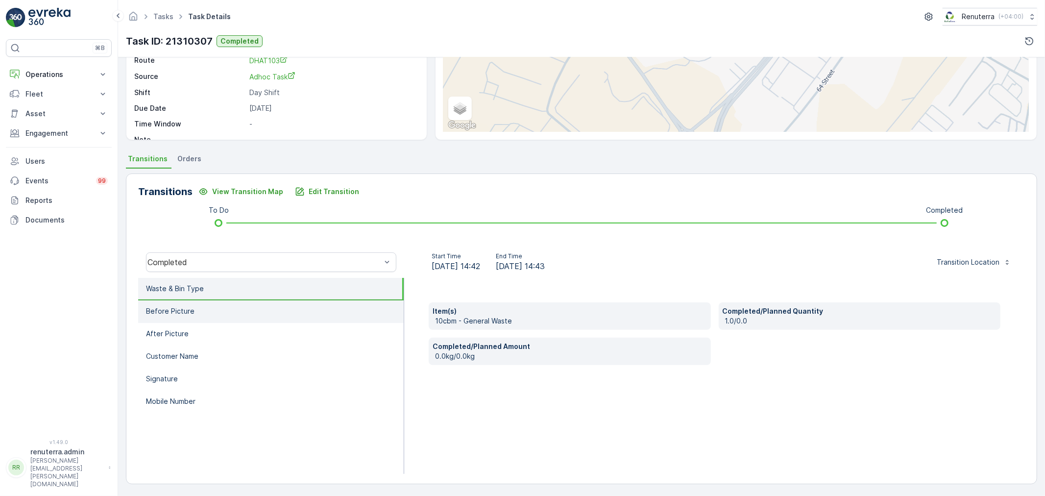
click at [207, 311] on li "Before Picture" at bounding box center [271, 311] width 266 height 23
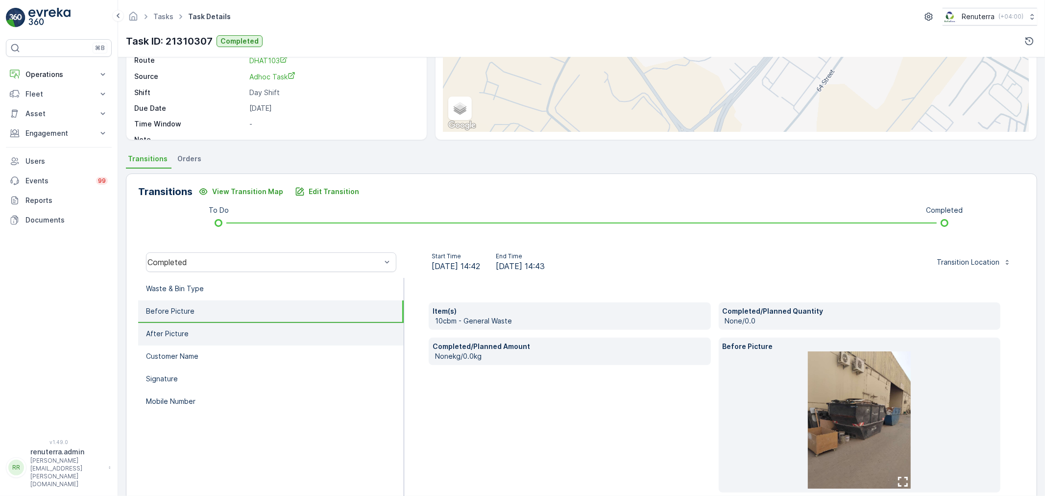
click at [201, 332] on li "After Picture" at bounding box center [271, 334] width 266 height 23
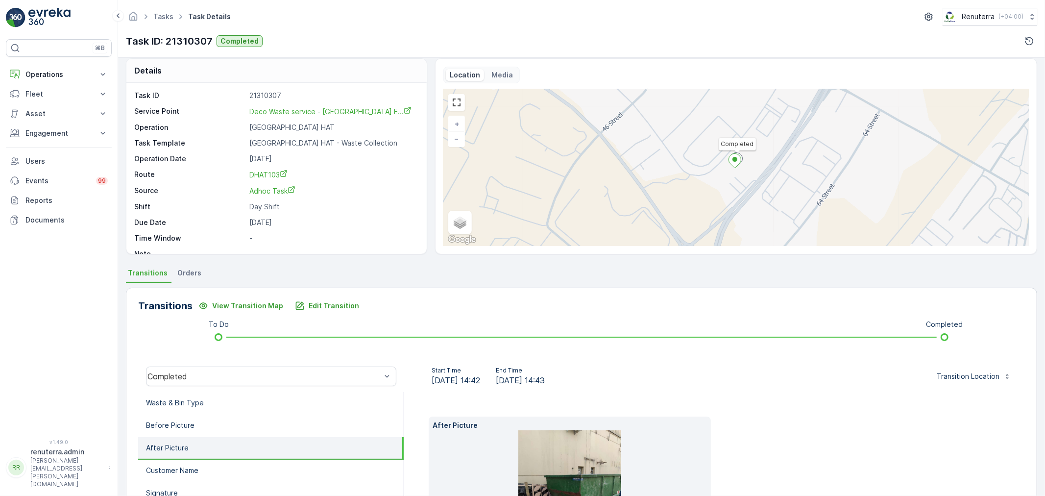
scroll to position [0, 0]
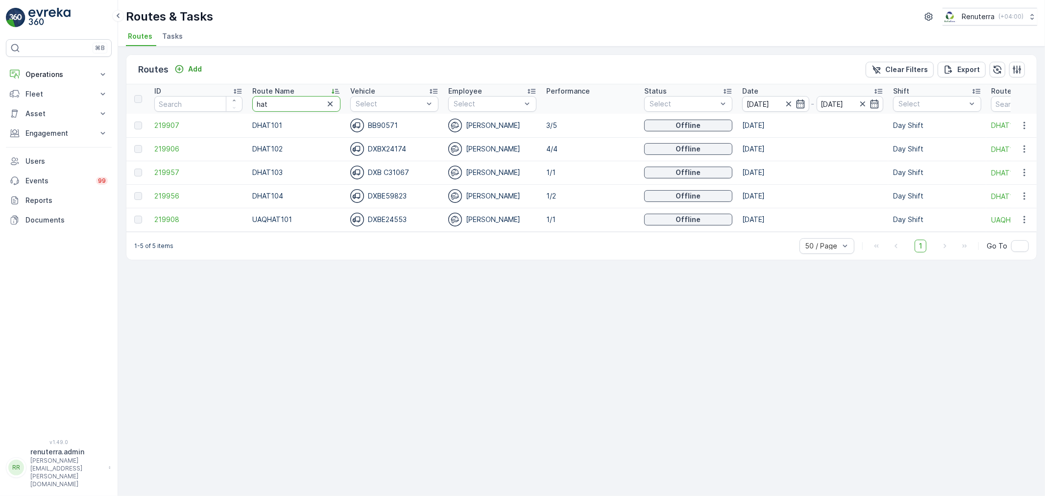
drag, startPoint x: 279, startPoint y: 104, endPoint x: 247, endPoint y: 104, distance: 32.3
click at [247, 104] on th "Route Name hat" at bounding box center [296, 98] width 98 height 29
type input "roro"
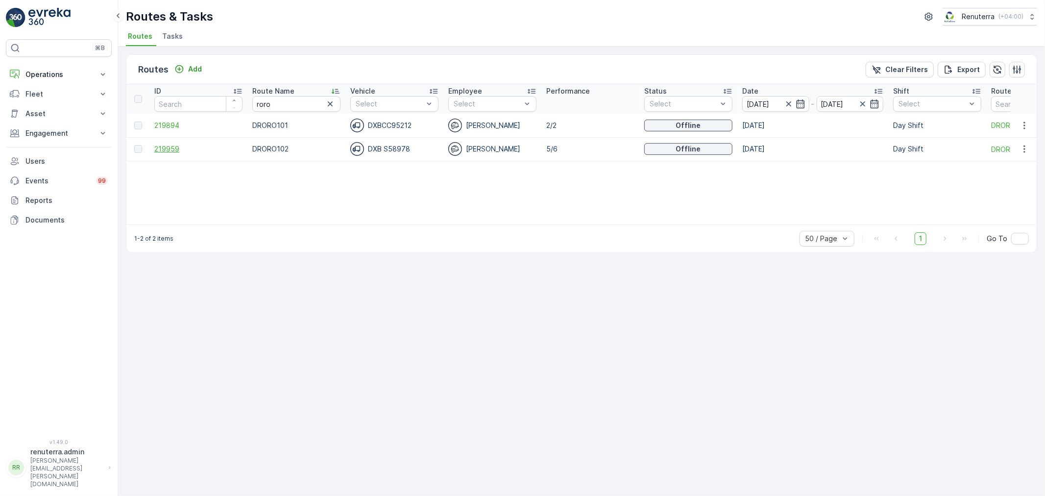
click at [162, 148] on span "219959" at bounding box center [198, 149] width 88 height 10
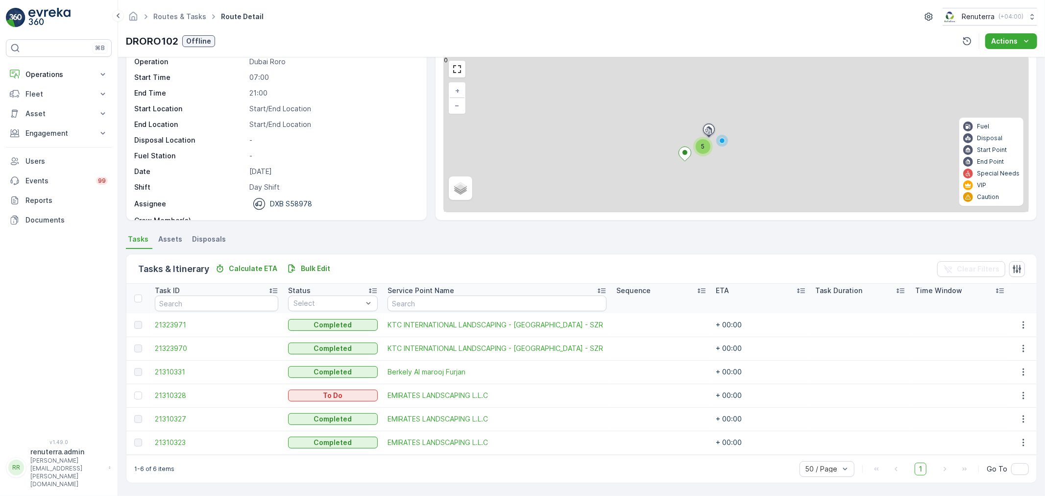
scroll to position [40, 0]
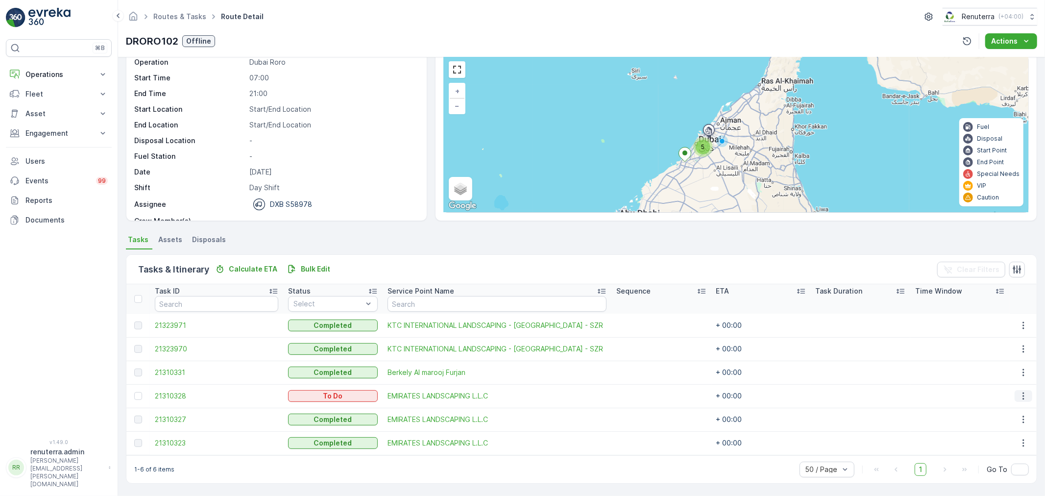
click at [1020, 391] on icon "button" at bounding box center [1024, 396] width 10 height 10
click at [1007, 437] on span "Change Route" at bounding box center [999, 438] width 48 height 10
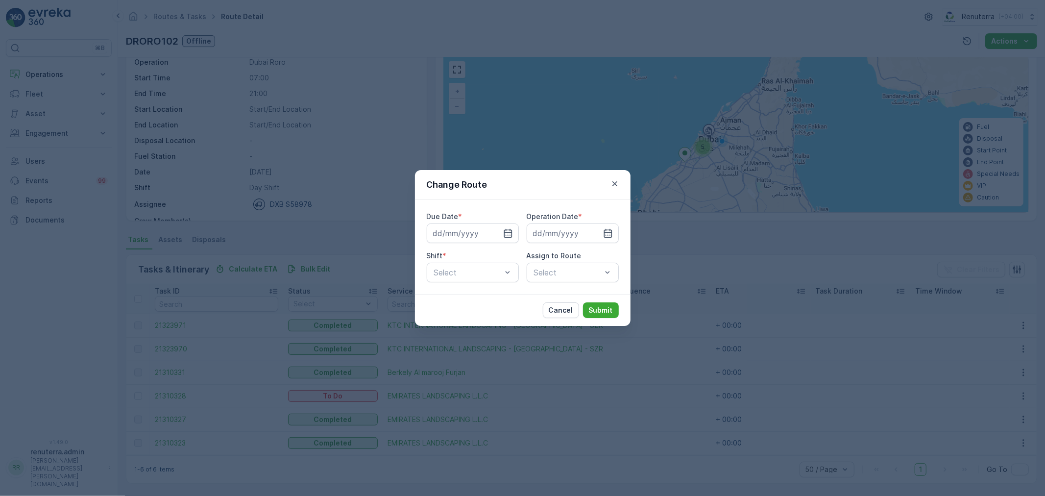
type input "[DATE]"
click at [497, 234] on icon "button" at bounding box center [496, 233] width 10 height 10
type input "[DATE]"
click at [598, 233] on icon "button" at bounding box center [596, 233] width 10 height 10
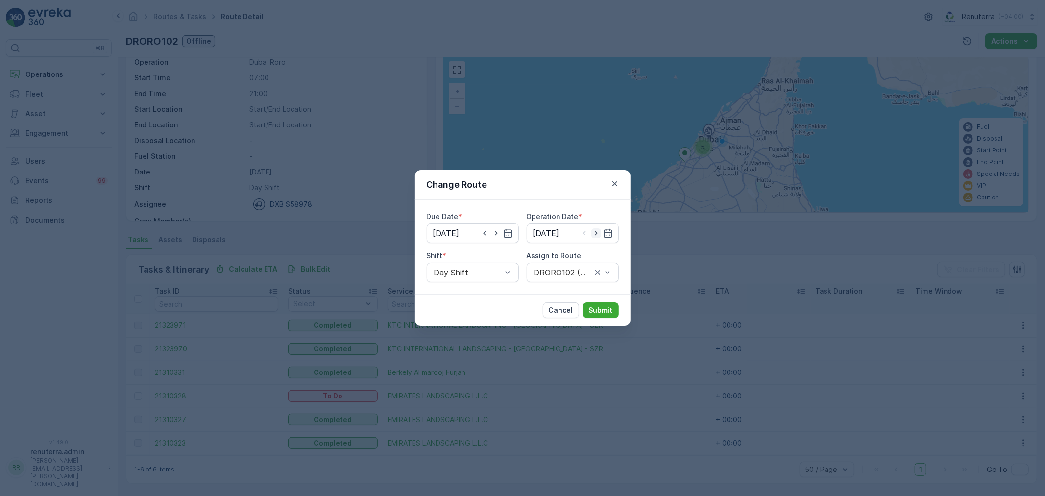
type input "[DATE]"
click at [561, 275] on div at bounding box center [568, 272] width 70 height 9
click at [560, 325] on span "DRORO102 (Route Plan) - DXB S58978" at bounding box center [573, 326] width 80 height 18
click at [604, 310] on p "Submit" at bounding box center [601, 310] width 24 height 10
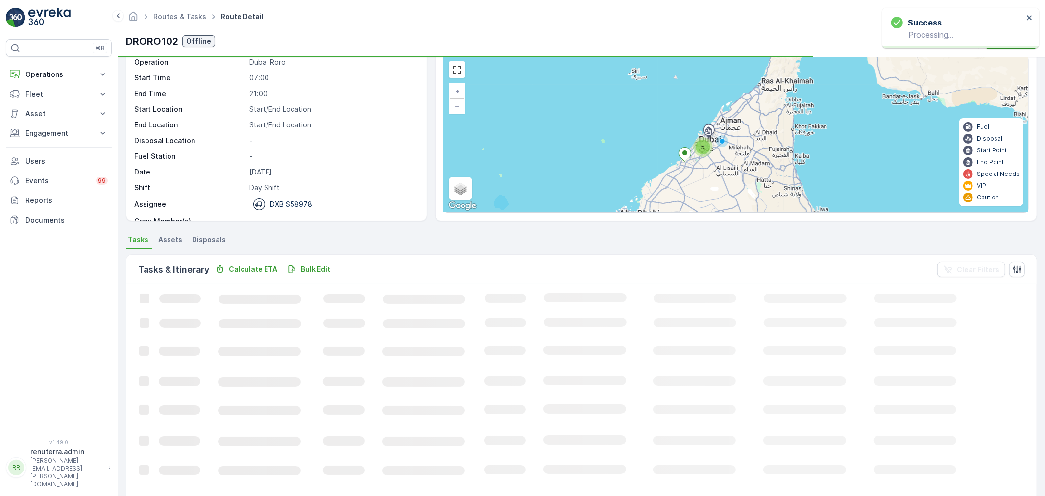
scroll to position [17, 0]
